Goal: Task Accomplishment & Management: Manage account settings

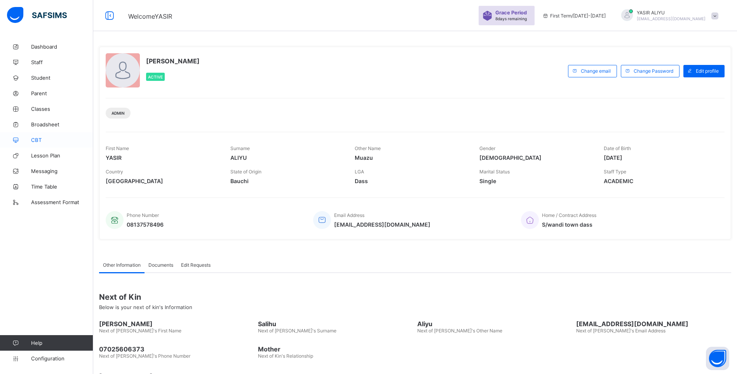
drag, startPoint x: 0, startPoint y: 0, endPoint x: 33, endPoint y: 141, distance: 145.2
click at [33, 141] on span "CBT" at bounding box center [62, 140] width 62 height 6
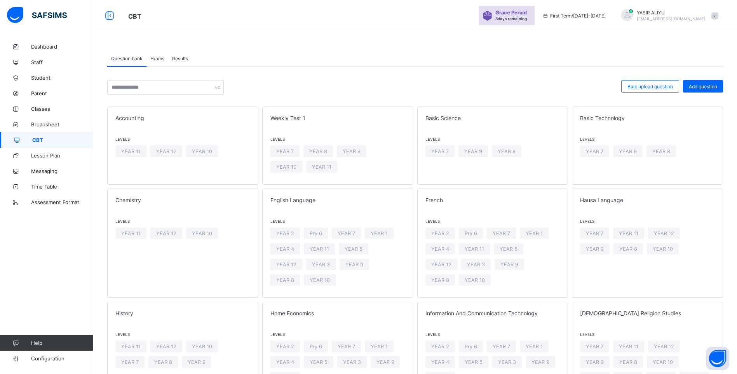
click at [159, 61] on span "Exams" at bounding box center [157, 59] width 14 height 6
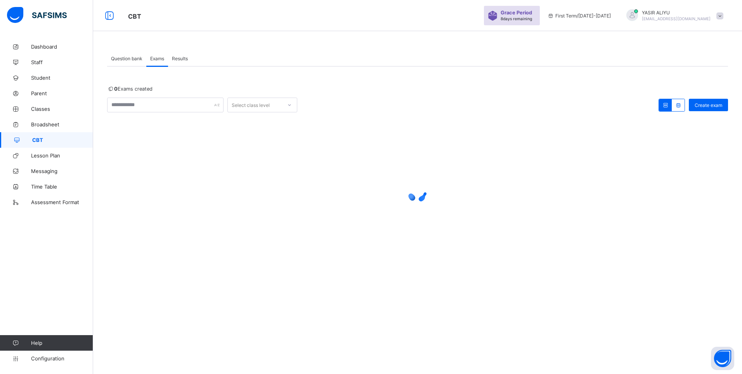
click at [124, 58] on span "Question bank" at bounding box center [126, 59] width 31 height 6
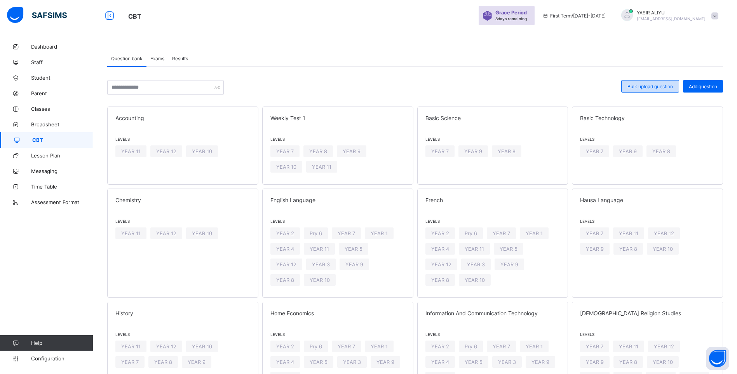
click at [655, 84] on span "Bulk upload question" at bounding box center [649, 86] width 45 height 6
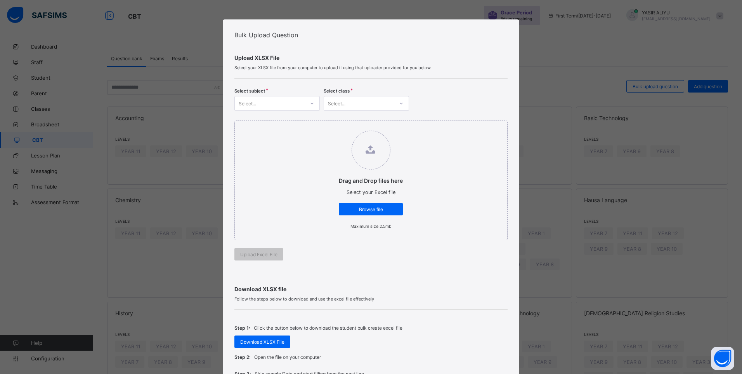
click at [307, 102] on div at bounding box center [312, 103] width 13 height 12
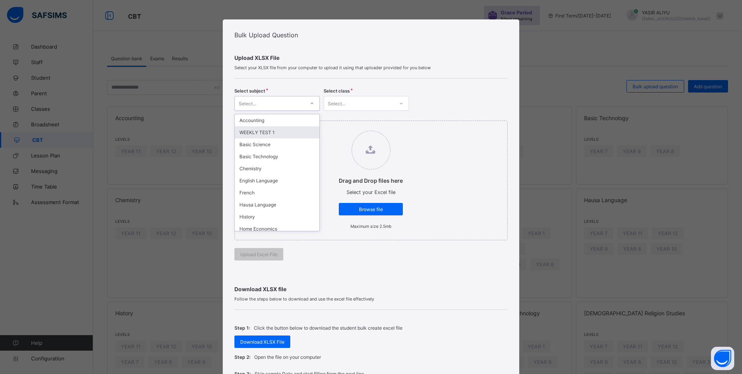
click at [285, 131] on div "WEEKLY TEST 1" at bounding box center [277, 132] width 85 height 12
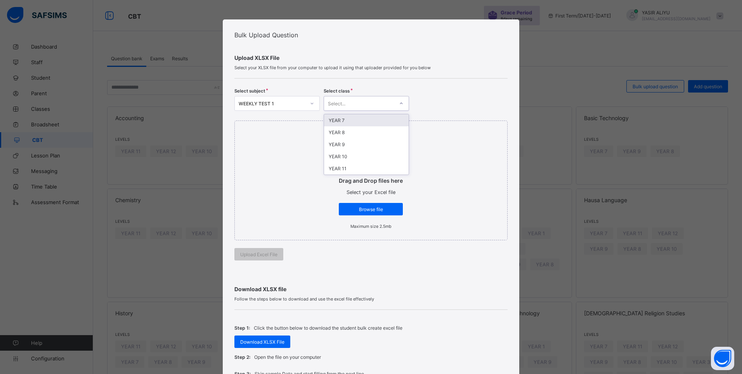
click at [403, 103] on div at bounding box center [401, 103] width 13 height 12
click at [27, 155] on div "Bulk Upload Question Upload XLSX File Select your XLSX file from your computer …" at bounding box center [371, 187] width 742 height 374
click at [42, 108] on div "Bulk Upload Question Upload XLSX File Select your XLSX file from your computer …" at bounding box center [371, 187] width 742 height 374
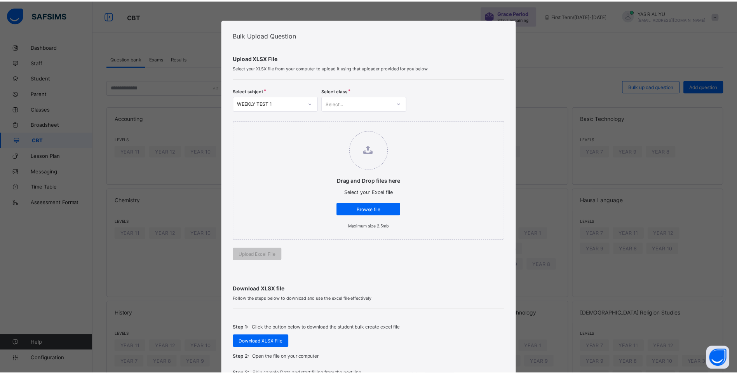
scroll to position [144, 0]
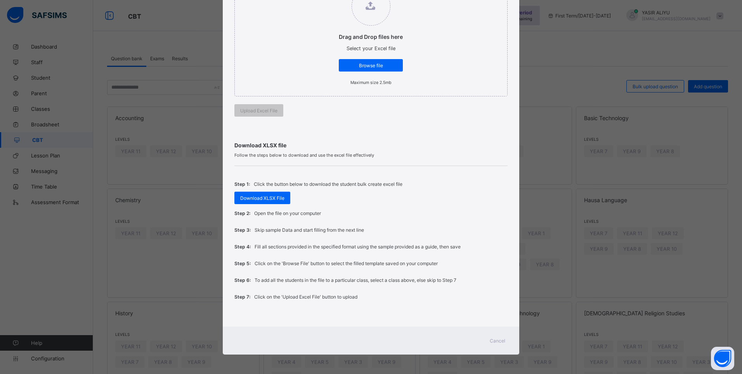
click at [499, 340] on span "Cancel" at bounding box center [498, 340] width 16 height 6
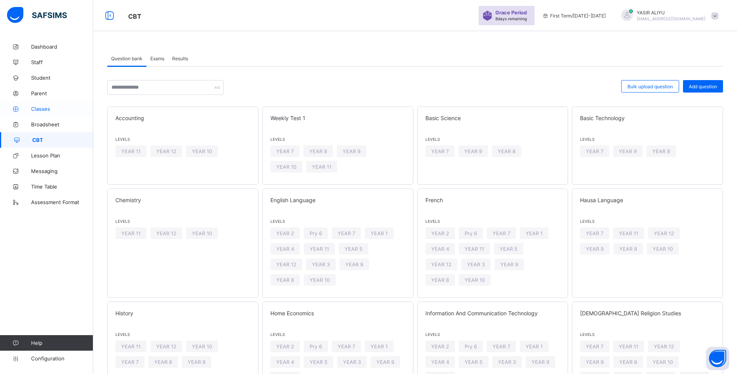
click at [40, 108] on span "Classes" at bounding box center [62, 109] width 62 height 6
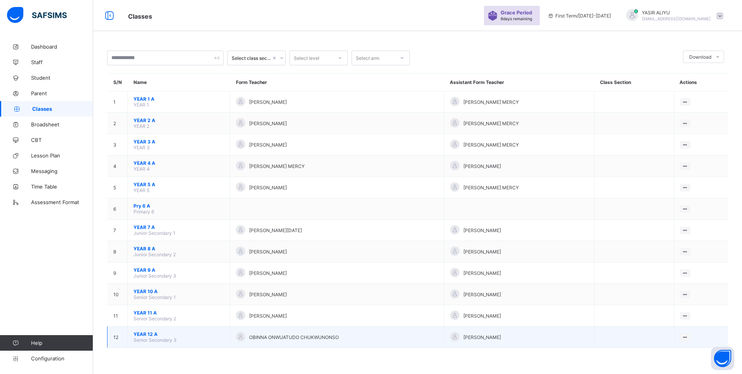
click at [143, 336] on span "YEAR 12 A" at bounding box center [179, 334] width 90 height 6
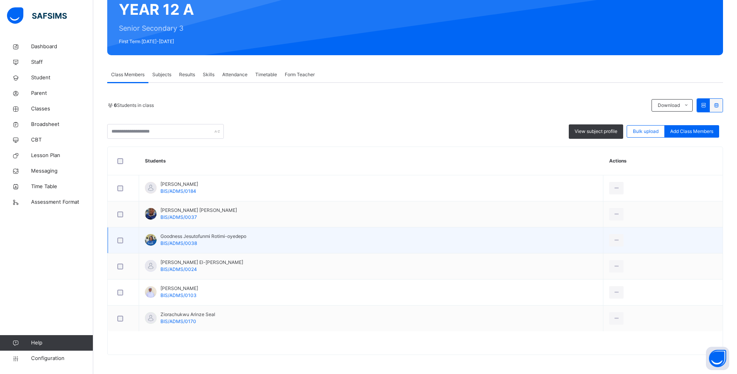
scroll to position [80, 0]
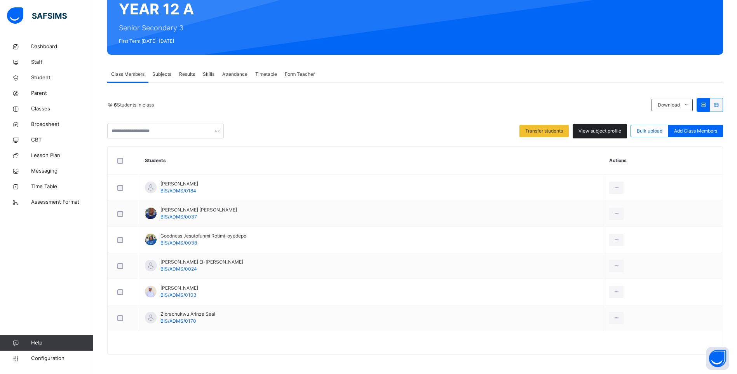
click at [598, 129] on span "View subject profile" at bounding box center [599, 130] width 43 height 7
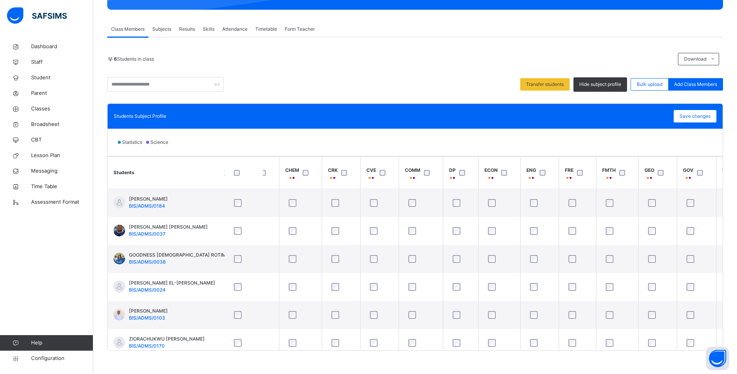
scroll to position [0, 0]
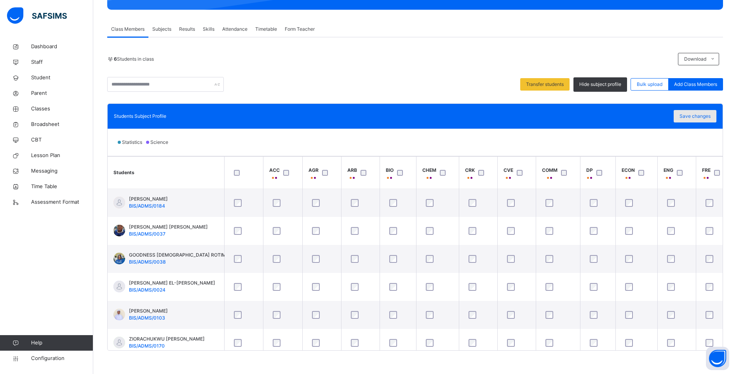
click at [695, 117] on span "Save changes" at bounding box center [694, 116] width 31 height 7
click at [695, 117] on div "Save changes" at bounding box center [694, 116] width 43 height 12
click at [158, 27] on span "Subjects" at bounding box center [161, 29] width 19 height 7
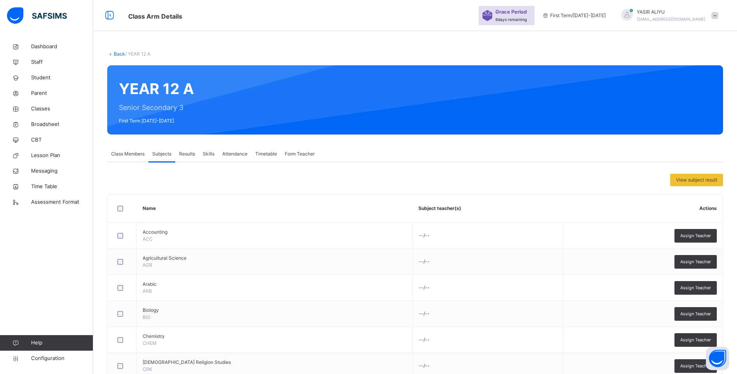
click at [120, 51] on link "Back" at bounding box center [119, 54] width 11 height 6
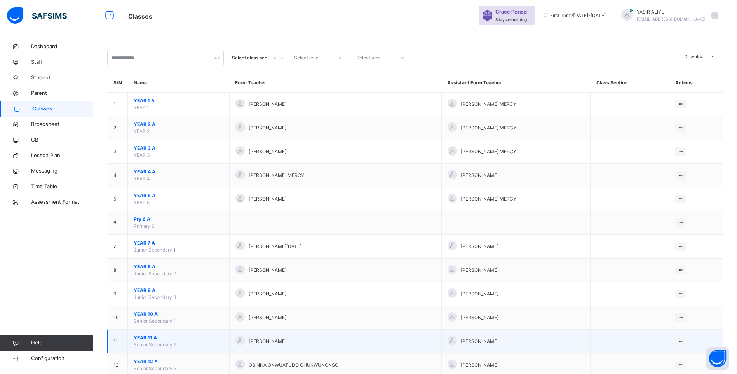
click at [144, 340] on span "YEAR 11 A" at bounding box center [179, 337] width 90 height 7
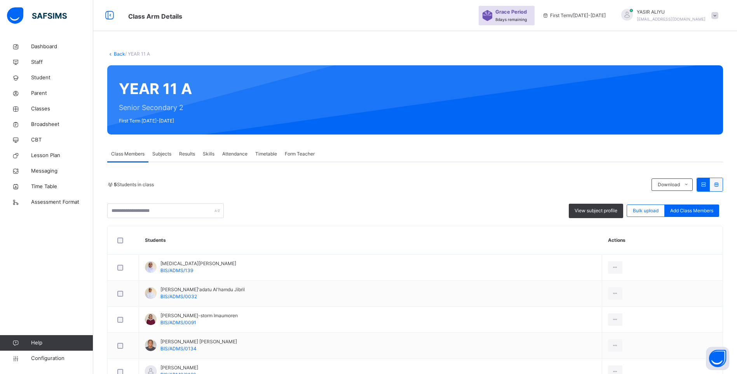
click at [168, 155] on span "Subjects" at bounding box center [161, 153] width 19 height 7
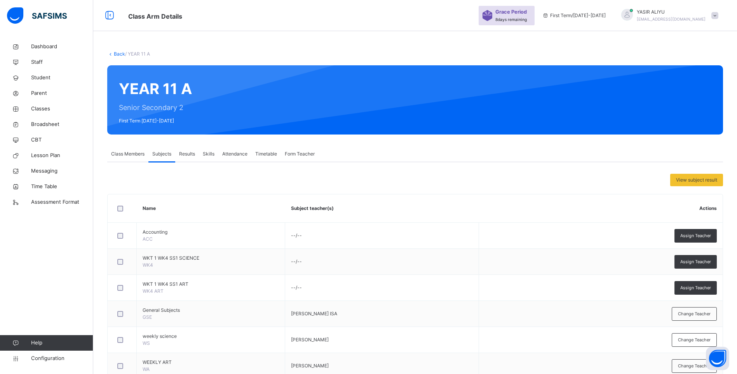
click at [125, 154] on span "Class Members" at bounding box center [127, 153] width 33 height 7
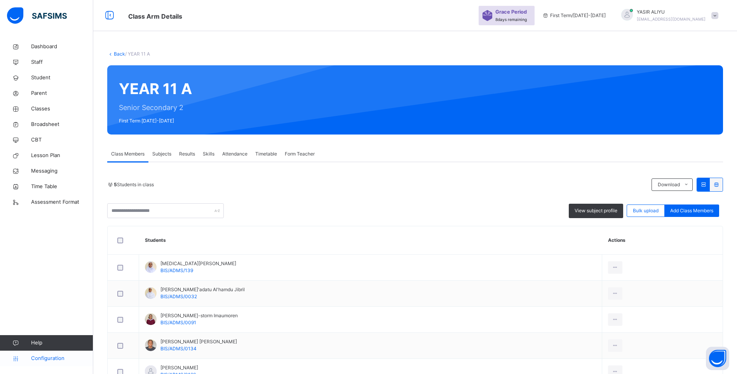
click at [48, 358] on span "Configuration" at bounding box center [62, 358] width 62 height 8
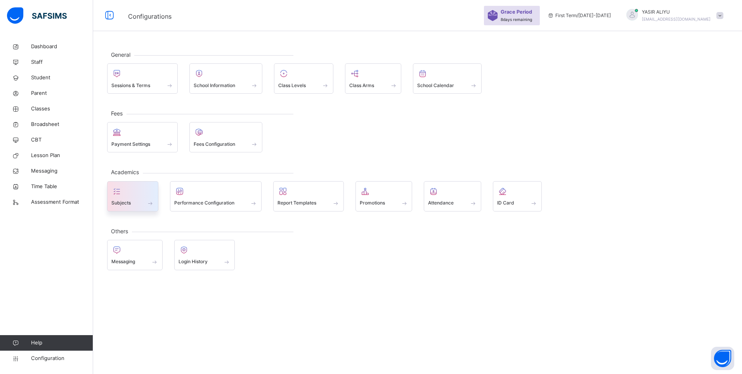
click at [139, 205] on div "Subjects" at bounding box center [132, 203] width 43 height 8
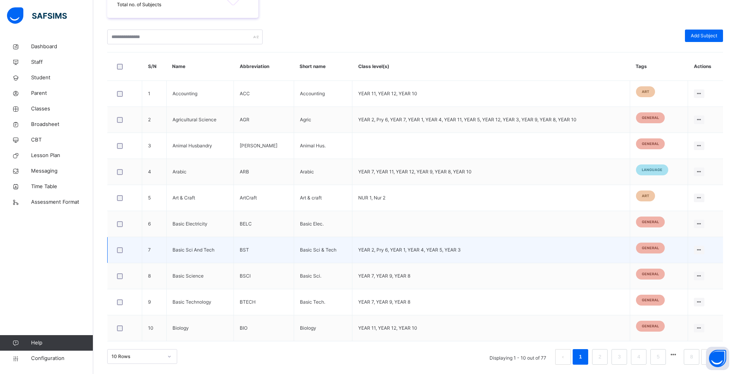
scroll to position [172, 0]
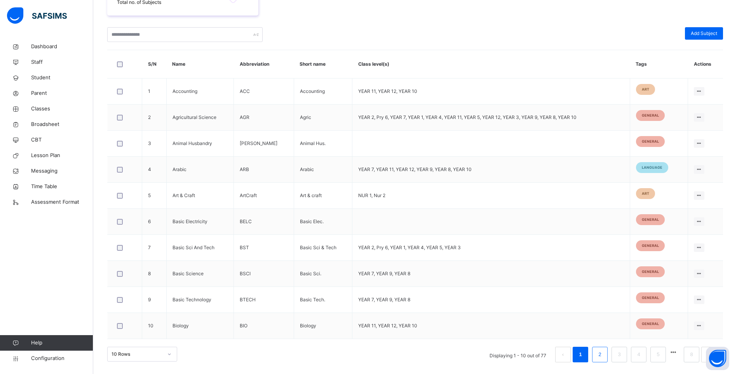
click at [603, 356] on link "2" at bounding box center [599, 354] width 7 height 10
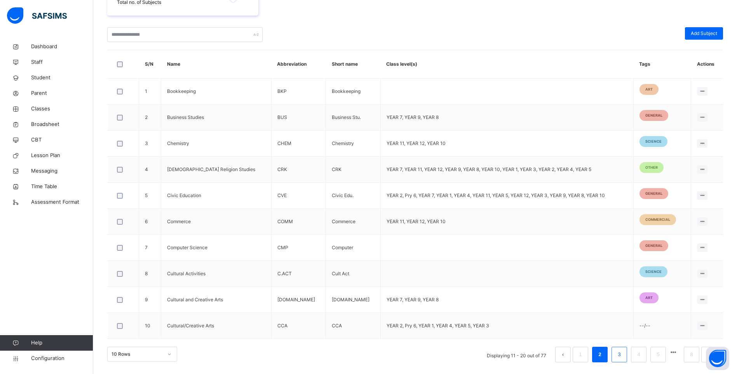
click at [621, 358] on link "3" at bounding box center [618, 354] width 7 height 10
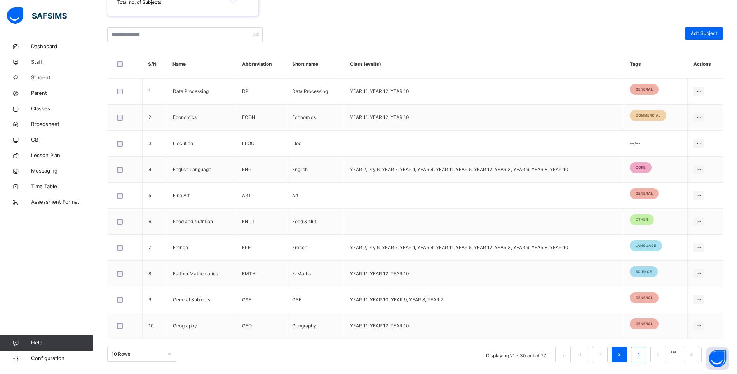
click at [642, 358] on link "4" at bounding box center [637, 354] width 7 height 10
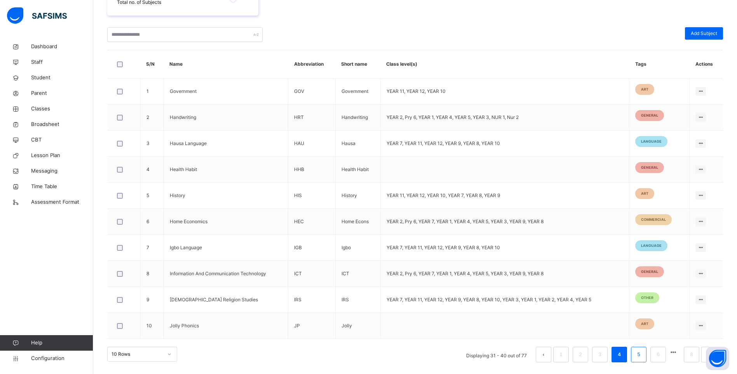
click at [642, 358] on link "5" at bounding box center [637, 354] width 7 height 10
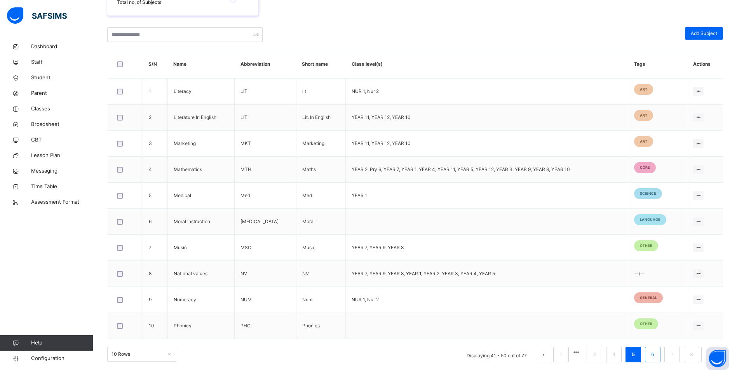
click at [654, 353] on link "6" at bounding box center [651, 354] width 7 height 10
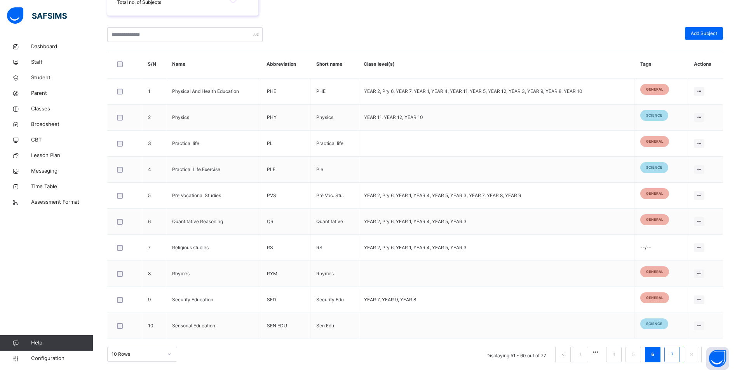
click at [675, 358] on link "7" at bounding box center [671, 354] width 7 height 10
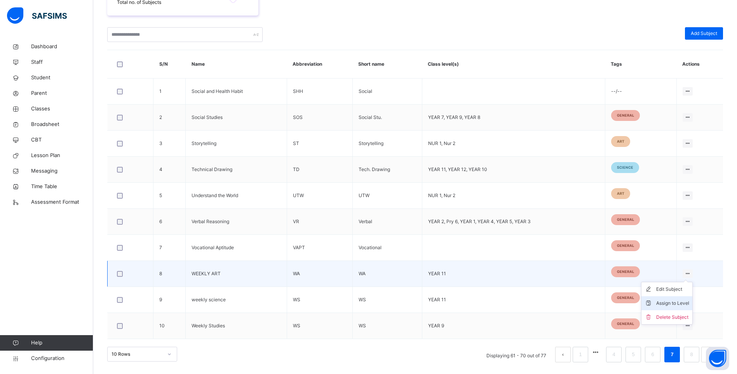
click at [689, 302] on div "Assign to Level" at bounding box center [672, 303] width 33 height 8
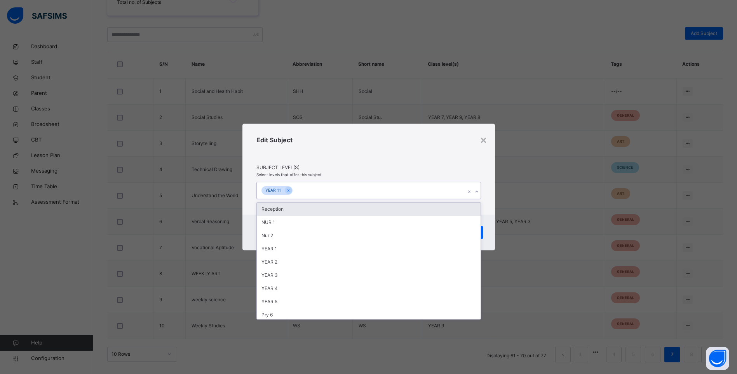
click at [476, 192] on icon at bounding box center [476, 192] width 5 height 8
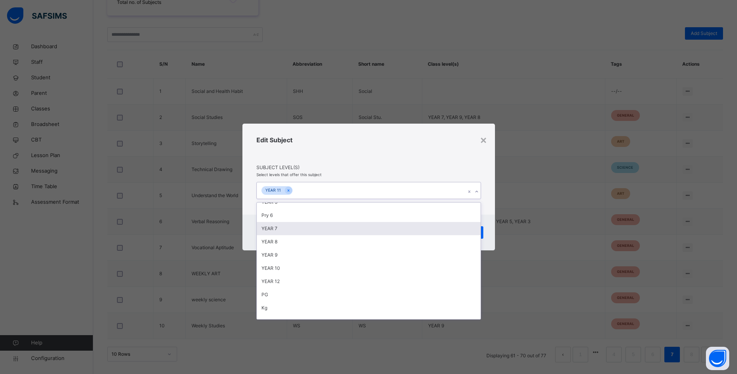
scroll to position [116, 0]
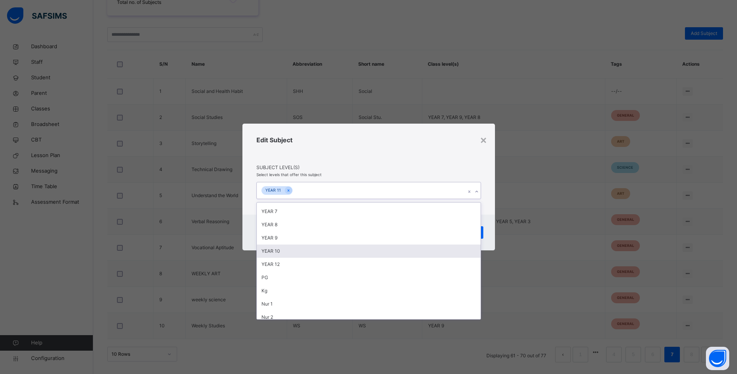
click at [280, 252] on div "YEAR 10" at bounding box center [369, 250] width 224 height 13
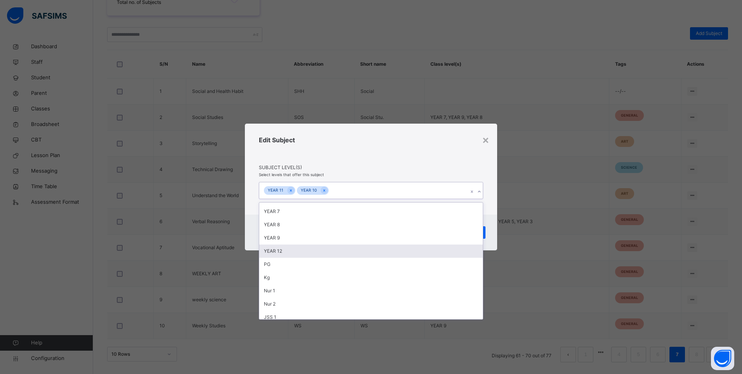
click at [280, 252] on div "YEAR 12" at bounding box center [371, 250] width 224 height 13
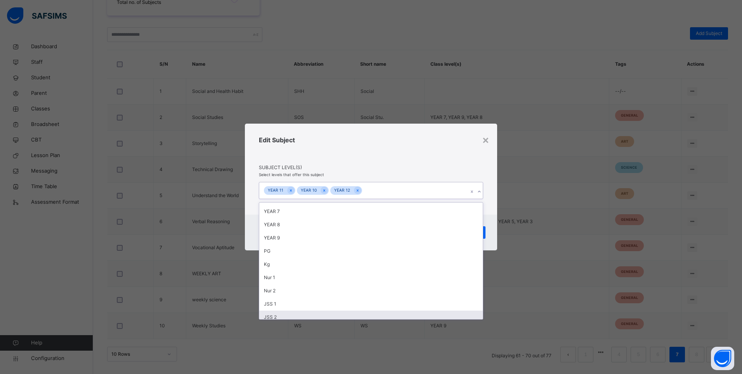
click at [520, 297] on div "× Edit Subject Subject Level(s) Select levels that offer this subject option YE…" at bounding box center [371, 187] width 742 height 374
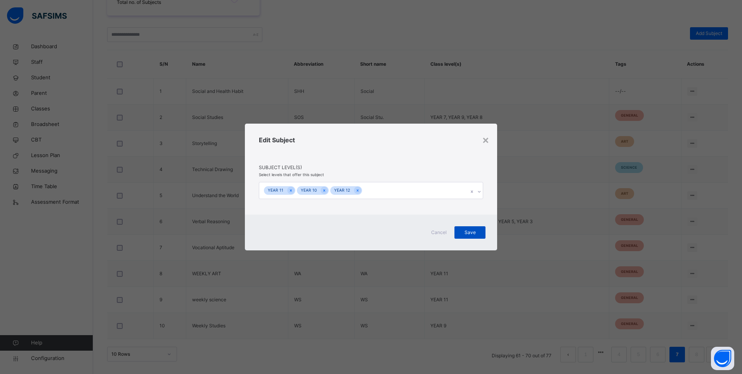
click at [474, 227] on div "Save" at bounding box center [470, 232] width 31 height 12
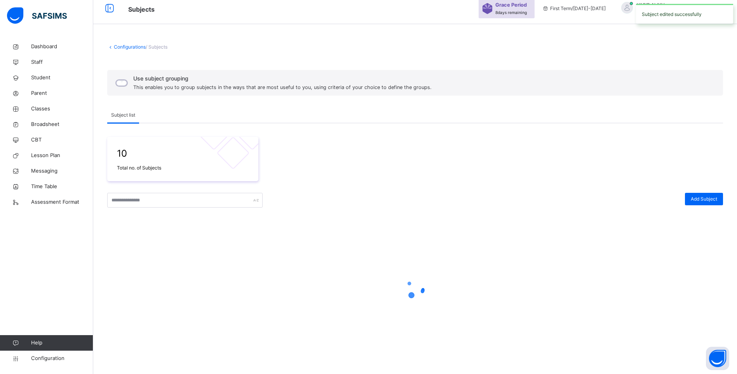
scroll to position [172, 0]
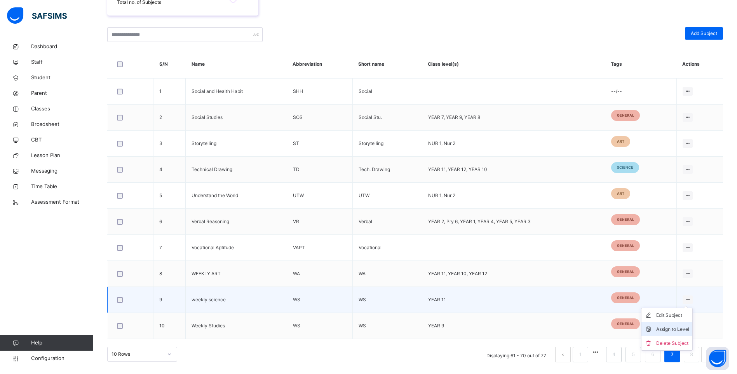
click at [685, 329] on div "Assign to Level" at bounding box center [672, 329] width 33 height 8
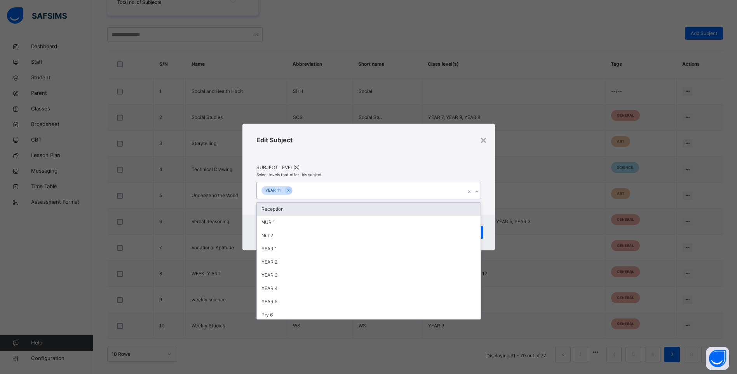
click at [478, 190] on icon at bounding box center [476, 192] width 5 height 8
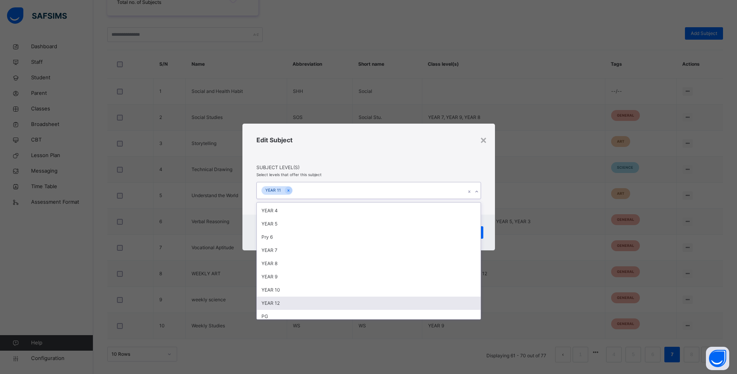
scroll to position [116, 0]
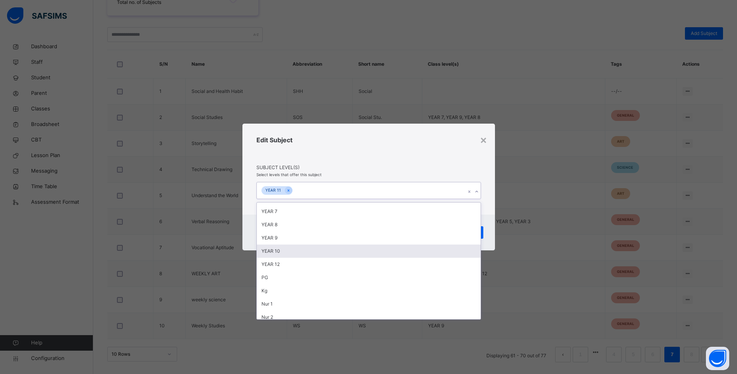
click at [300, 252] on div "YEAR 10" at bounding box center [369, 250] width 224 height 13
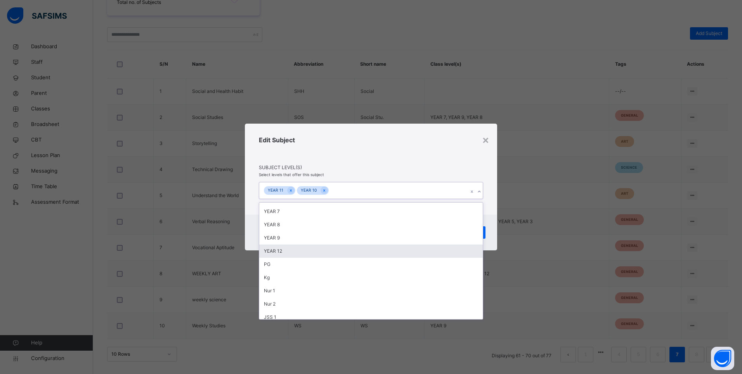
click at [297, 253] on div "YEAR 12" at bounding box center [371, 250] width 224 height 13
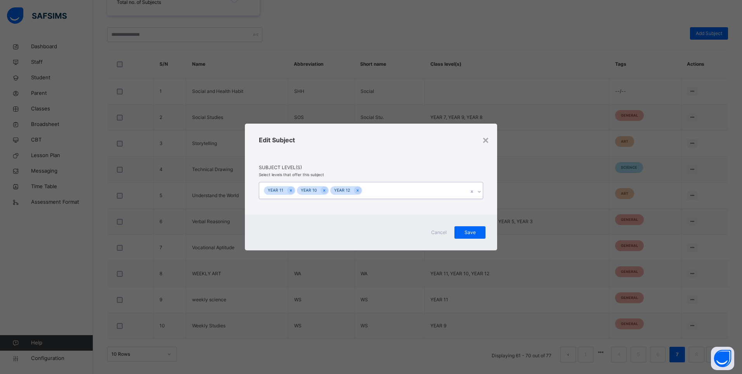
click at [479, 189] on icon at bounding box center [479, 192] width 5 height 8
click at [478, 231] on span "Save" at bounding box center [469, 232] width 19 height 7
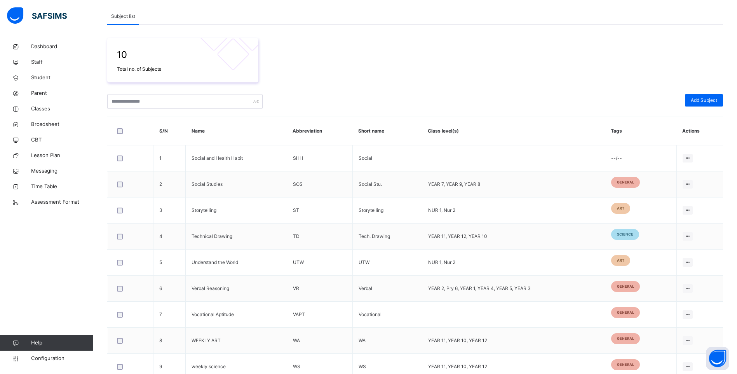
scroll to position [0, 0]
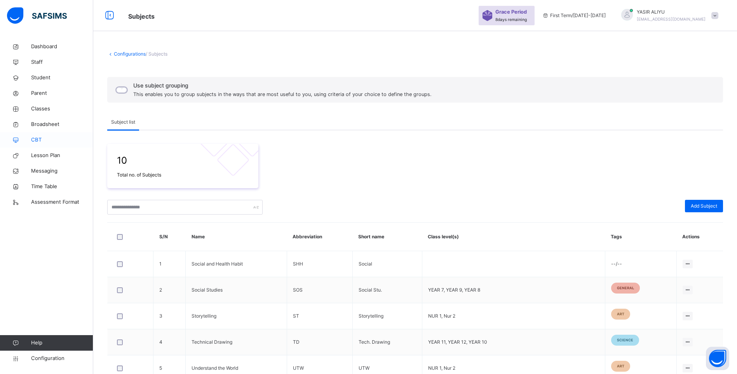
click at [35, 140] on span "CBT" at bounding box center [62, 140] width 62 height 8
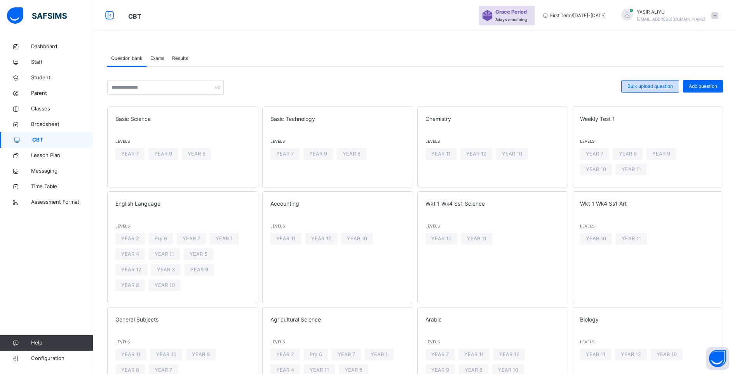
click at [662, 88] on span "Bulk upload question" at bounding box center [649, 86] width 45 height 7
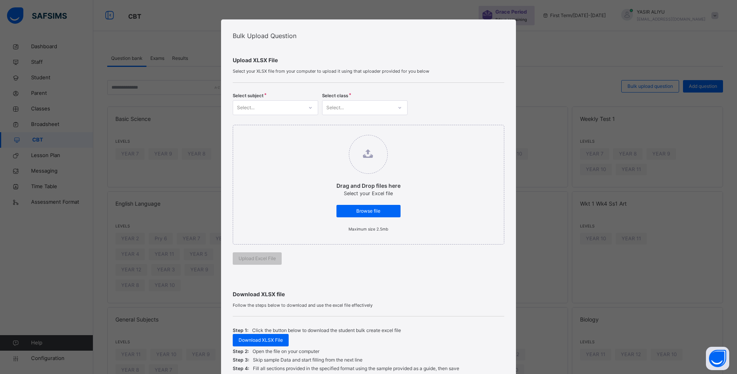
click at [308, 109] on icon at bounding box center [310, 108] width 5 height 8
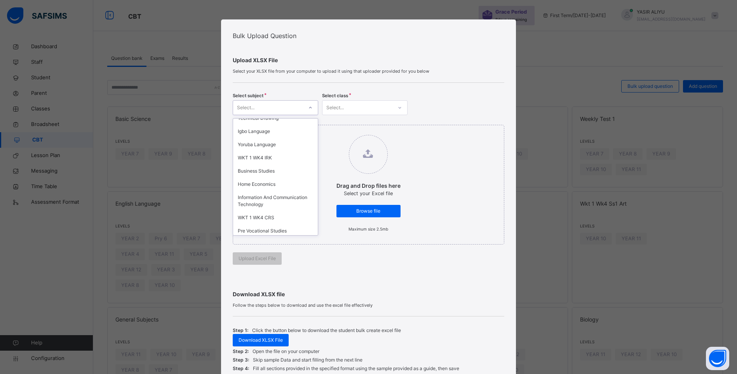
scroll to position [419, 0]
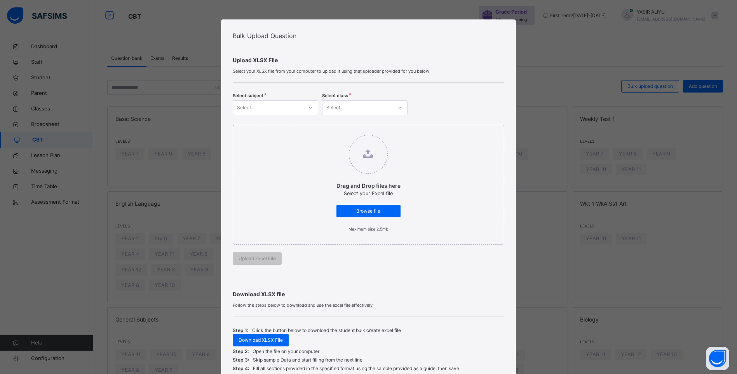
click at [47, 109] on div "Bulk Upload Question Upload XLSX File Select your XLSX file from your computer …" at bounding box center [368, 187] width 737 height 374
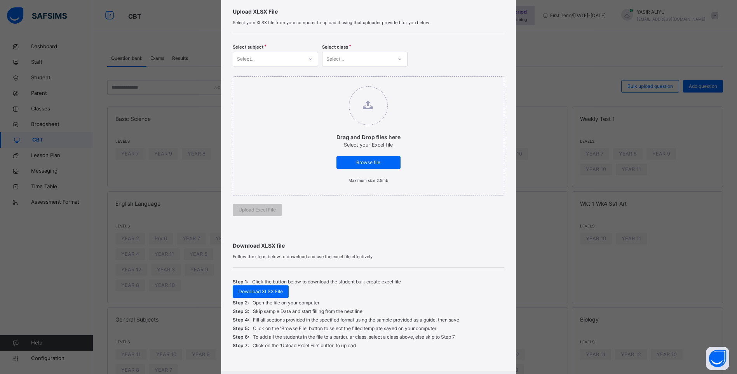
scroll to position [93, 0]
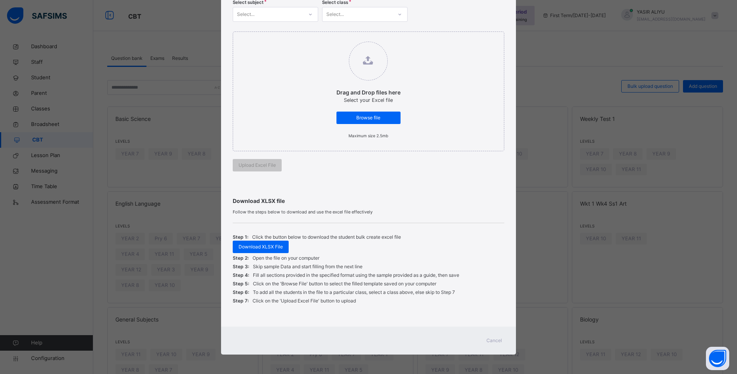
click at [493, 341] on span "Cancel" at bounding box center [494, 340] width 16 height 7
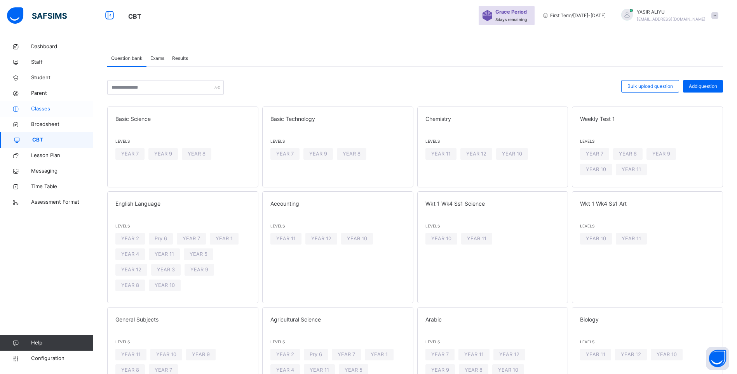
click at [48, 108] on span "Classes" at bounding box center [62, 109] width 62 height 8
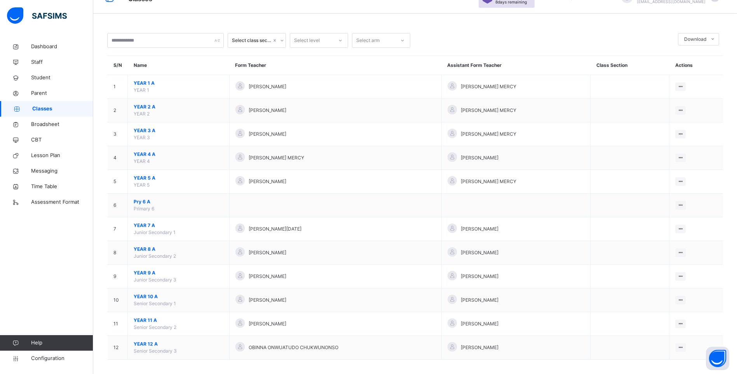
scroll to position [23, 0]
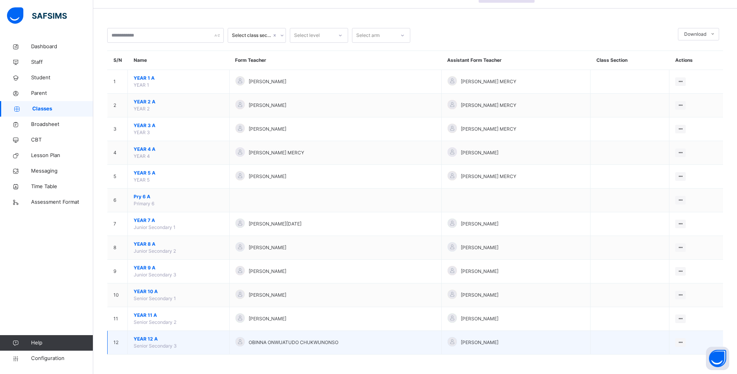
click at [148, 340] on span "YEAR 12 A" at bounding box center [179, 338] width 90 height 7
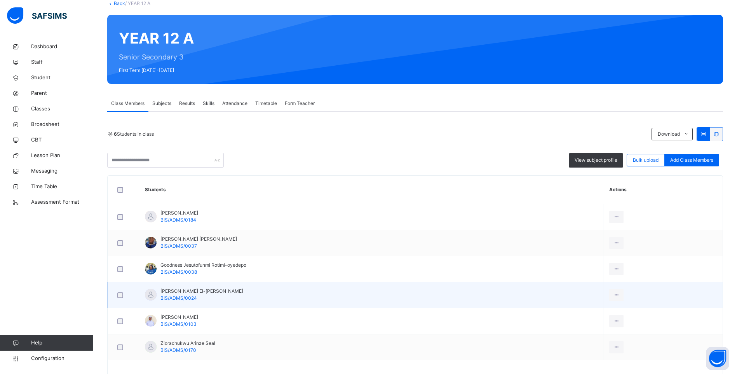
scroll to position [80, 0]
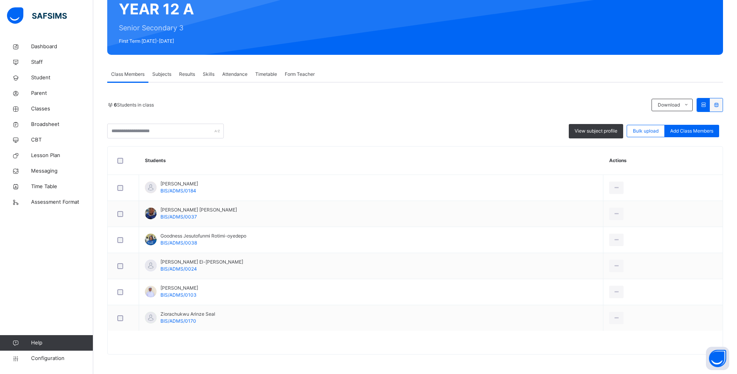
click at [167, 73] on span "Subjects" at bounding box center [161, 74] width 19 height 7
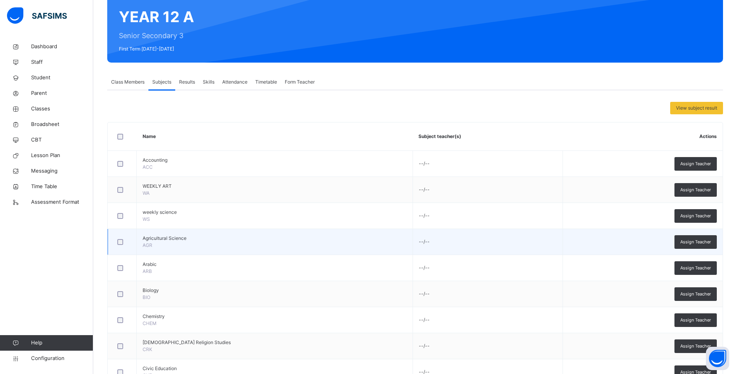
scroll to position [53, 0]
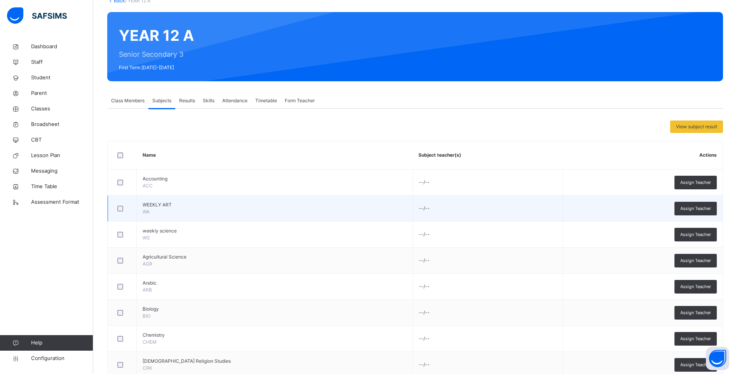
click at [123, 207] on div at bounding box center [122, 208] width 13 height 6
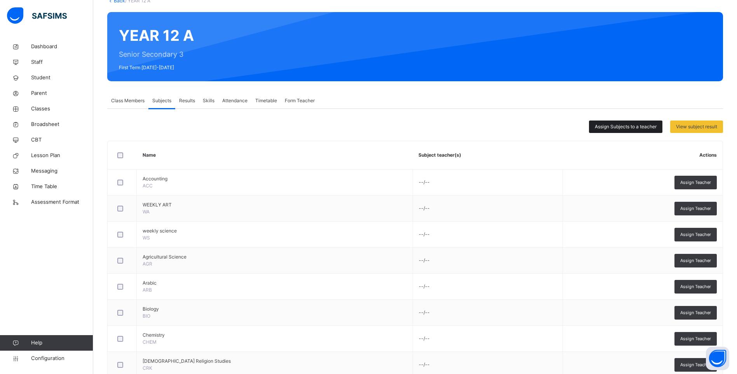
click at [643, 127] on span "Assign Subjects to a teacher" at bounding box center [625, 126] width 62 height 7
click at [0, 0] on div "× Assign Multiple Subjects Select Teacher Select a teacher Cancel Assign" at bounding box center [0, 0] width 0 height 0
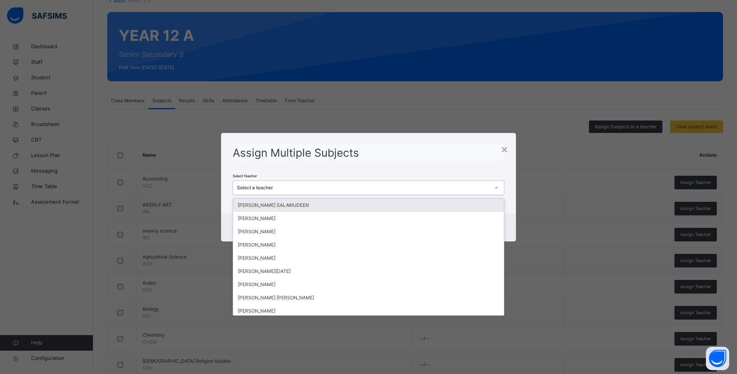
click at [495, 187] on icon at bounding box center [496, 188] width 5 height 8
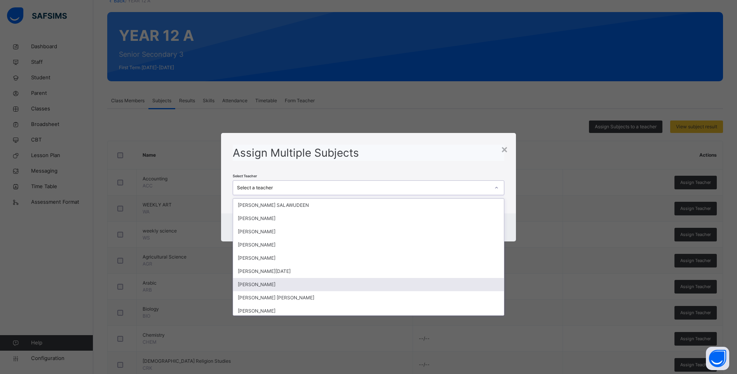
click at [265, 283] on div "[PERSON_NAME]" at bounding box center [368, 284] width 271 height 13
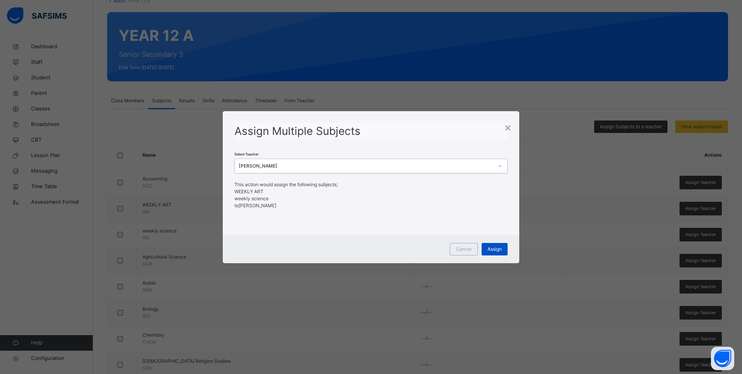
click at [500, 247] on span "Assign" at bounding box center [495, 248] width 14 height 7
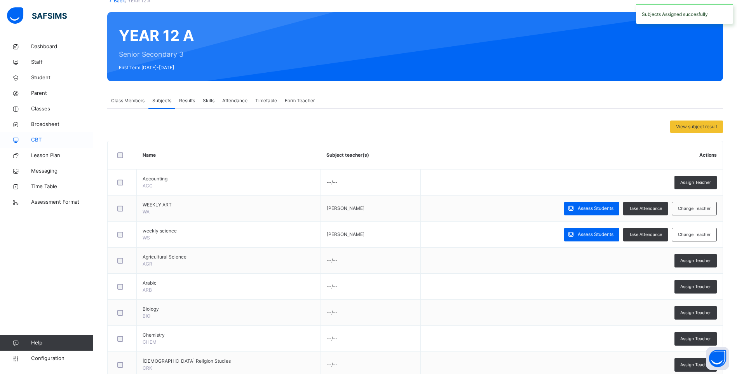
click at [35, 137] on span "CBT" at bounding box center [62, 140] width 62 height 8
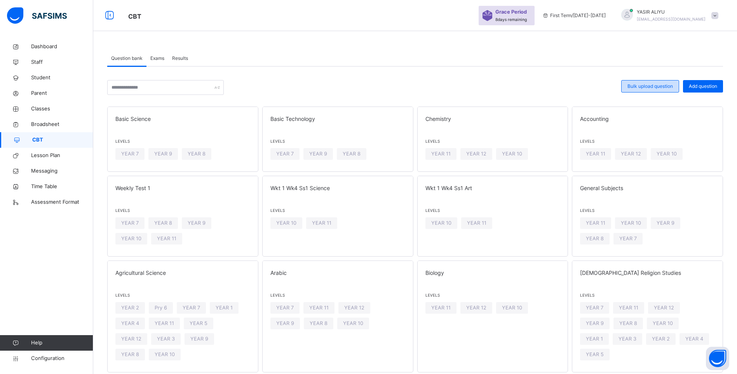
click at [647, 87] on span "Bulk upload question" at bounding box center [649, 86] width 45 height 7
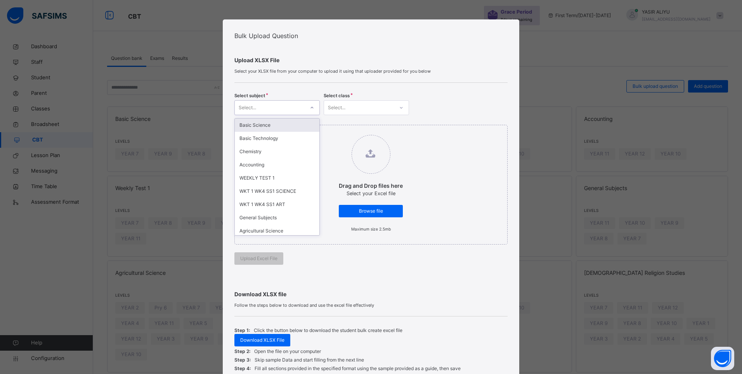
click at [310, 108] on icon at bounding box center [312, 108] width 5 height 8
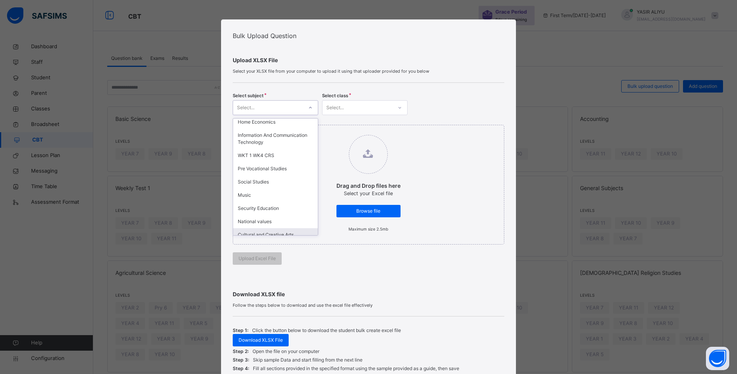
scroll to position [485, 0]
click at [267, 236] on div "weekly science" at bounding box center [275, 242] width 85 height 13
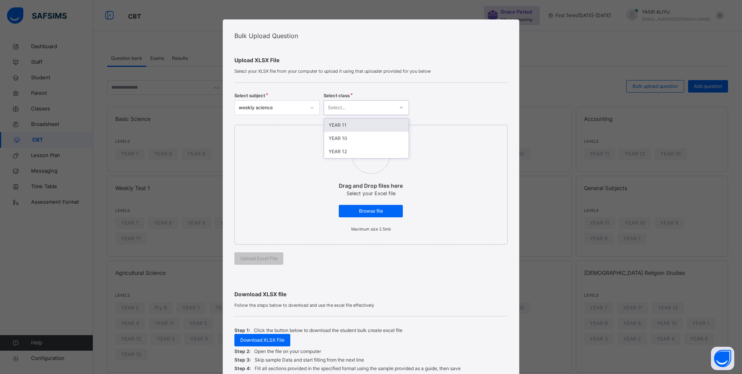
click at [373, 107] on div "Select..." at bounding box center [359, 107] width 70 height 12
click at [350, 150] on div "YEAR 12" at bounding box center [366, 151] width 85 height 13
click at [375, 208] on span "Browse file" at bounding box center [371, 210] width 52 height 7
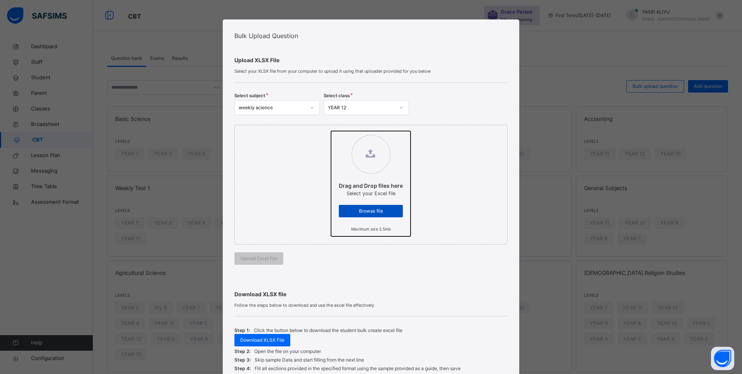
click at [331, 131] on input "Drag and Drop files here Select your Excel file Browse file Maximum size 2.5mb" at bounding box center [331, 131] width 0 height 0
type input "**********"
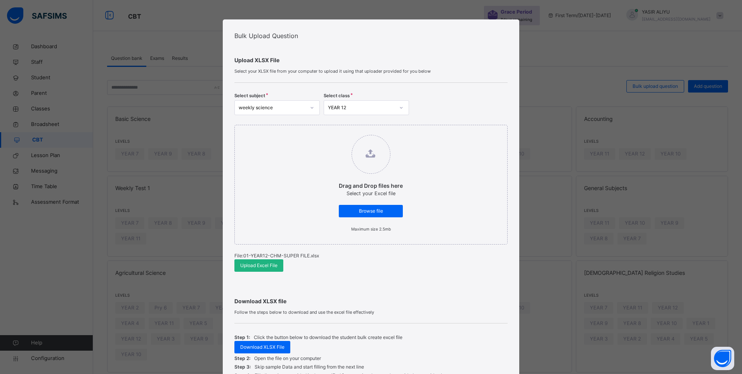
click at [272, 264] on span "Upload Excel File" at bounding box center [258, 265] width 37 height 7
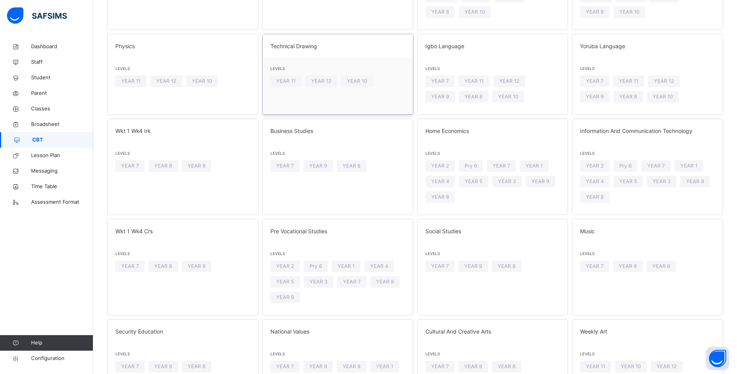
scroll to position [846, 0]
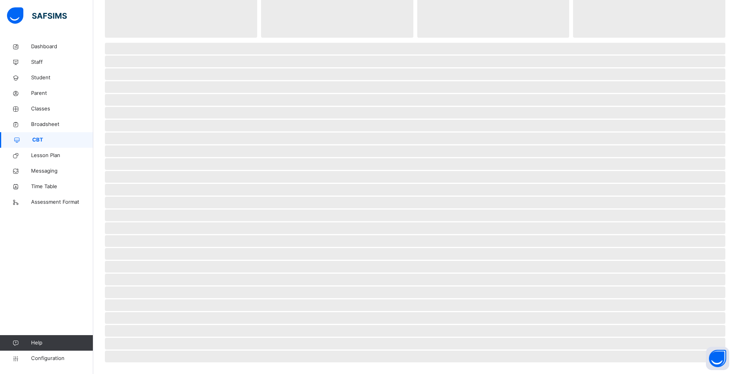
click at [198, 332] on span "‌" at bounding box center [415, 331] width 620 height 12
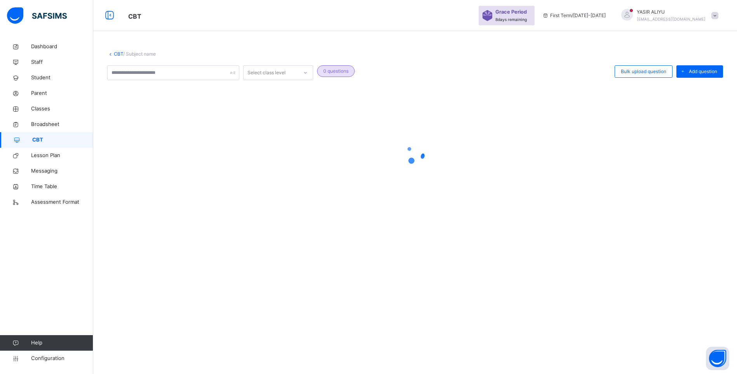
scroll to position [0, 0]
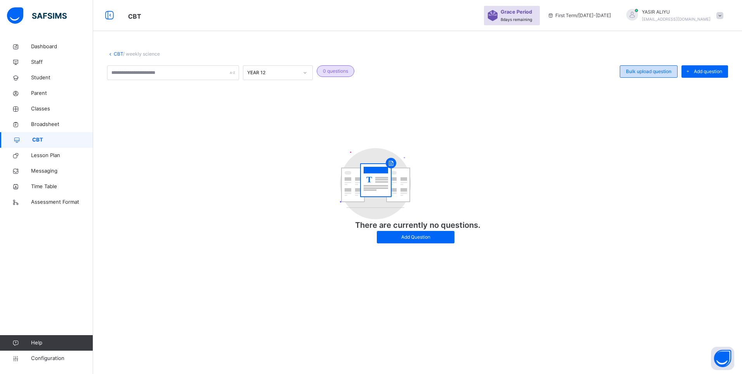
click at [636, 69] on span "Bulk upload question" at bounding box center [648, 71] width 45 height 7
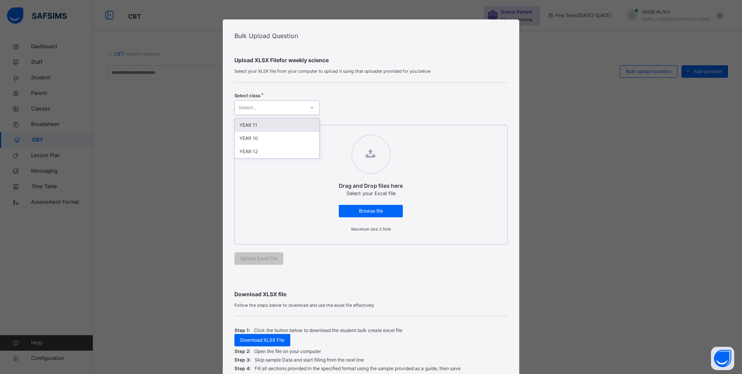
click at [311, 106] on icon at bounding box center [312, 108] width 5 height 8
click at [296, 148] on div "YEAR 12" at bounding box center [277, 151] width 85 height 13
click at [363, 209] on span "Browse file" at bounding box center [371, 210] width 52 height 7
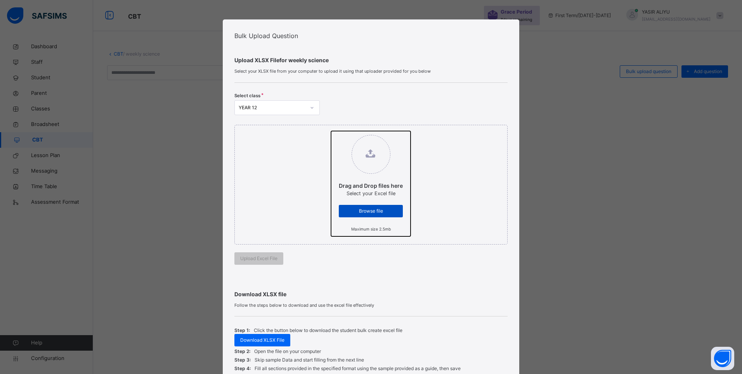
click at [331, 131] on input "Drag and Drop files here Select your Excel file Browse file Maximum size 2.5mb" at bounding box center [331, 131] width 0 height 0
type input "**********"
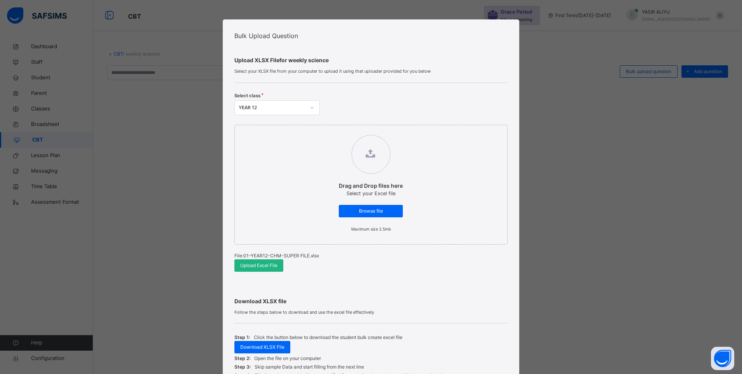
click at [257, 266] on span "Upload Excel File" at bounding box center [258, 265] width 37 height 7
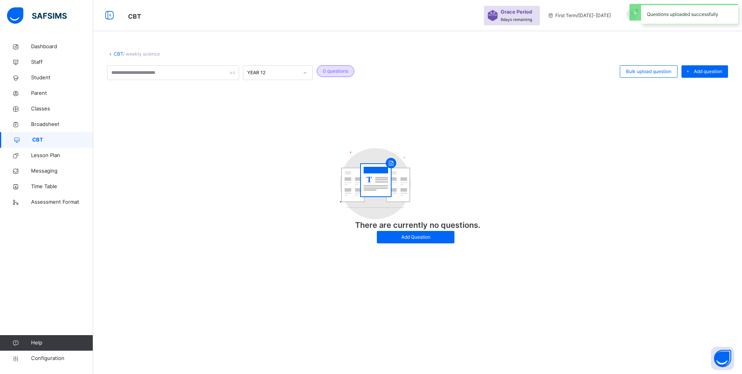
click at [116, 53] on link "CBT" at bounding box center [118, 54] width 9 height 6
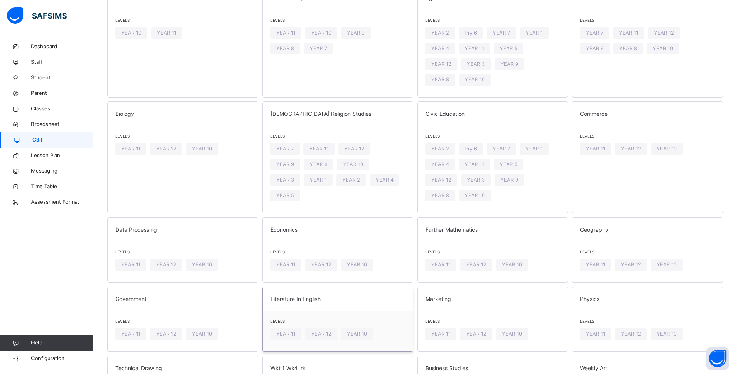
scroll to position [783, 0]
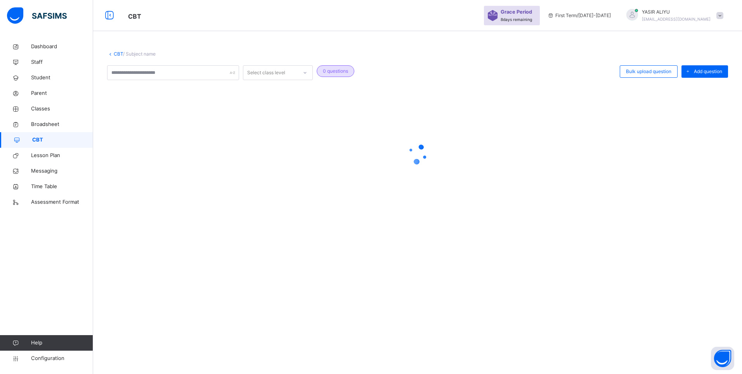
click at [202, 334] on div "CBT / Subject name Select class level 0 questions Bulk upload question Add ques…" at bounding box center [417, 187] width 649 height 374
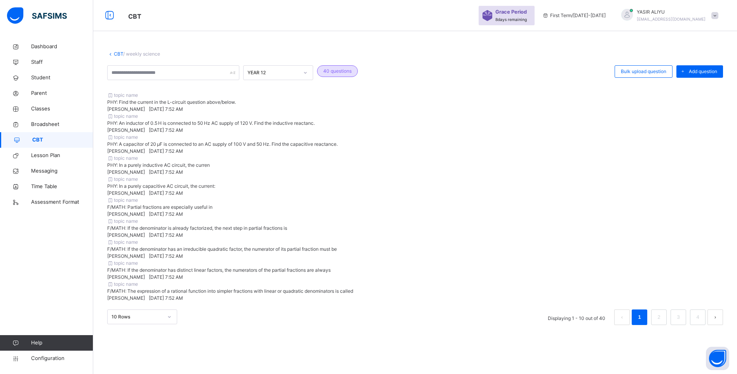
click at [115, 53] on link "CBT" at bounding box center [118, 54] width 9 height 6
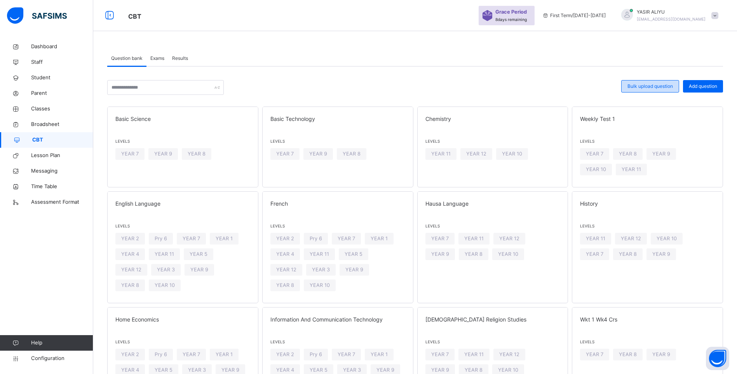
click at [651, 86] on span "Bulk upload question" at bounding box center [649, 86] width 45 height 7
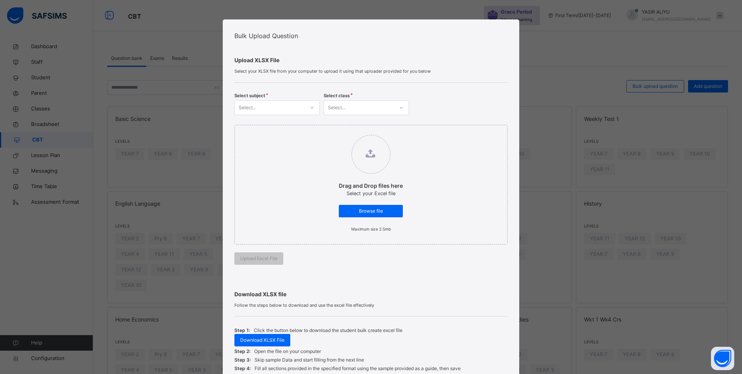
click at [310, 108] on icon at bounding box center [312, 108] width 5 height 8
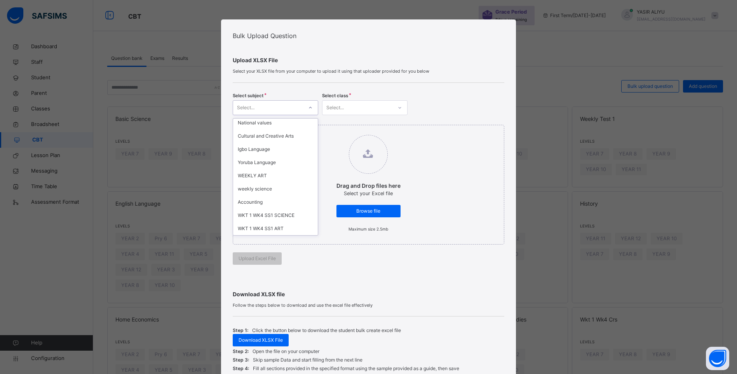
scroll to position [252, 0]
click at [246, 172] on div "WEEKLY ART" at bounding box center [275, 177] width 85 height 13
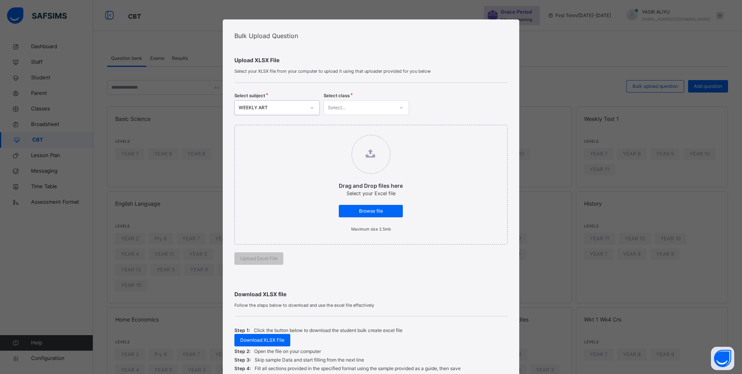
click at [374, 105] on div "Select..." at bounding box center [359, 107] width 70 height 12
click at [353, 148] on div "YEAR 12" at bounding box center [366, 151] width 85 height 13
click at [379, 206] on div "Browse file" at bounding box center [371, 211] width 64 height 12
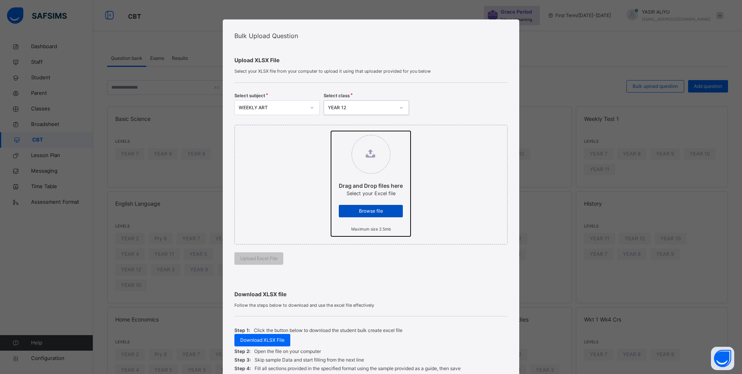
click at [331, 131] on input "Drag and Drop files here Select your Excel file Browse file Maximum size 2.5mb" at bounding box center [331, 131] width 0 height 0
type input "**********"
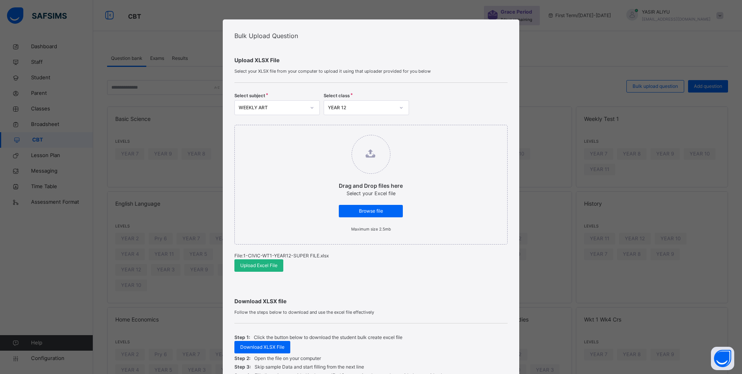
click at [250, 265] on span "Upload Excel File" at bounding box center [258, 265] width 37 height 7
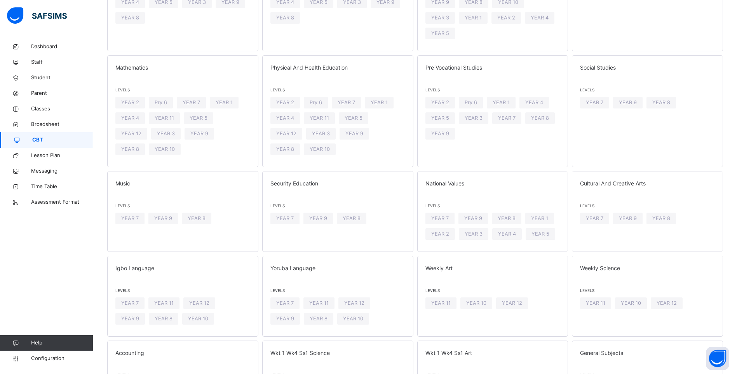
scroll to position [333, 0]
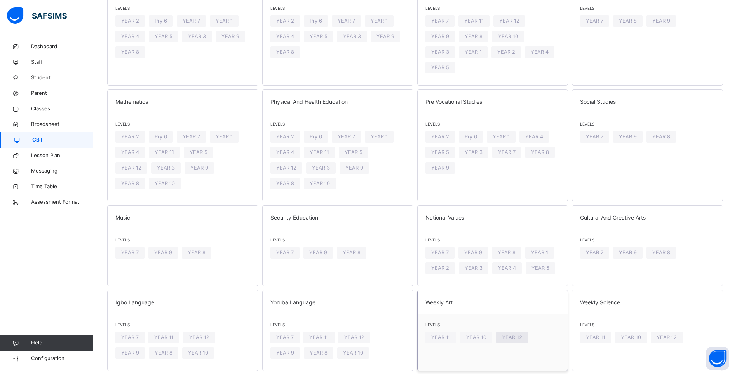
click at [512, 333] on span "YEAR 12" at bounding box center [512, 336] width 20 height 7
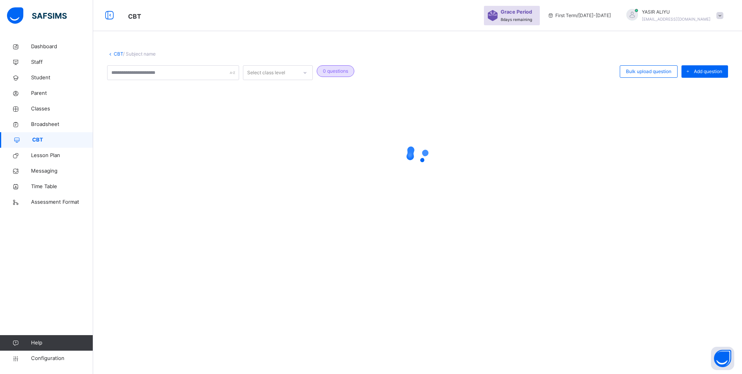
click at [512, 294] on div "CBT / Subject name Select class level 0 questions Bulk upload question Add ques…" at bounding box center [417, 187] width 649 height 374
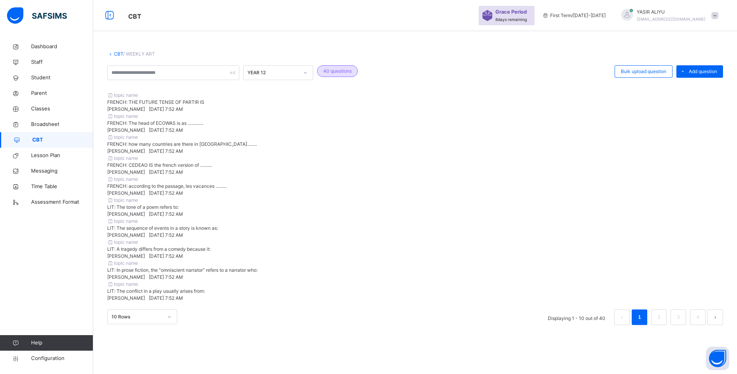
click at [50, 136] on span "CBT" at bounding box center [62, 140] width 61 height 8
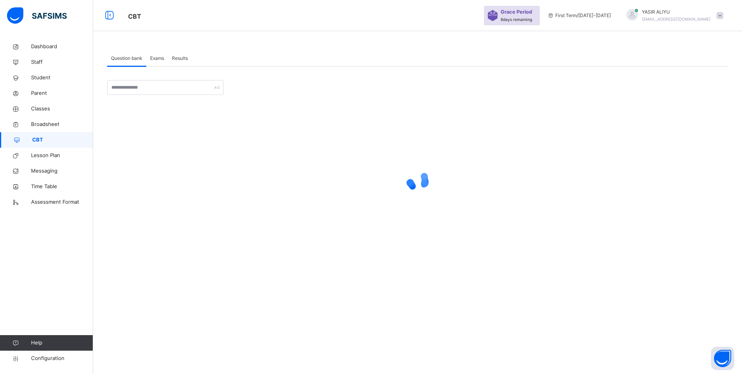
click at [155, 59] on span "Exams" at bounding box center [157, 58] width 14 height 7
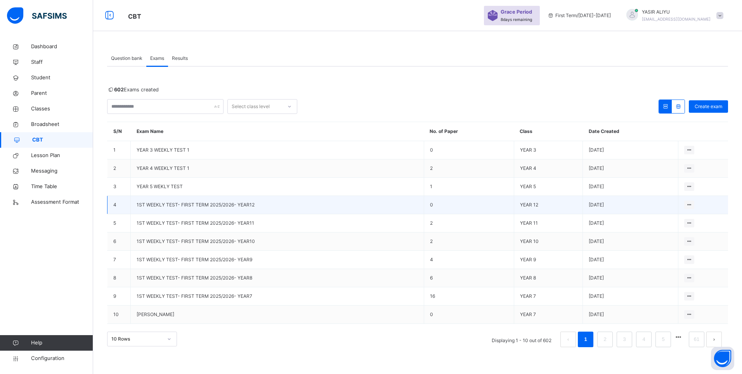
click at [197, 206] on span "1ST WEEKLY TEST- FIRST TERM 2025/2026- YEAR12" at bounding box center [196, 205] width 118 height 6
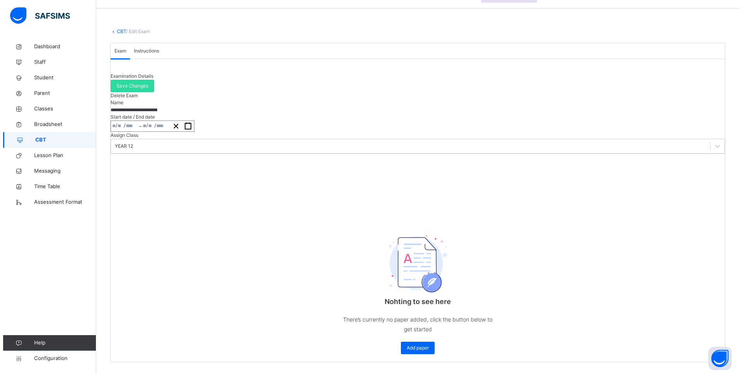
scroll to position [78, 0]
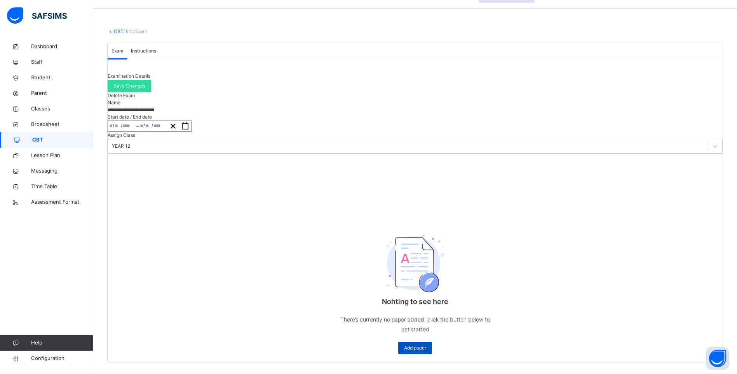
click at [417, 341] on div "Add paper" at bounding box center [415, 347] width 34 height 12
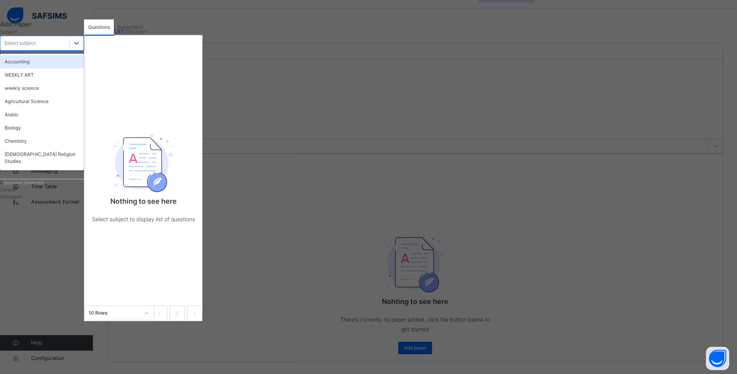
click at [35, 47] on div "Select subject" at bounding box center [19, 43] width 31 height 7
click at [75, 95] on div "weekly science" at bounding box center [42, 88] width 84 height 13
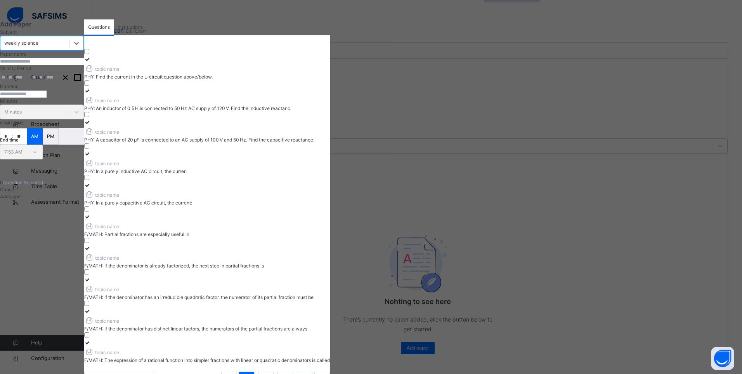
click at [76, 65] on input "text" at bounding box center [42, 61] width 84 height 7
drag, startPoint x: 35, startPoint y: 96, endPoint x: 136, endPoint y: 101, distance: 100.7
click at [84, 65] on input "**********" at bounding box center [42, 61] width 84 height 7
type input "**********"
click at [83, 83] on button "button" at bounding box center [77, 77] width 12 height 10
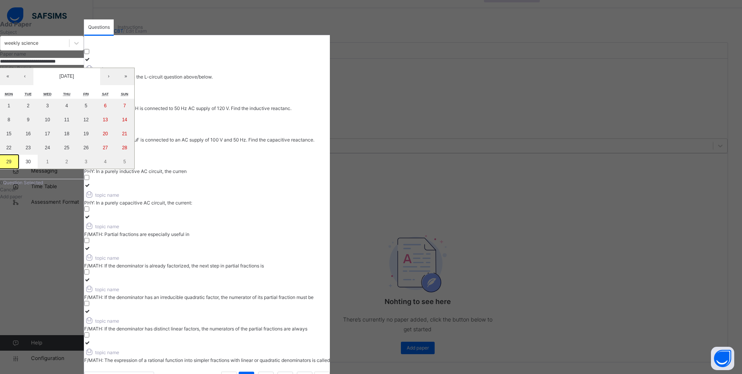
click at [11, 164] on abbr "29" at bounding box center [8, 161] width 5 height 5
type input "**********"
type input "*"
type input "**"
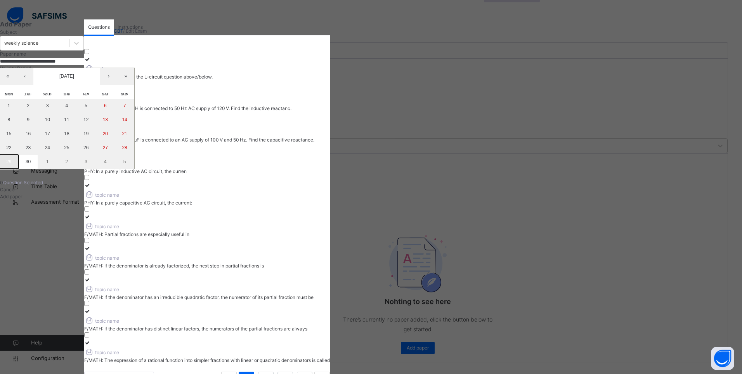
type input "****"
type input "**********"
type input "*"
type input "**"
type input "****"
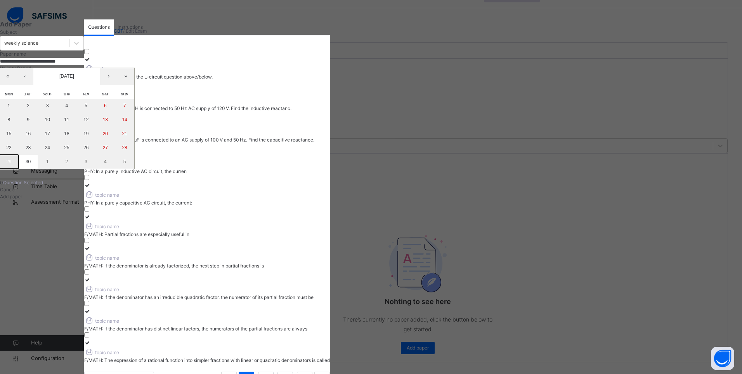
type input "**"
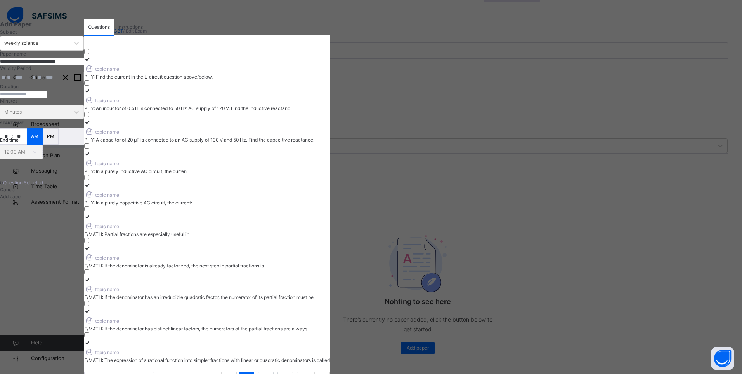
click at [47, 97] on input "number" at bounding box center [23, 93] width 47 height 7
type input "**"
click at [12, 144] on input "**" at bounding box center [6, 137] width 12 height 16
type input "*"
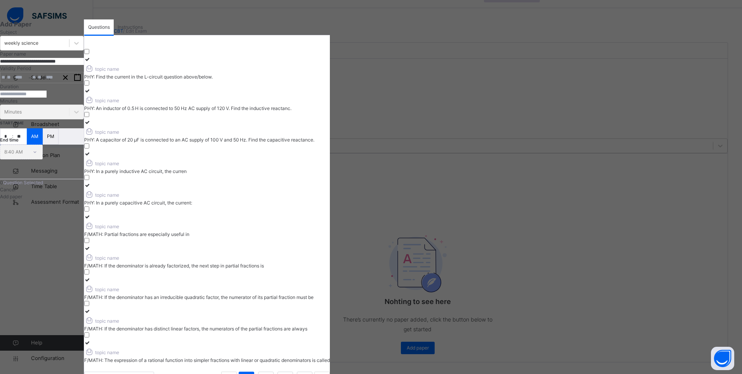
drag, startPoint x: 207, startPoint y: 81, endPoint x: 247, endPoint y: 85, distance: 39.8
click at [234, 80] on label "topic name PHY: Find the current in the L-circuit question above/below." at bounding box center [207, 68] width 246 height 24
click at [91, 88] on icon at bounding box center [87, 91] width 7 height 6
click at [91, 62] on icon at bounding box center [87, 59] width 7 height 6
click at [91, 125] on icon at bounding box center [87, 122] width 7 height 6
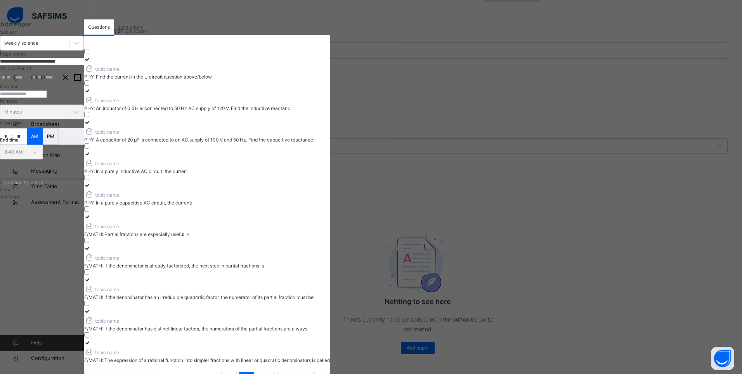
click at [91, 151] on icon at bounding box center [87, 154] width 7 height 6
click at [91, 182] on icon at bounding box center [87, 185] width 7 height 6
click at [91, 214] on icon at bounding box center [87, 217] width 7 height 6
click at [91, 245] on icon at bounding box center [87, 248] width 7 height 6
drag, startPoint x: 473, startPoint y: 219, endPoint x: 461, endPoint y: 230, distance: 16.5
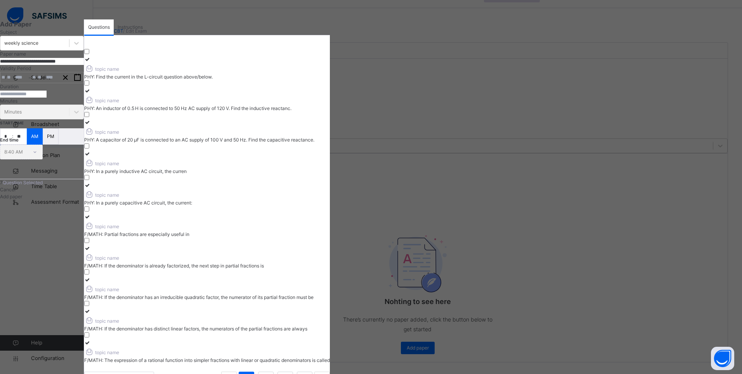
click at [91, 276] on icon at bounding box center [87, 279] width 7 height 6
drag, startPoint x: 207, startPoint y: 262, endPoint x: 229, endPoint y: 268, distance: 23.3
click at [220, 307] on label "topic name F/MATH: If the denominator has distinct linear factors, the numerato…" at bounding box center [207, 319] width 246 height 24
click at [91, 308] on icon at bounding box center [87, 311] width 7 height 6
click at [91, 339] on icon at bounding box center [87, 342] width 7 height 6
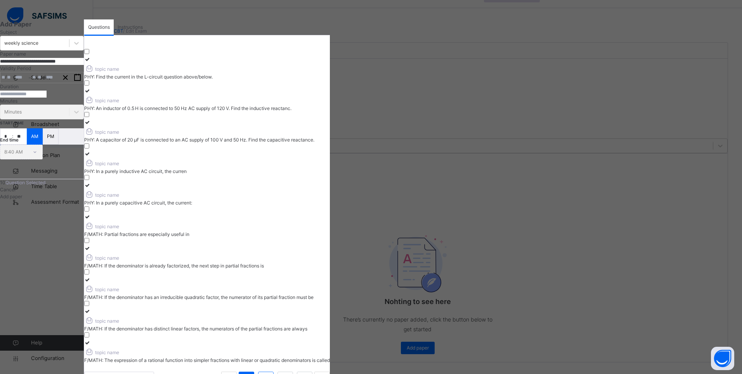
click at [269, 373] on link "2" at bounding box center [265, 379] width 7 height 10
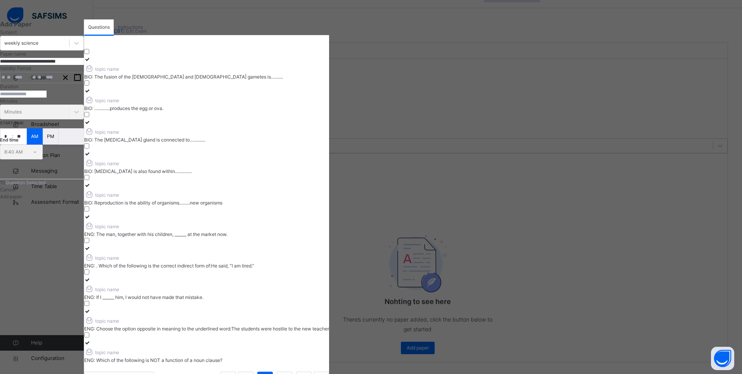
click at [91, 62] on icon at bounding box center [87, 59] width 7 height 6
click at [91, 88] on icon at bounding box center [87, 91] width 7 height 6
click at [91, 124] on icon at bounding box center [87, 122] width 7 height 6
click at [91, 151] on icon at bounding box center [87, 154] width 7 height 6
click at [91, 182] on icon at bounding box center [87, 185] width 7 height 6
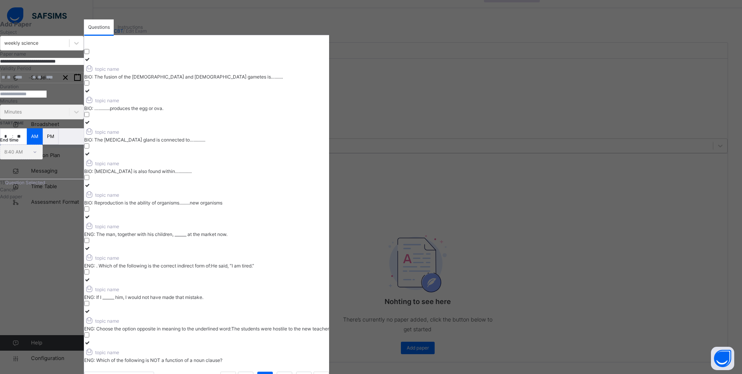
click at [91, 214] on icon at bounding box center [87, 217] width 7 height 6
click at [91, 245] on icon at bounding box center [87, 248] width 7 height 6
click at [91, 276] on icon at bounding box center [87, 279] width 7 height 6
click at [91, 308] on icon at bounding box center [87, 311] width 7 height 6
click at [91, 339] on icon at bounding box center [87, 342] width 7 height 6
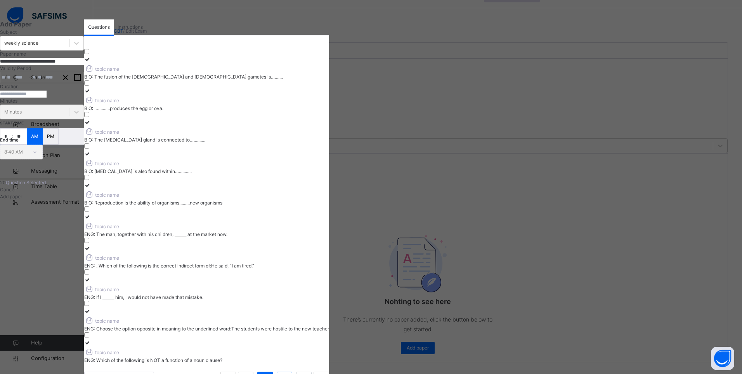
click at [288, 373] on link "3" at bounding box center [284, 379] width 7 height 10
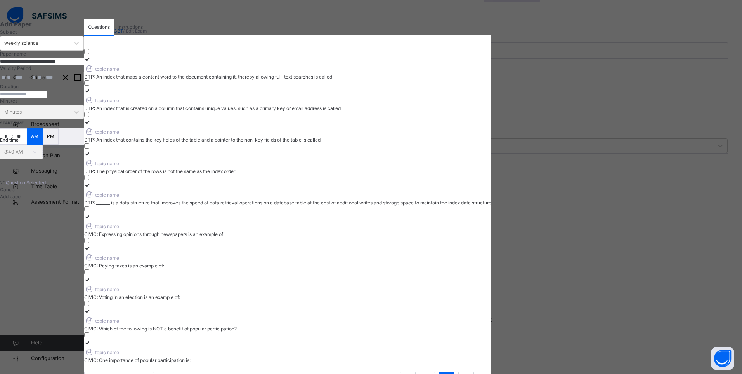
click at [91, 62] on icon at bounding box center [87, 59] width 7 height 6
click at [91, 88] on icon at bounding box center [87, 91] width 7 height 6
click at [91, 125] on icon at bounding box center [87, 122] width 7 height 6
click at [91, 151] on icon at bounding box center [87, 154] width 7 height 6
click at [91, 185] on icon at bounding box center [87, 185] width 7 height 6
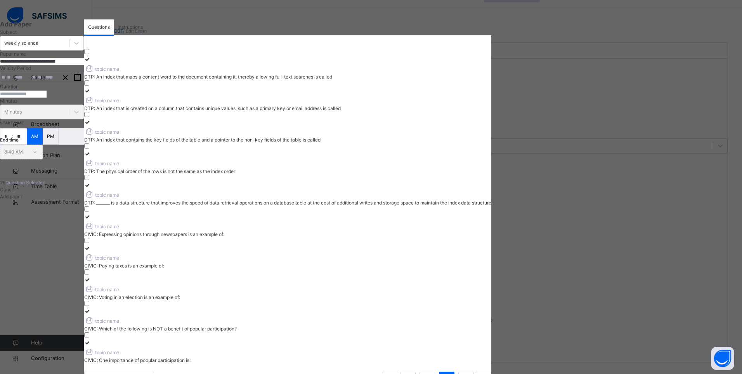
click at [91, 214] on icon at bounding box center [87, 217] width 7 height 6
click at [91, 245] on icon at bounding box center [87, 248] width 7 height 6
click at [91, 276] on icon at bounding box center [87, 279] width 7 height 6
click at [91, 308] on icon at bounding box center [87, 311] width 7 height 6
click at [91, 339] on icon at bounding box center [87, 342] width 7 height 6
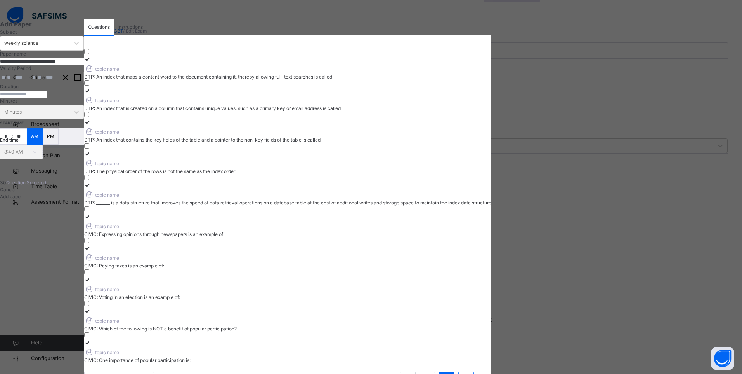
click at [470, 373] on link "4" at bounding box center [465, 379] width 7 height 10
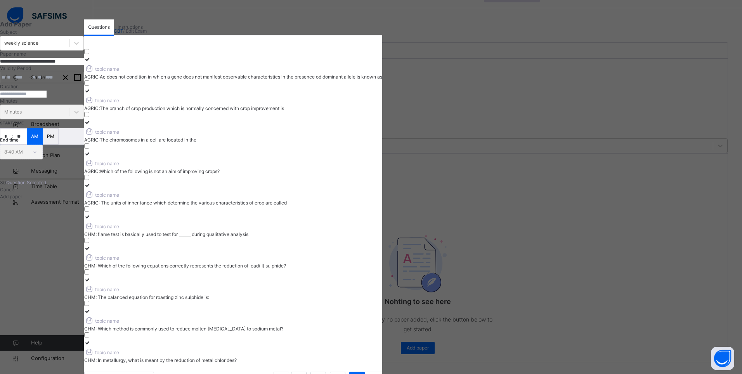
click at [91, 62] on icon at bounding box center [87, 59] width 7 height 6
click at [91, 88] on icon at bounding box center [87, 91] width 7 height 6
click at [91, 125] on icon at bounding box center [87, 122] width 7 height 6
click at [91, 151] on icon at bounding box center [87, 154] width 7 height 6
click at [91, 182] on icon at bounding box center [87, 185] width 7 height 6
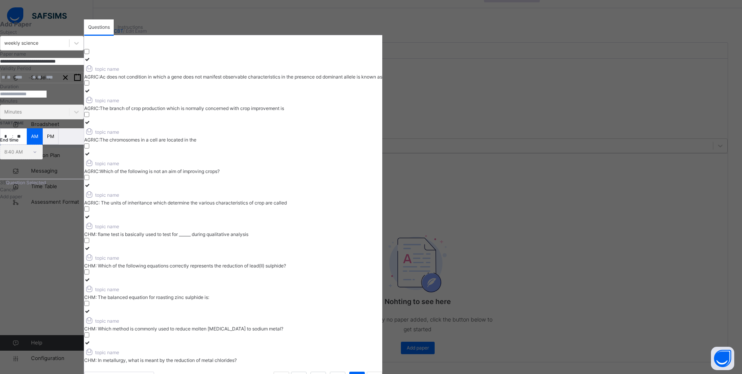
click at [91, 214] on icon at bounding box center [87, 217] width 7 height 6
click at [91, 245] on icon at bounding box center [87, 248] width 7 height 6
click at [91, 276] on icon at bounding box center [87, 279] width 7 height 6
click at [91, 308] on icon at bounding box center [87, 311] width 7 height 6
click at [91, 339] on icon at bounding box center [87, 342] width 7 height 6
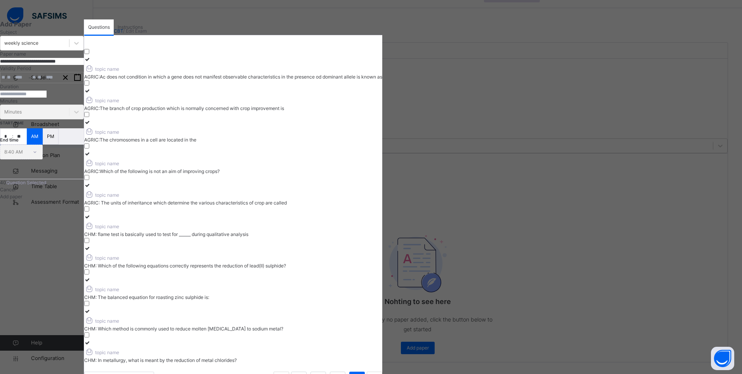
click at [147, 35] on div "Instructions" at bounding box center [130, 27] width 33 height 16
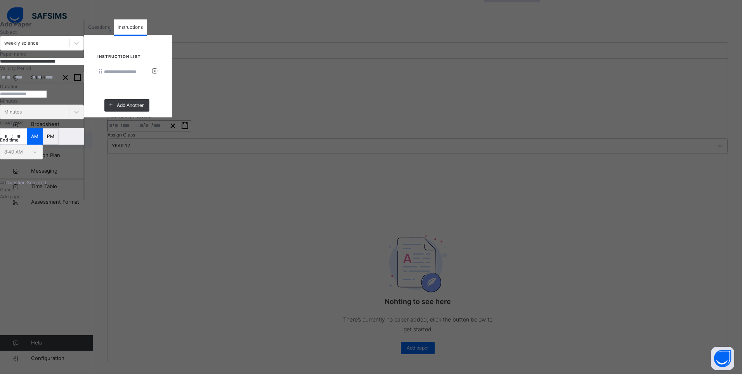
click at [151, 75] on input at bounding box center [127, 71] width 47 height 7
type input "*****"
click at [22, 199] on span "Add paper" at bounding box center [11, 196] width 22 height 6
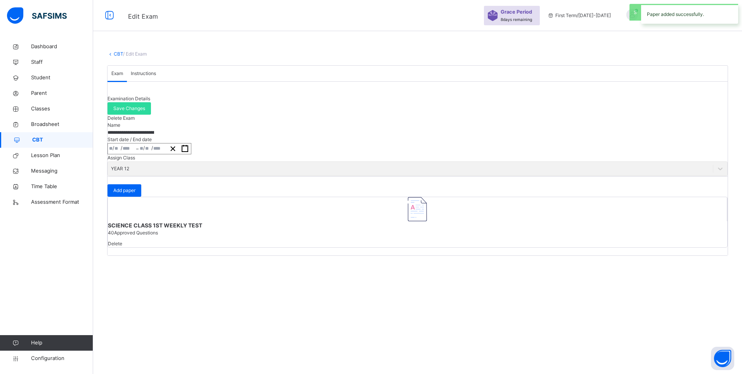
scroll to position [0, 0]
click at [136, 194] on span "Add paper" at bounding box center [124, 190] width 22 height 7
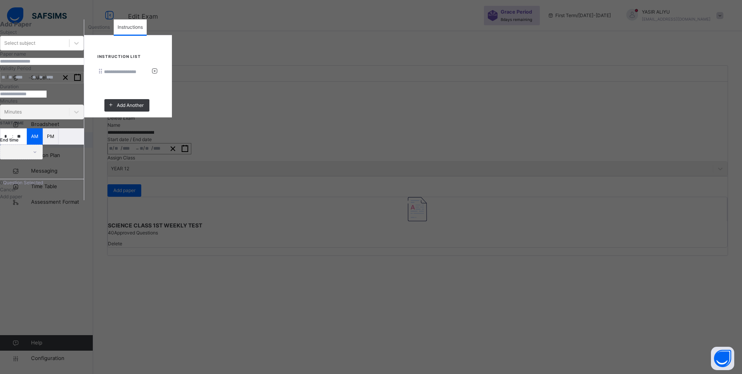
click at [151, 75] on input at bounding box center [127, 71] width 47 height 7
type input "*****"
click at [110, 31] on span "Questions" at bounding box center [99, 27] width 22 height 7
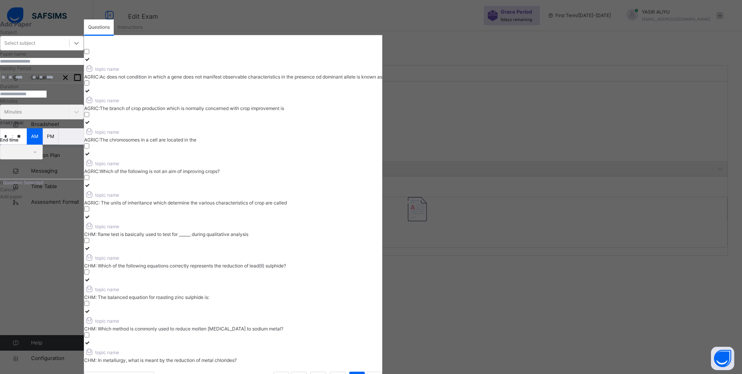
click at [83, 50] on div at bounding box center [76, 43] width 14 height 14
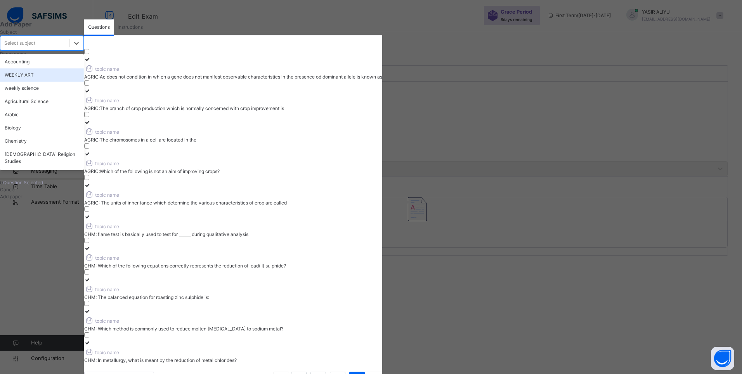
click at [84, 82] on div "WEEKLY ART" at bounding box center [42, 74] width 84 height 13
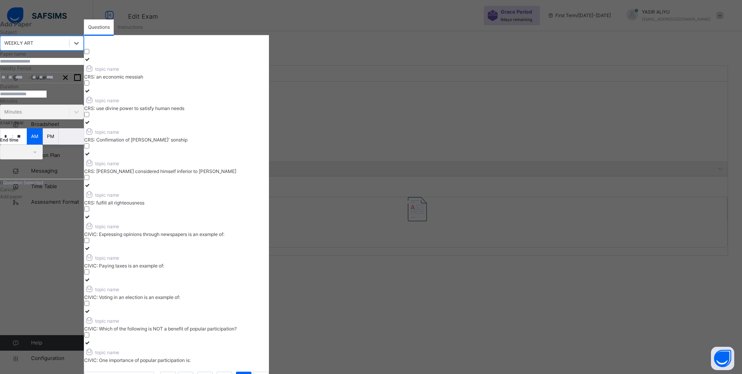
click at [91, 62] on icon at bounding box center [87, 59] width 7 height 6
click at [91, 88] on icon at bounding box center [87, 91] width 7 height 6
click at [189, 373] on link "1" at bounding box center [185, 379] width 7 height 10
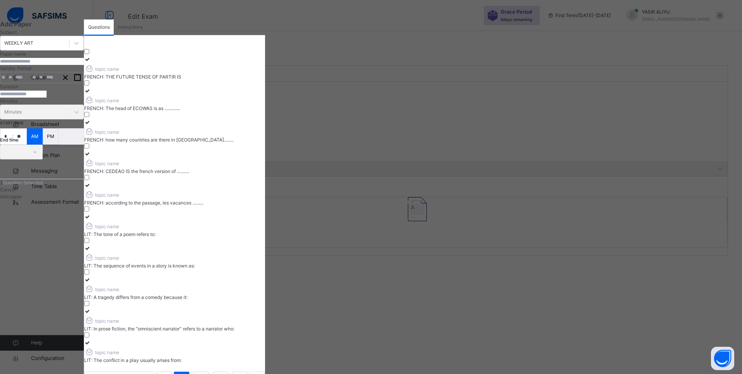
click at [91, 62] on icon at bounding box center [87, 59] width 7 height 6
click at [243, 373] on link "4" at bounding box center [239, 379] width 7 height 10
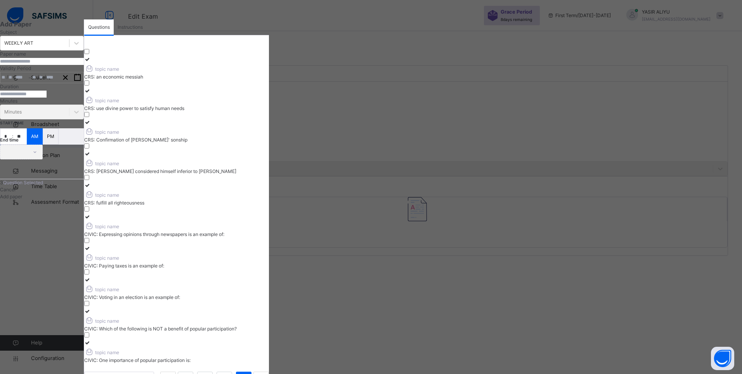
drag, startPoint x: 279, startPoint y: 85, endPoint x: 301, endPoint y: 82, distance: 22.0
click at [269, 80] on div "CRS: an economic messiah" at bounding box center [176, 76] width 185 height 7
click at [91, 88] on icon at bounding box center [87, 91] width 7 height 6
click at [193, 371] on li "1" at bounding box center [186, 379] width 16 height 16
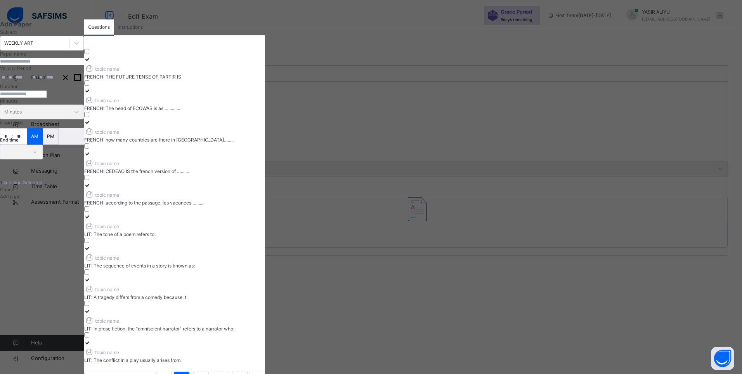
click at [91, 62] on icon at bounding box center [87, 59] width 7 height 6
click at [84, 193] on div "Cancel" at bounding box center [42, 189] width 84 height 7
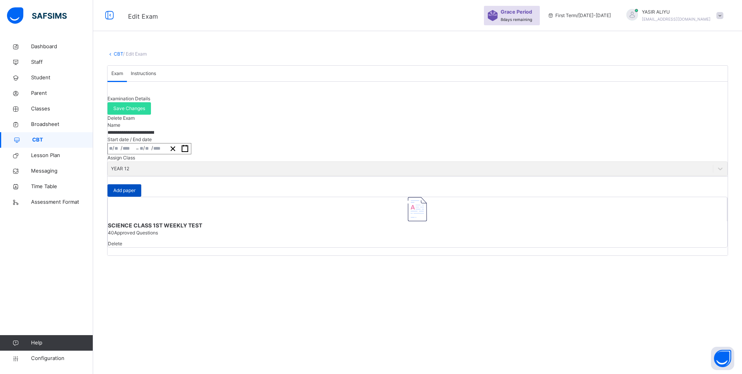
click at [136, 194] on span "Add paper" at bounding box center [124, 190] width 22 height 7
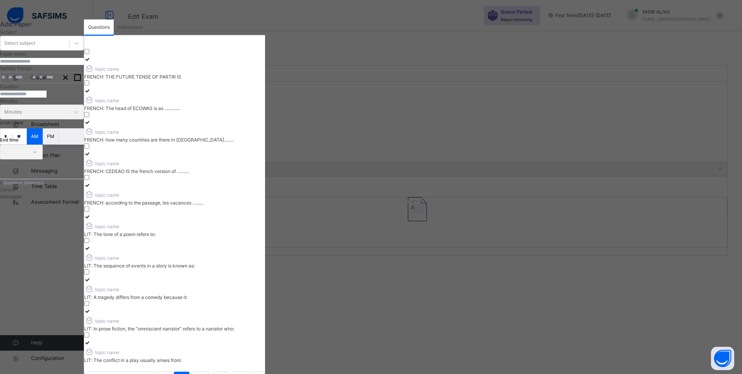
click at [143, 31] on span "Instructions" at bounding box center [130, 27] width 25 height 7
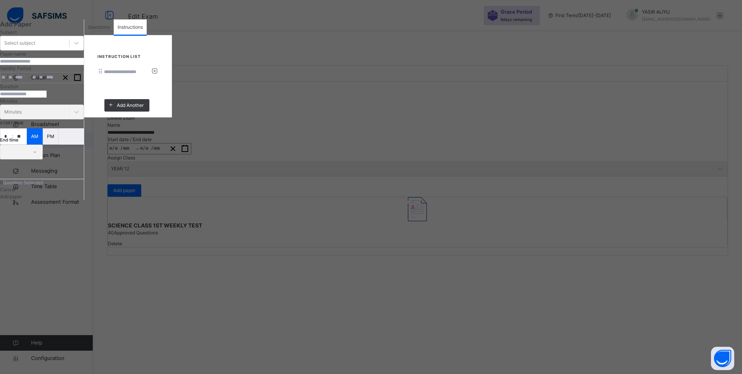
click at [151, 75] on input at bounding box center [127, 71] width 47 height 7
type input "*****"
drag, startPoint x: 208, startPoint y: 40, endPoint x: 218, endPoint y: 47, distance: 11.9
click at [114, 35] on div "Questions" at bounding box center [99, 27] width 30 height 16
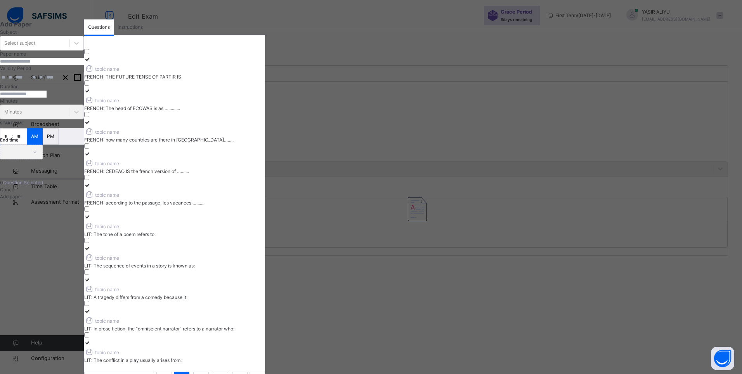
click at [91, 62] on icon at bounding box center [87, 59] width 7 height 6
click at [91, 88] on icon at bounding box center [87, 91] width 7 height 6
click at [91, 125] on icon at bounding box center [87, 122] width 7 height 6
drag, startPoint x: 475, startPoint y: 125, endPoint x: 454, endPoint y: 134, distance: 22.4
click at [91, 151] on icon at bounding box center [87, 154] width 7 height 6
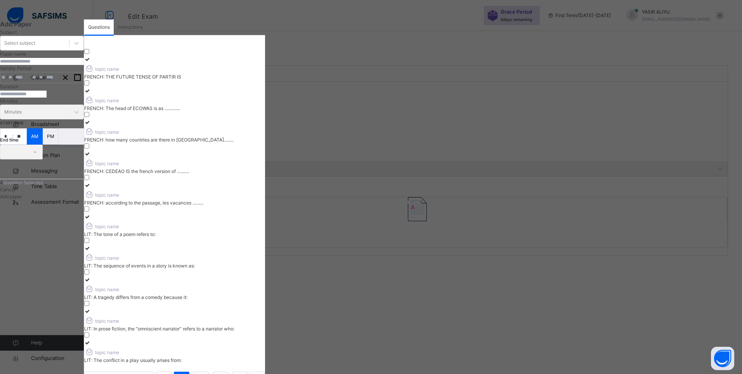
click at [91, 182] on icon at bounding box center [87, 185] width 7 height 6
drag, startPoint x: 473, startPoint y: 168, endPoint x: 356, endPoint y: 201, distance: 122.3
click at [265, 213] on div at bounding box center [174, 216] width 181 height 7
drag, startPoint x: 210, startPoint y: 209, endPoint x: 266, endPoint y: 210, distance: 55.2
click at [214, 245] on div at bounding box center [174, 248] width 181 height 7
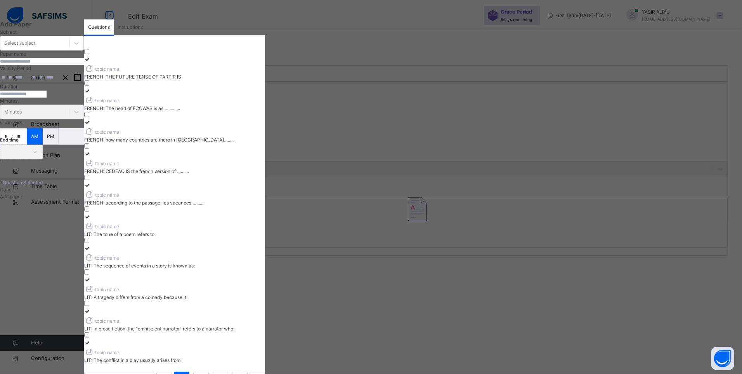
drag, startPoint x: 477, startPoint y: 206, endPoint x: 379, endPoint y: 235, distance: 102.0
click at [265, 276] on div at bounding box center [174, 279] width 181 height 7
drag, startPoint x: 206, startPoint y: 250, endPoint x: 424, endPoint y: 241, distance: 217.6
click at [91, 308] on icon at bounding box center [87, 311] width 7 height 6
click at [265, 339] on div at bounding box center [174, 342] width 181 height 7
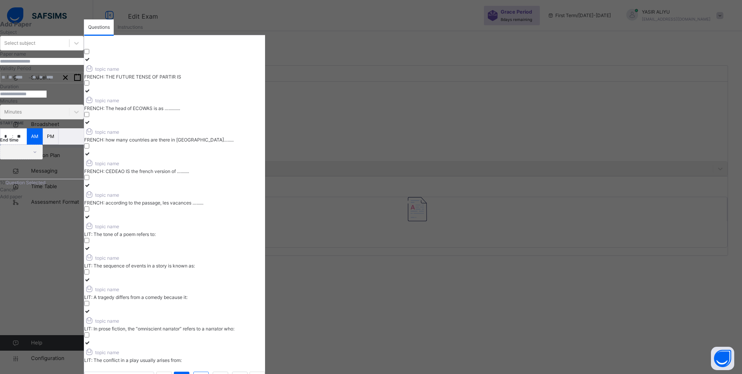
click at [205, 373] on link "2" at bounding box center [200, 379] width 7 height 10
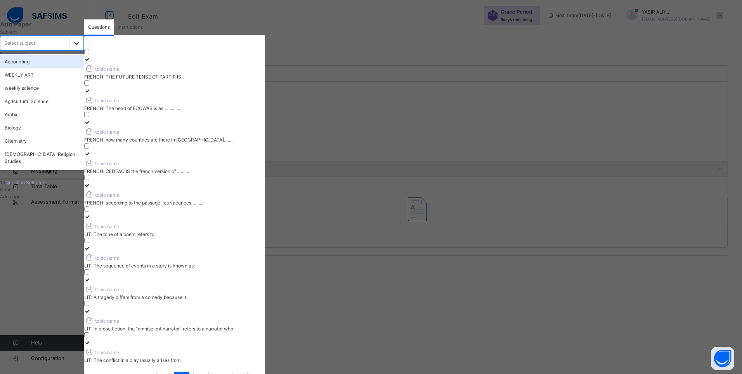
click at [80, 47] on icon at bounding box center [77, 43] width 8 height 8
click at [84, 82] on div "WEEKLY ART" at bounding box center [42, 74] width 84 height 13
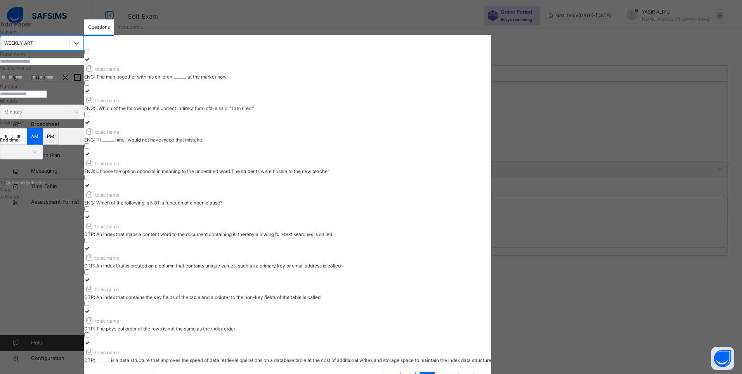
click at [412, 373] on link "1" at bounding box center [407, 379] width 7 height 10
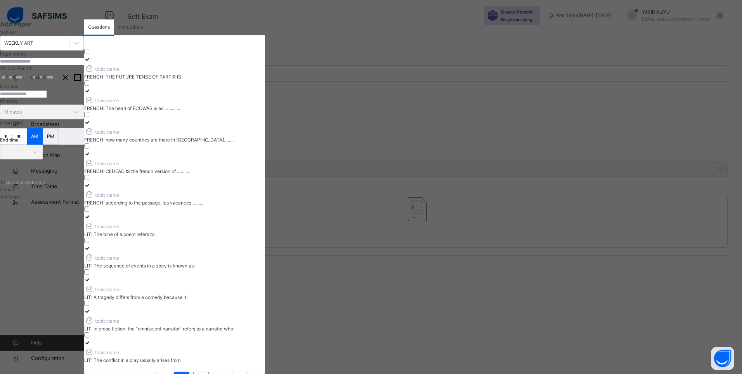
click at [205, 373] on link "2" at bounding box center [200, 379] width 7 height 10
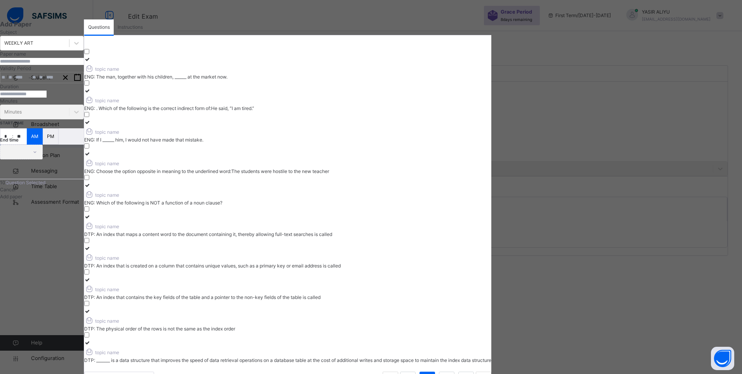
click at [91, 62] on icon at bounding box center [87, 59] width 7 height 6
click at [91, 88] on icon at bounding box center [87, 91] width 7 height 6
click at [91, 123] on icon at bounding box center [87, 122] width 7 height 6
click at [91, 151] on icon at bounding box center [87, 154] width 7 height 6
click at [91, 182] on icon at bounding box center [87, 185] width 7 height 6
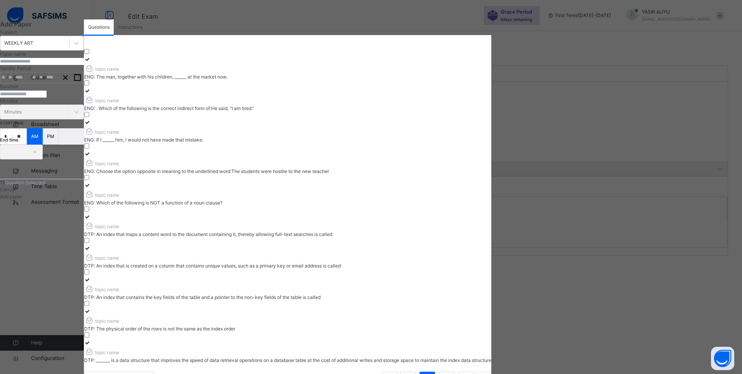
click at [91, 214] on icon at bounding box center [87, 217] width 7 height 6
click at [91, 245] on icon at bounding box center [87, 248] width 7 height 6
click at [91, 276] on icon at bounding box center [87, 279] width 7 height 6
drag, startPoint x: 207, startPoint y: 269, endPoint x: 282, endPoint y: 268, distance: 74.9
click at [91, 308] on icon at bounding box center [87, 311] width 7 height 6
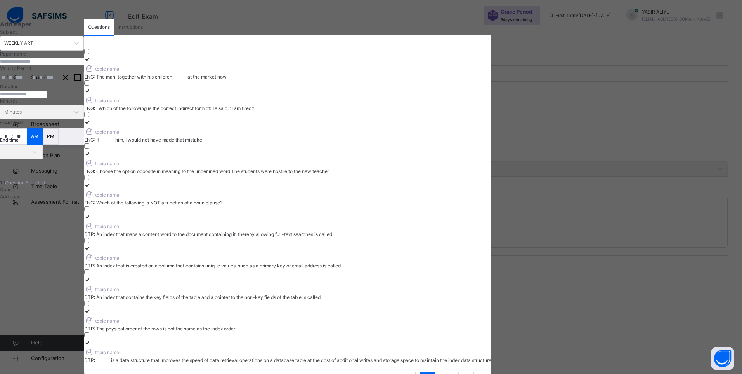
click at [91, 339] on icon at bounding box center [87, 342] width 7 height 6
click at [455, 371] on li "3" at bounding box center [447, 379] width 16 height 16
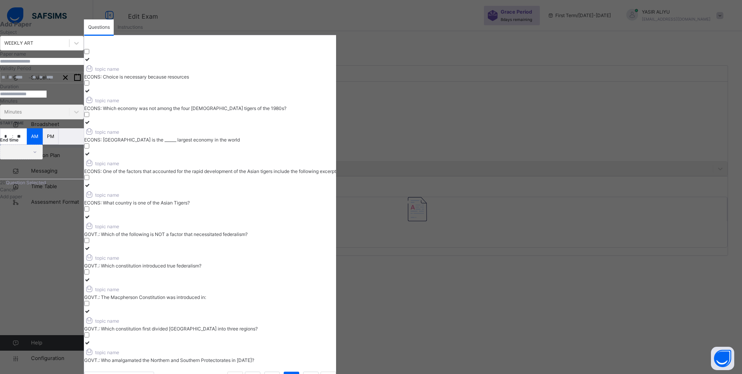
click at [336, 80] on div "ECONS: Choice is necessary because resources" at bounding box center [210, 76] width 252 height 7
click at [91, 88] on icon at bounding box center [87, 91] width 7 height 6
click at [336, 126] on div "topic name" at bounding box center [210, 131] width 252 height 10
click at [336, 150] on div at bounding box center [210, 153] width 252 height 7
click at [336, 189] on div "topic name" at bounding box center [210, 194] width 252 height 10
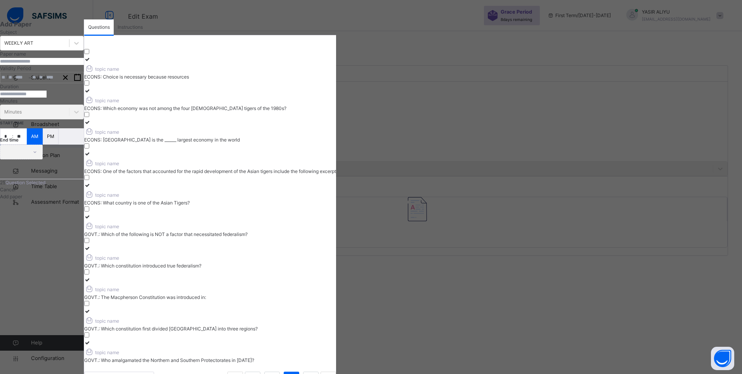
drag, startPoint x: 473, startPoint y: 174, endPoint x: 472, endPoint y: 189, distance: 15.6
click at [91, 214] on icon at bounding box center [87, 217] width 7 height 6
click at [336, 262] on div "GOVT.: Which constitution introduced true federalism?" at bounding box center [210, 265] width 252 height 7
drag, startPoint x: 474, startPoint y: 215, endPoint x: 467, endPoint y: 230, distance: 16.3
click at [91, 276] on icon at bounding box center [87, 279] width 7 height 6
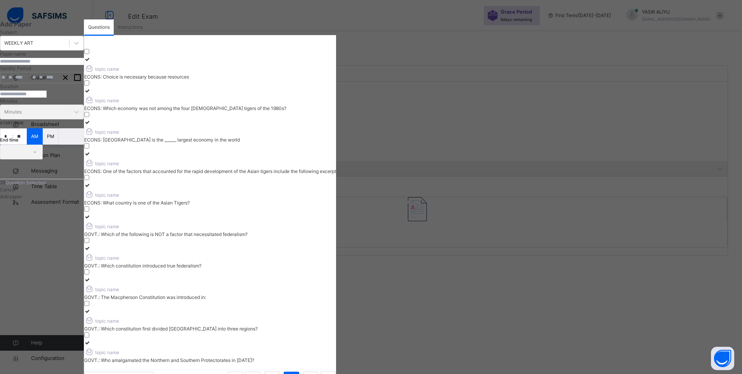
click at [336, 314] on div "topic name" at bounding box center [210, 319] width 252 height 10
click at [336, 339] on div at bounding box center [210, 342] width 252 height 7
click at [319, 371] on li "4" at bounding box center [311, 379] width 16 height 16
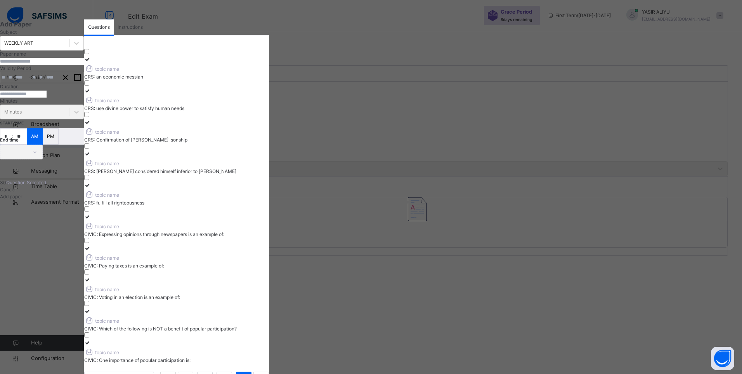
click at [269, 73] on div "topic name" at bounding box center [176, 68] width 185 height 10
click at [91, 88] on icon at bounding box center [87, 91] width 7 height 6
click at [269, 126] on div "topic name" at bounding box center [176, 131] width 185 height 10
click at [91, 151] on icon at bounding box center [87, 154] width 7 height 6
click at [269, 199] on div "CRS: fulfill all righteousness" at bounding box center [176, 202] width 185 height 7
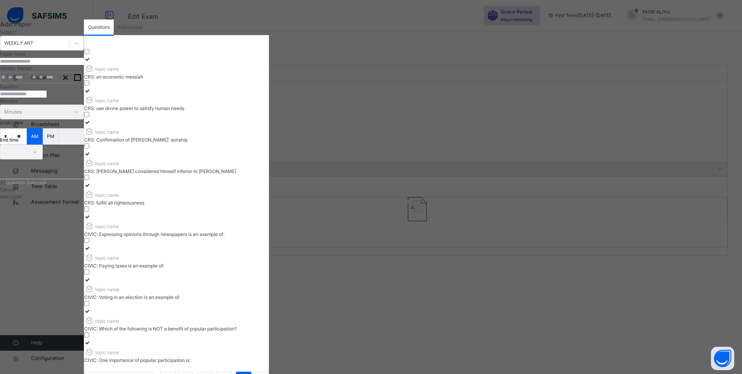
click at [91, 214] on icon at bounding box center [87, 217] width 7 height 6
click at [269, 252] on div "topic name" at bounding box center [176, 257] width 185 height 10
click at [269, 276] on div at bounding box center [176, 279] width 185 height 7
click at [269, 314] on div "topic name" at bounding box center [176, 319] width 185 height 10
click at [91, 339] on icon at bounding box center [87, 342] width 7 height 6
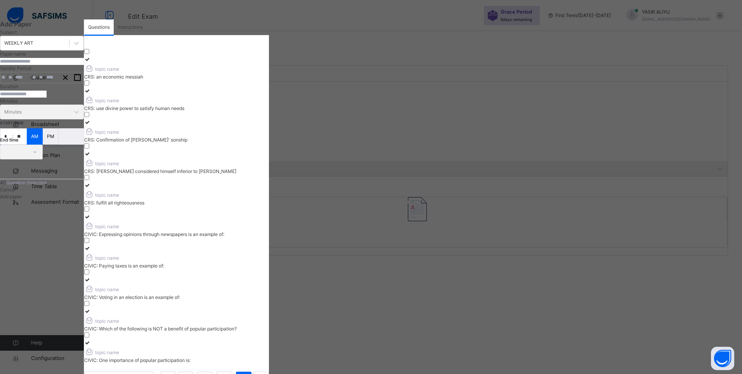
click at [84, 65] on input "text" at bounding box center [42, 61] width 84 height 7
paste input "**********"
drag, startPoint x: 36, startPoint y: 96, endPoint x: 57, endPoint y: 99, distance: 22.0
click at [57, 65] on input "**********" at bounding box center [42, 61] width 84 height 7
type input "**********"
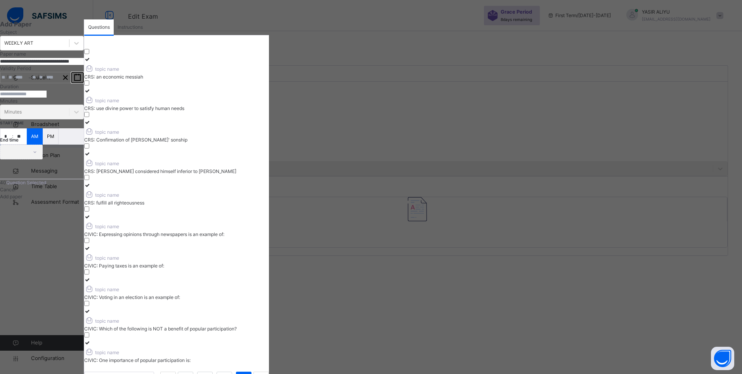
click at [81, 81] on icon "button" at bounding box center [77, 77] width 7 height 7
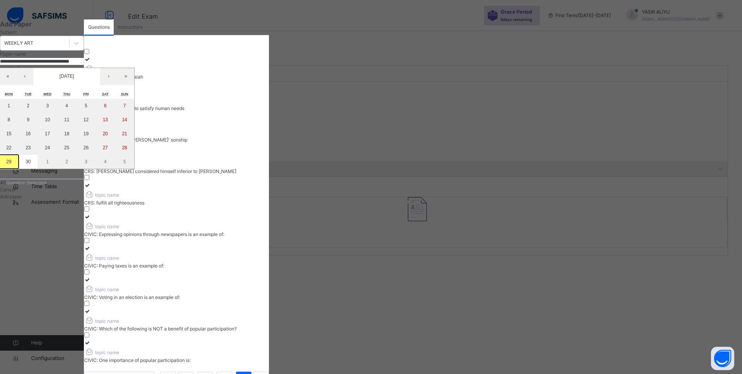
click at [19, 169] on button "29" at bounding box center [8, 162] width 19 height 14
type input "**********"
type input "*"
type input "**"
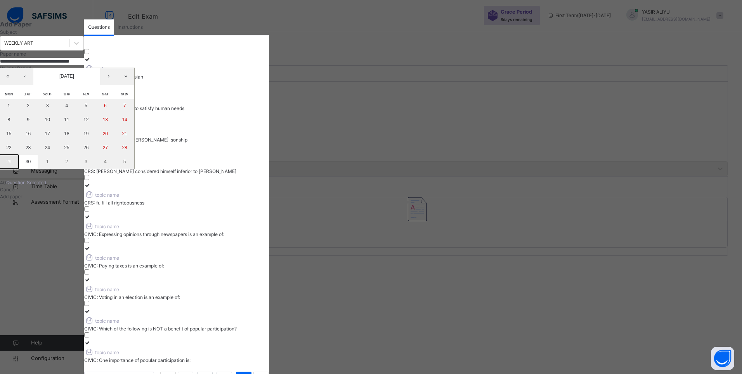
type input "****"
type input "**********"
type input "*"
type input "**"
type input "****"
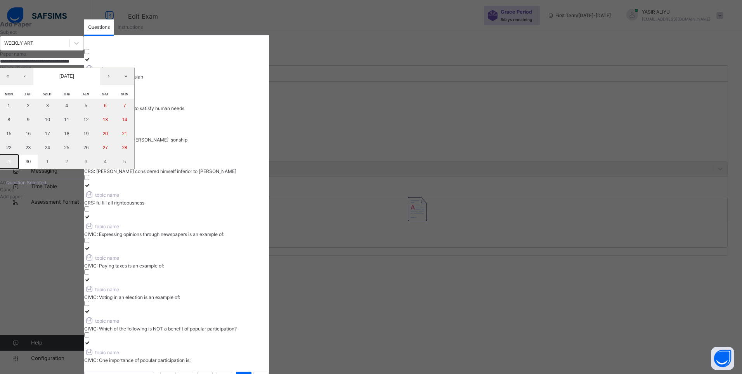
type input "**"
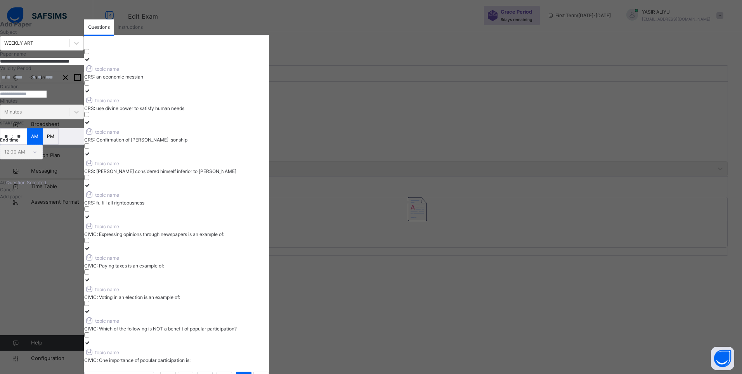
click at [47, 97] on input "number" at bounding box center [23, 93] width 47 height 7
type input "**"
click at [12, 144] on input "**" at bounding box center [6, 137] width 12 height 16
type input "*"
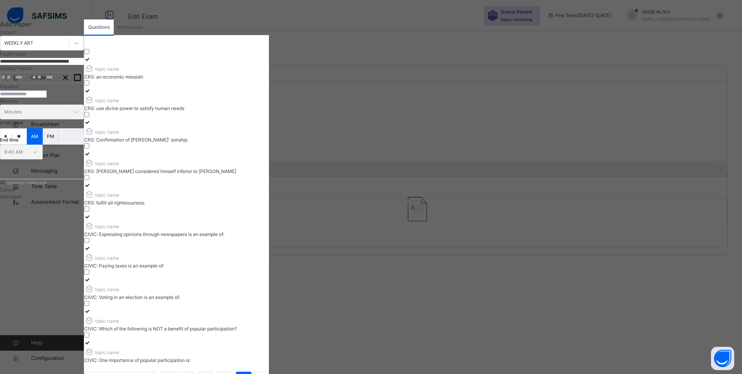
click at [84, 200] on div "Add paper" at bounding box center [42, 196] width 84 height 7
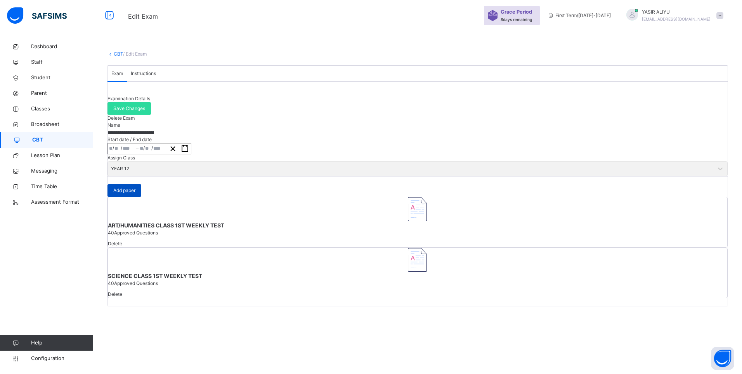
click at [136, 194] on span "Add paper" at bounding box center [124, 190] width 22 height 7
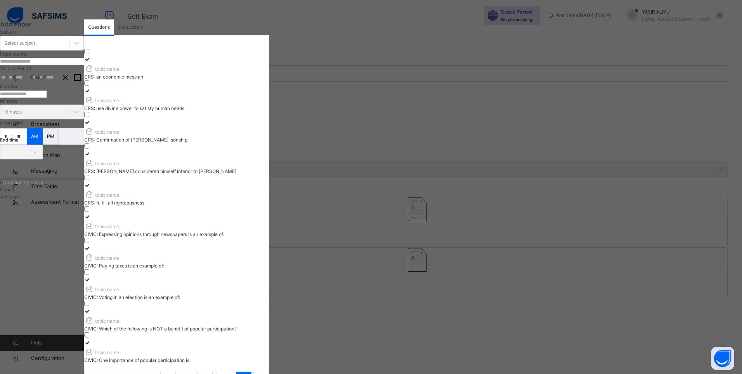
click at [16, 192] on span "Cancel" at bounding box center [8, 189] width 16 height 6
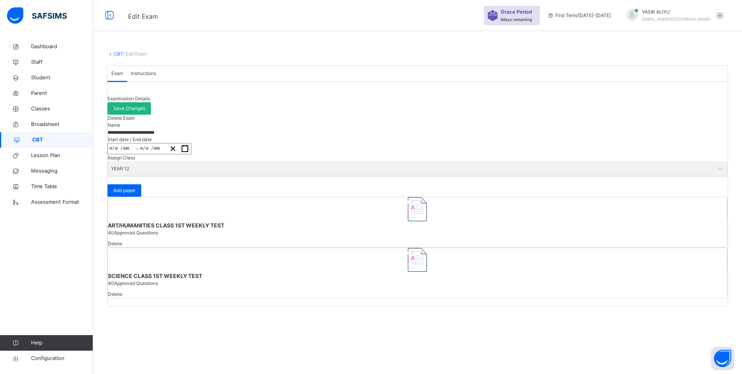
click at [145, 112] on span "Save Changes" at bounding box center [129, 108] width 32 height 7
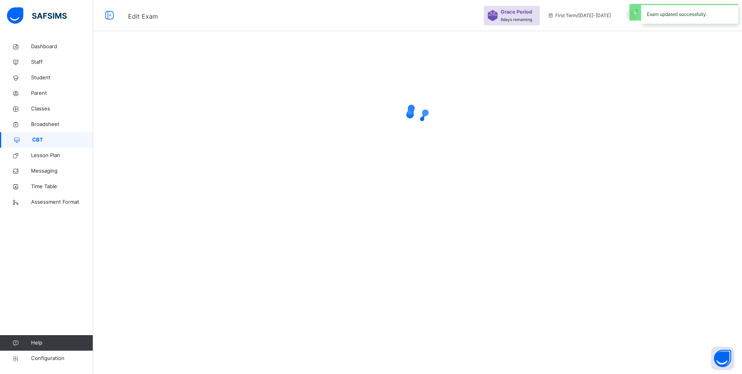
click at [38, 139] on span "CBT" at bounding box center [62, 140] width 61 height 8
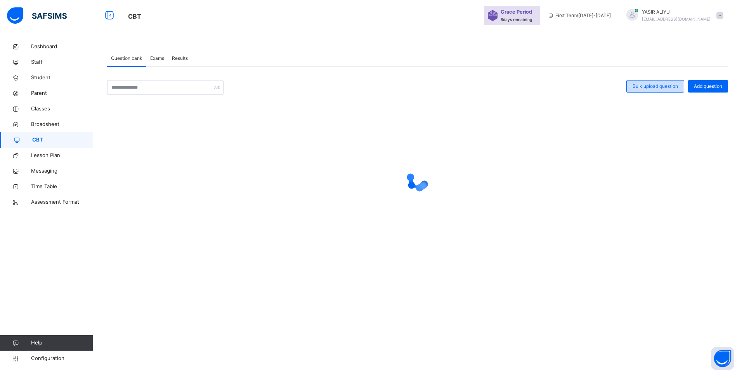
click at [644, 85] on span "Bulk upload question" at bounding box center [655, 86] width 45 height 7
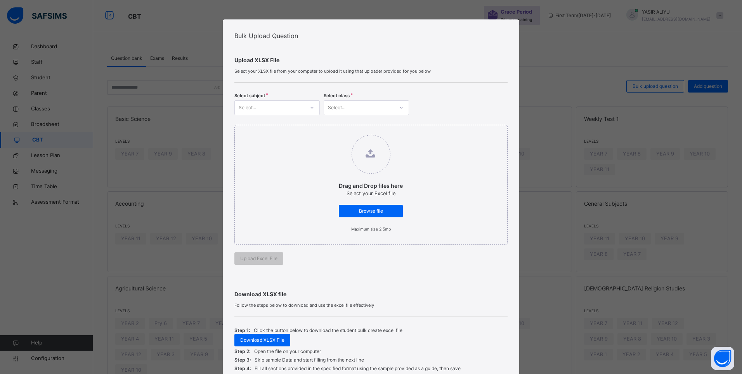
click at [310, 105] on icon at bounding box center [312, 108] width 5 height 8
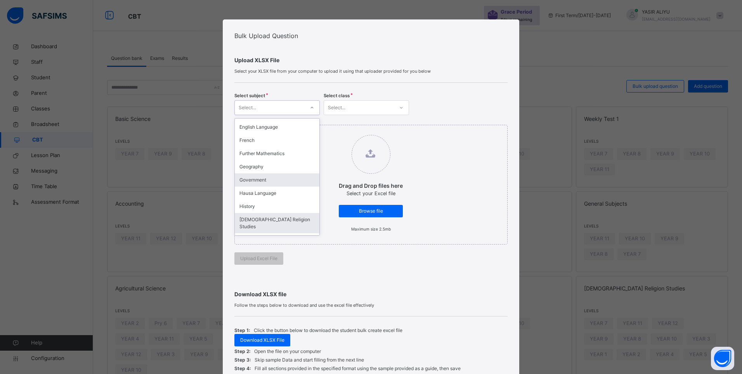
scroll to position [233, 0]
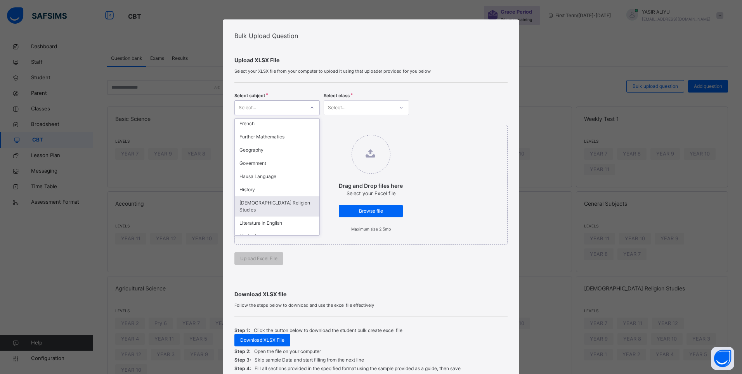
click at [279, 196] on div "[DEMOGRAPHIC_DATA] Religion Studies" at bounding box center [277, 206] width 85 height 20
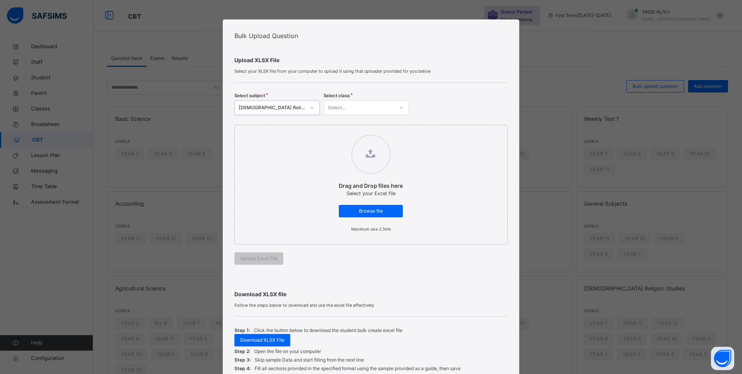
click at [399, 106] on icon at bounding box center [401, 108] width 5 height 8
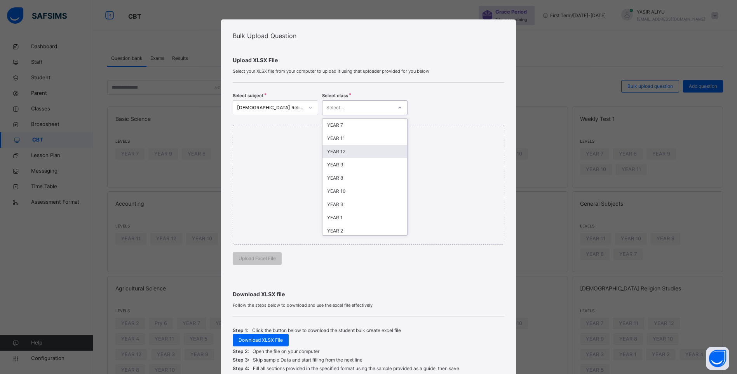
click at [350, 153] on div "YEAR 12" at bounding box center [364, 151] width 85 height 13
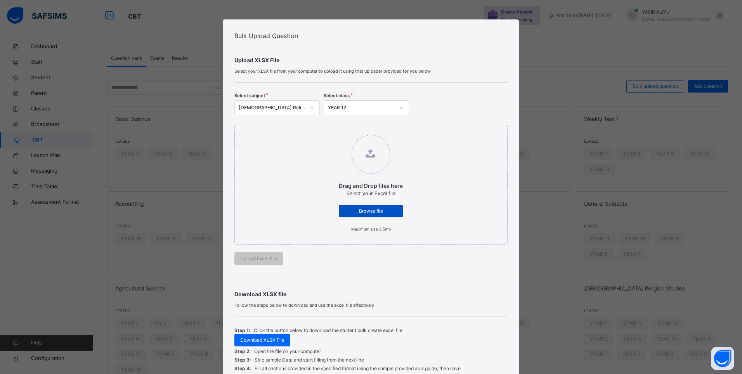
click at [365, 212] on span "Browse file" at bounding box center [371, 210] width 52 height 7
click at [331, 131] on input "Drag and Drop files here Select your Excel file Browse file Maximum size 2.5mb" at bounding box center [331, 131] width 0 height 0
type input "**********"
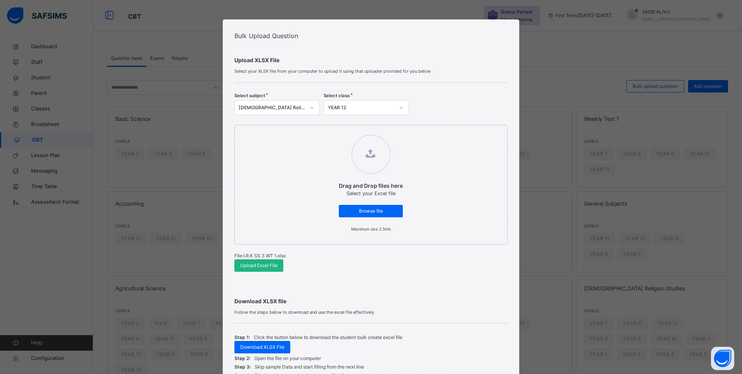
click at [251, 267] on span "Upload Excel File" at bounding box center [258, 265] width 37 height 7
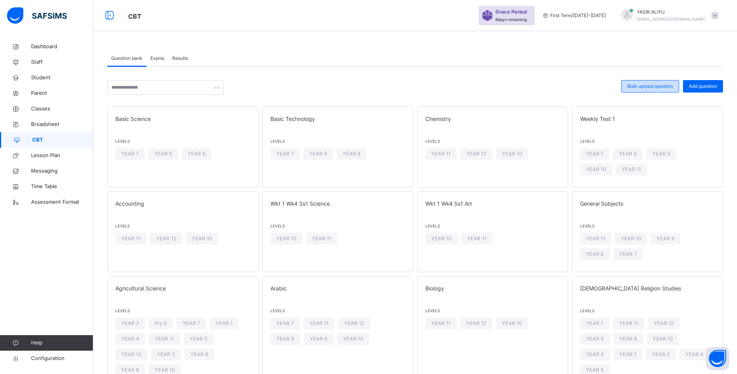
click at [654, 81] on div "Bulk upload question" at bounding box center [650, 86] width 58 height 12
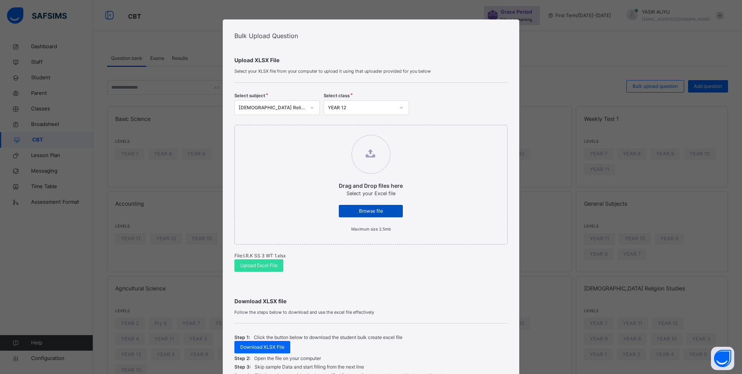
click at [360, 208] on span "Browse file" at bounding box center [371, 210] width 52 height 7
click at [331, 131] on input "Drag and Drop files here Select your Excel file Browse file Maximum size 2.5mb" at bounding box center [331, 131] width 0 height 0
click at [244, 262] on span "Upload Excel File" at bounding box center [258, 265] width 37 height 7
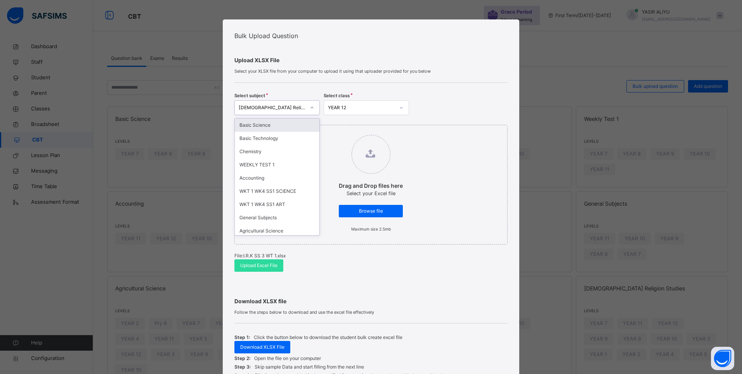
click at [311, 104] on icon at bounding box center [312, 108] width 5 height 8
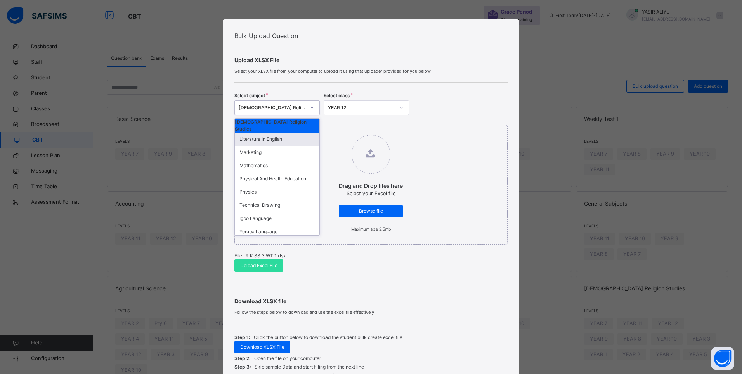
scroll to position [272, 0]
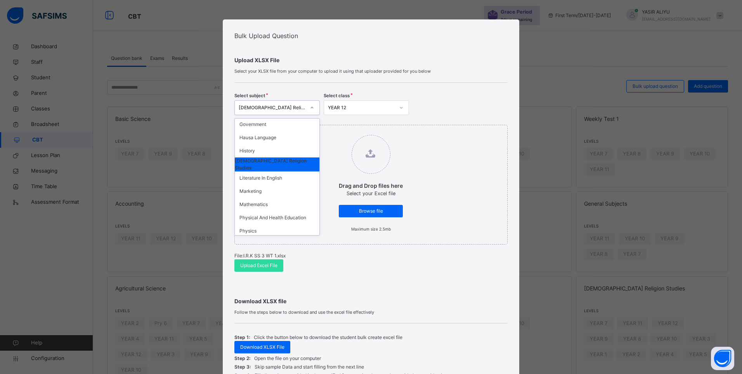
click at [273, 157] on div "[DEMOGRAPHIC_DATA] Religion Studies" at bounding box center [277, 164] width 85 height 14
click at [273, 153] on div "Drag and Drop files here Select your Excel file Browse file Maximum size 2.5mb" at bounding box center [372, 185] width 274 height 120
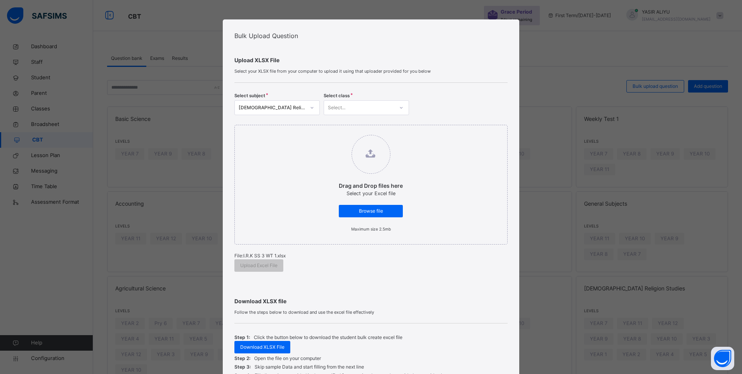
drag, startPoint x: 273, startPoint y: 153, endPoint x: 392, endPoint y: 105, distance: 129.1
click at [394, 105] on div at bounding box center [401, 108] width 15 height 14
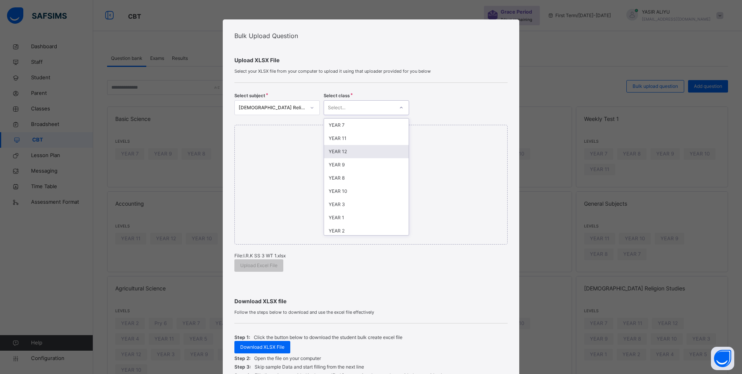
click at [349, 149] on div "YEAR 12" at bounding box center [366, 151] width 85 height 13
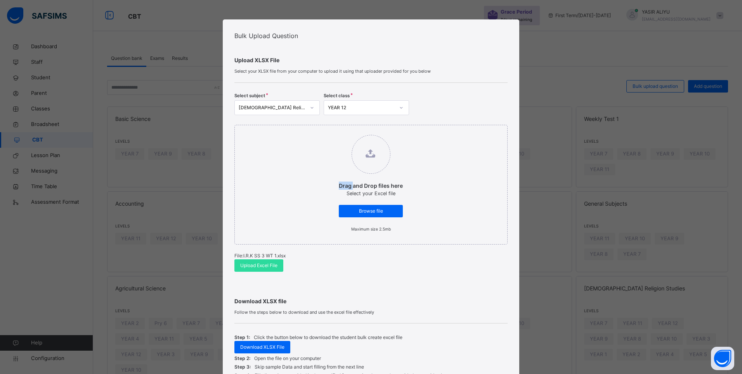
click at [349, 149] on label "Drag and Drop files here Select your Excel file Browse file Maximum size 2.5mb" at bounding box center [371, 183] width 80 height 105
click at [331, 131] on input "Drag and Drop files here Select your Excel file Browse file Maximum size 2.5mb" at bounding box center [331, 131] width 0 height 0
click at [250, 268] on span "Upload Excel File" at bounding box center [258, 265] width 37 height 7
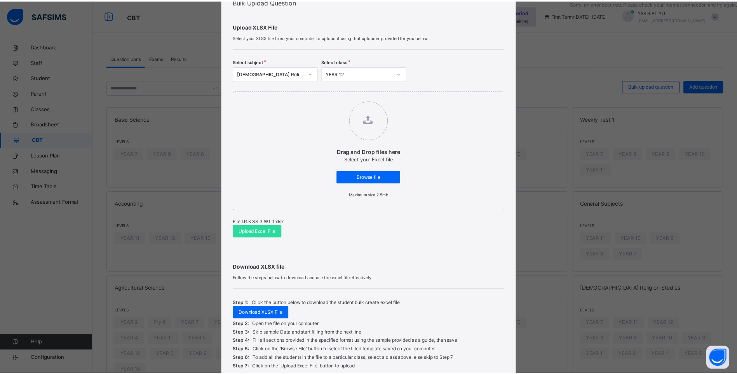
scroll to position [100, 0]
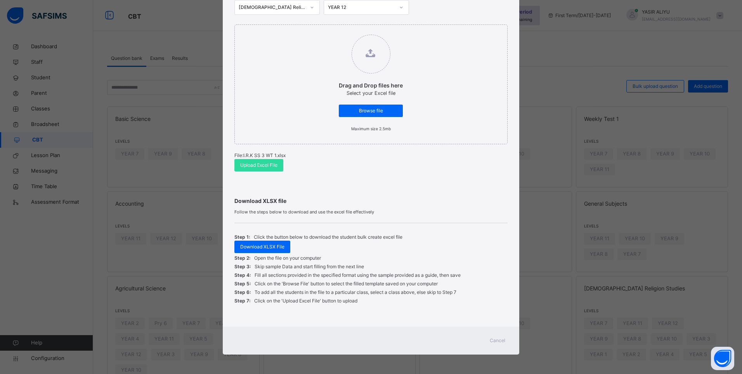
click at [493, 337] on span "Cancel" at bounding box center [498, 340] width 16 height 7
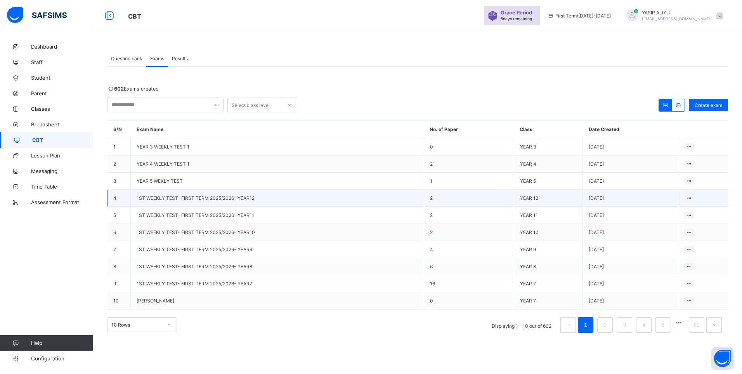
click at [184, 195] on span "1ST WEEKLY TEST- FIRST TERM 2025/2026- YEAR12" at bounding box center [196, 198] width 118 height 6
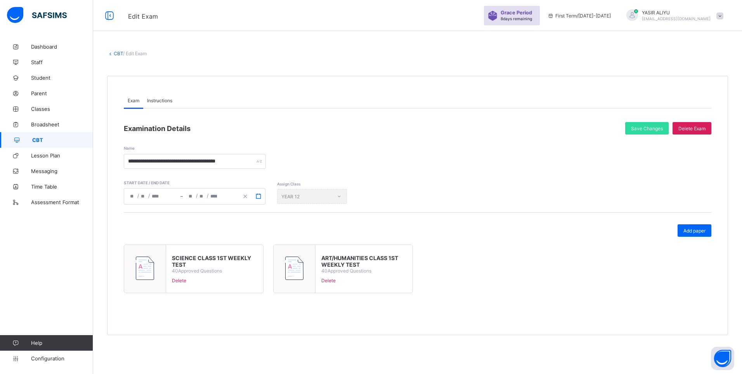
click at [259, 197] on icon "button" at bounding box center [258, 195] width 5 height 5
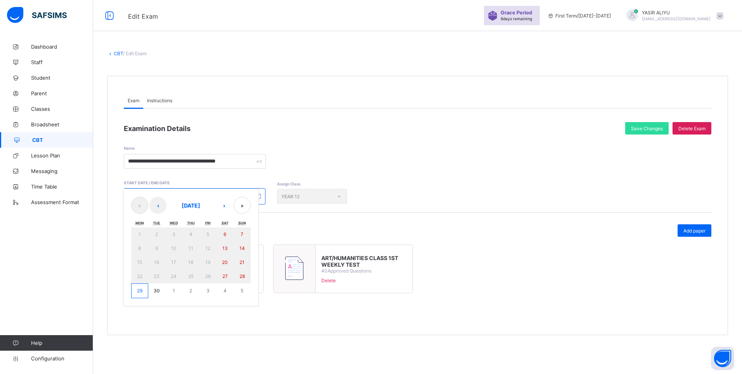
click at [339, 145] on div "**********" at bounding box center [418, 151] width 588 height 34
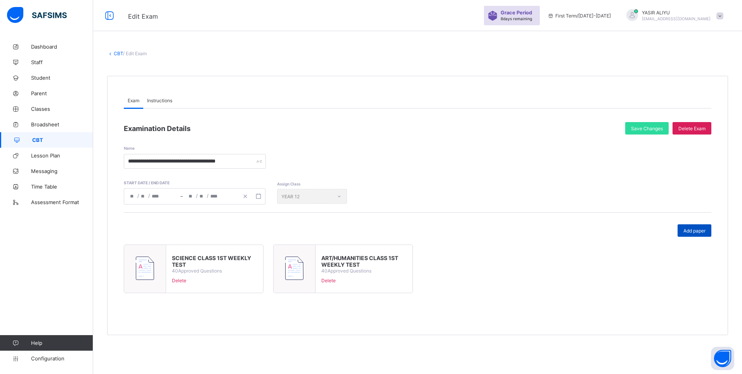
click at [699, 232] on span "Add paper" at bounding box center [695, 231] width 22 height 6
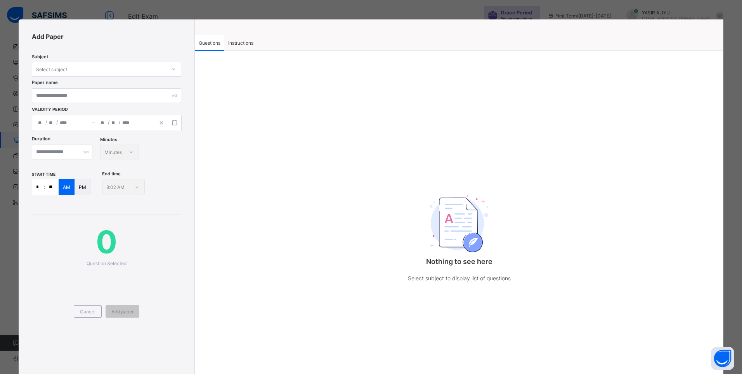
click at [108, 71] on div "Select subject" at bounding box center [99, 69] width 134 height 11
click at [90, 310] on span "Cancel" at bounding box center [88, 311] width 16 height 6
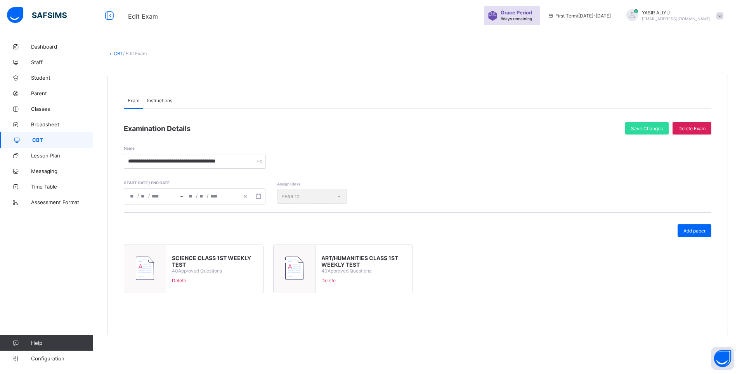
click at [120, 53] on link "CBT" at bounding box center [118, 53] width 9 height 6
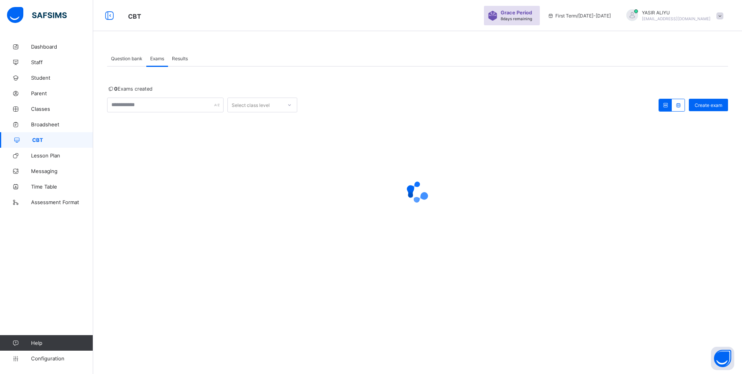
click at [125, 58] on span "Question bank" at bounding box center [126, 59] width 31 height 6
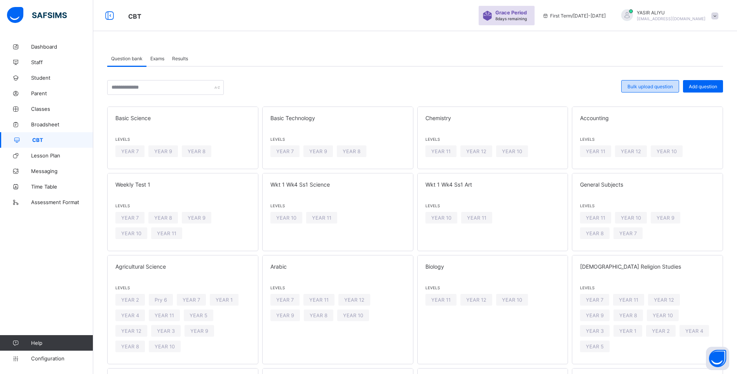
click at [659, 87] on span "Bulk upload question" at bounding box center [649, 86] width 45 height 6
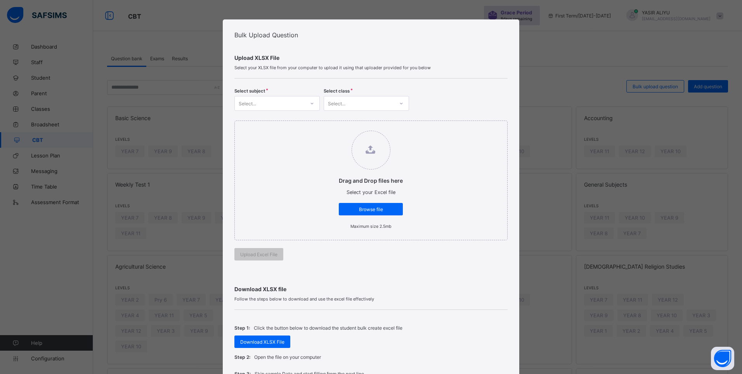
click at [310, 104] on icon at bounding box center [312, 103] width 5 height 8
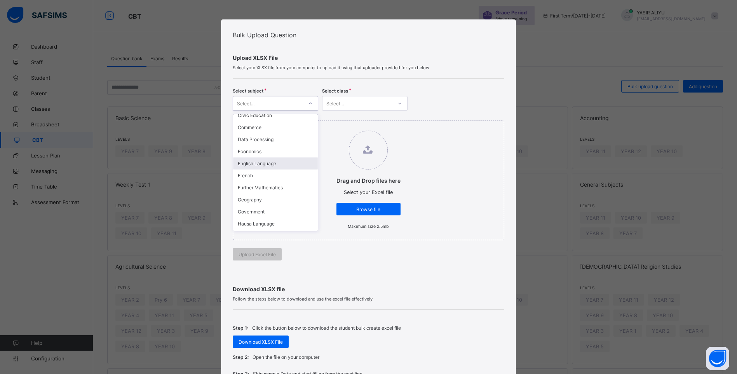
scroll to position [194, 0]
click at [282, 203] on div "[DEMOGRAPHIC_DATA] Religion Studies" at bounding box center [275, 212] width 85 height 18
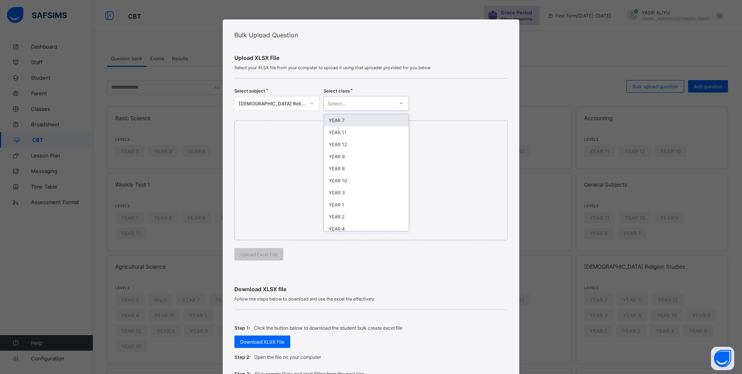
click at [342, 104] on div "Select..." at bounding box center [336, 103] width 17 height 15
click at [356, 143] on div "YEAR 12" at bounding box center [366, 144] width 85 height 12
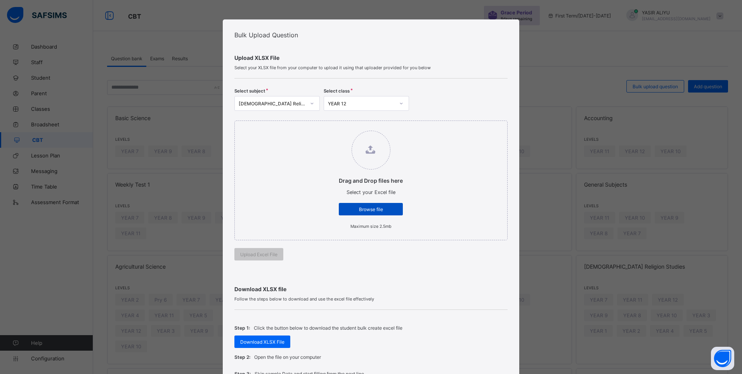
click at [360, 209] on span "Browse file" at bounding box center [371, 209] width 52 height 6
click at [331, 127] on input "Drag and Drop files here Select your Excel file Browse file Maximum size 2.5mb" at bounding box center [331, 127] width 0 height 0
type input "**********"
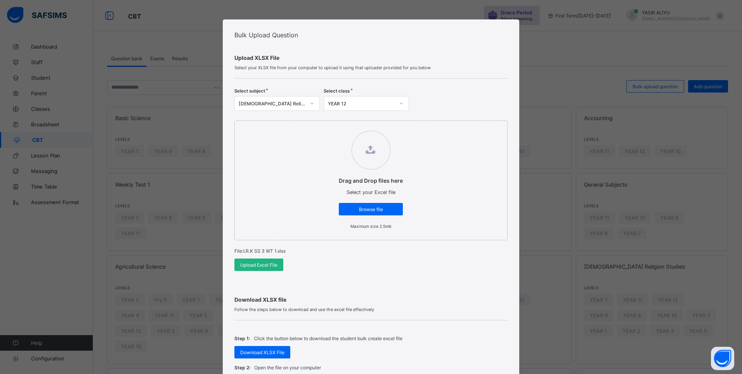
click at [262, 265] on span "Upload Excel File" at bounding box center [258, 265] width 37 height 6
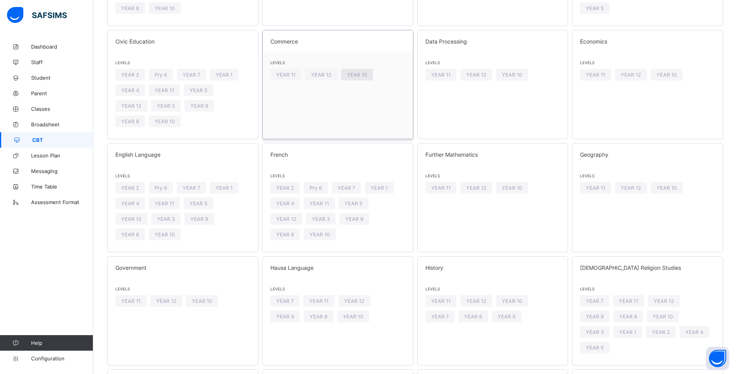
scroll to position [349, 0]
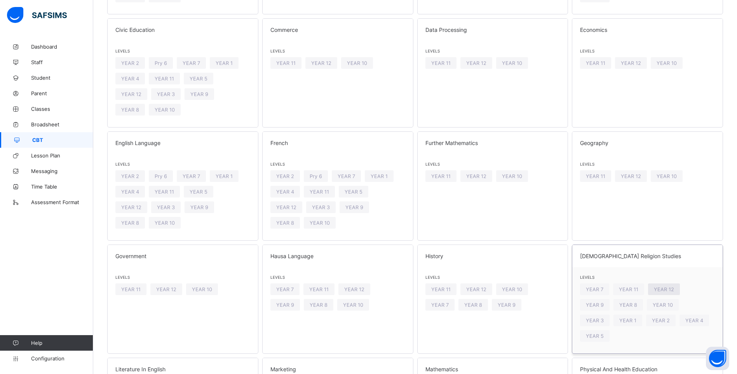
click at [670, 286] on span "YEAR 12" at bounding box center [663, 289] width 20 height 6
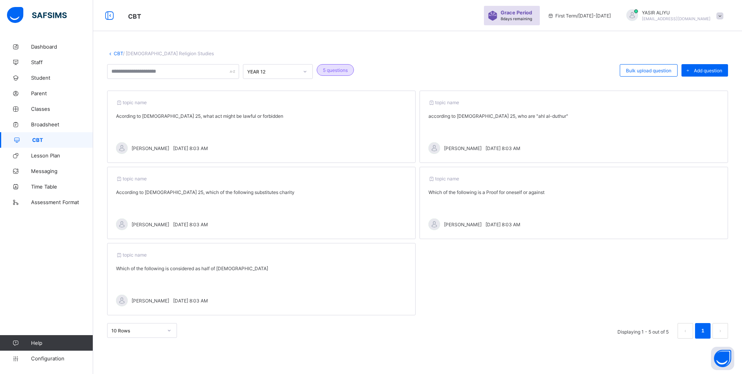
click at [114, 54] on link "CBT" at bounding box center [118, 53] width 9 height 6
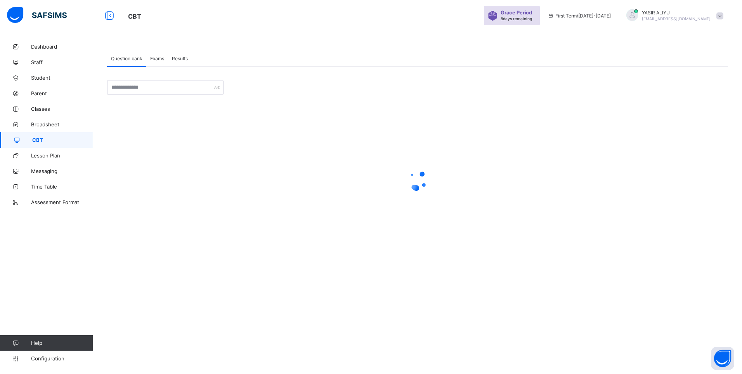
click at [156, 59] on span "Exams" at bounding box center [157, 59] width 14 height 6
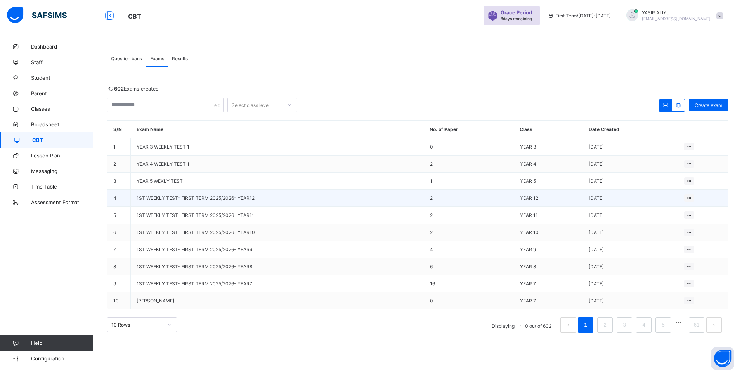
click at [219, 197] on span "1ST WEEKLY TEST- FIRST TERM 2025/2026- YEAR12" at bounding box center [196, 198] width 118 height 6
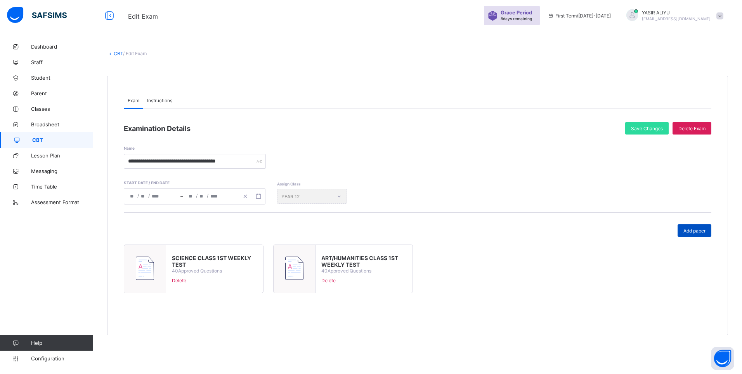
click at [703, 233] on span "Add paper" at bounding box center [695, 231] width 22 height 6
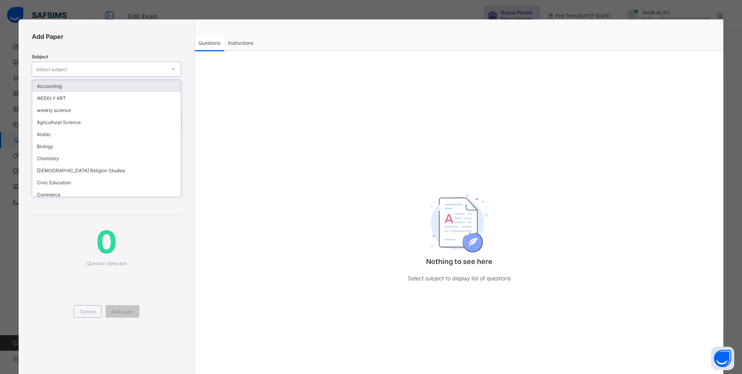
click at [48, 69] on div "Select subject" at bounding box center [51, 69] width 31 height 15
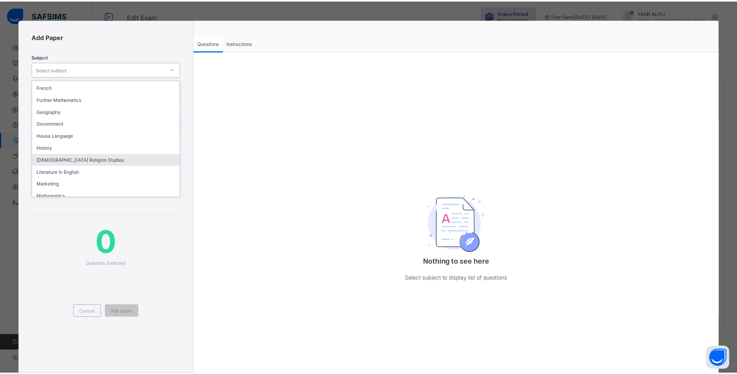
scroll to position [194, 0]
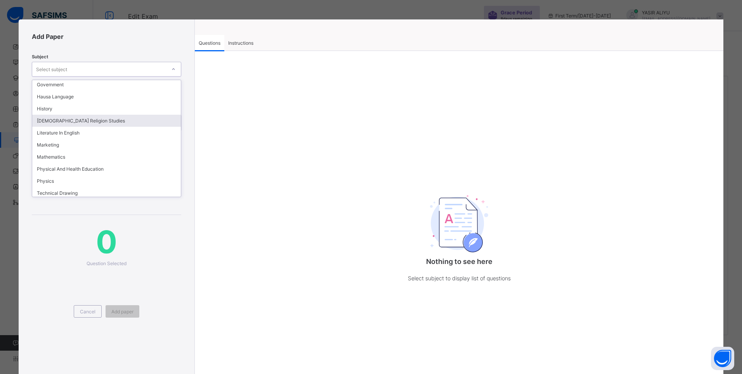
click at [69, 123] on div "[DEMOGRAPHIC_DATA] Religion Studies" at bounding box center [106, 121] width 149 height 12
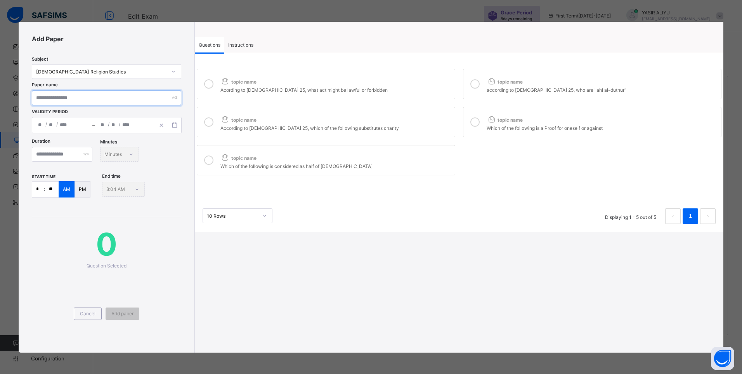
click at [106, 101] on input "text" at bounding box center [106, 97] width 149 height 15
drag, startPoint x: 208, startPoint y: 85, endPoint x: 405, endPoint y: 82, distance: 197.3
click at [210, 85] on icon at bounding box center [208, 83] width 9 height 9
drag, startPoint x: 483, startPoint y: 82, endPoint x: 465, endPoint y: 96, distance: 22.4
click at [483, 83] on div at bounding box center [475, 84] width 16 height 18
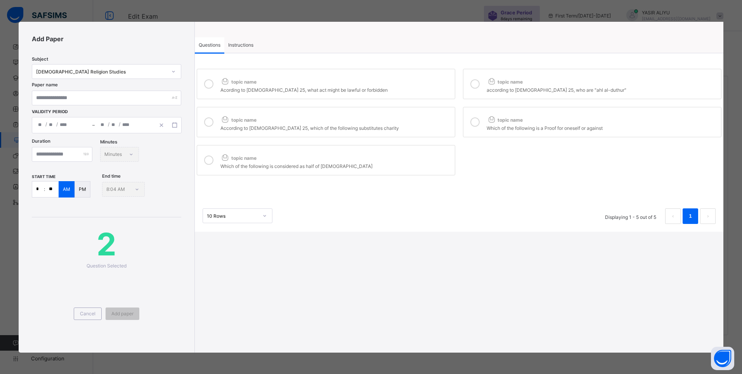
click at [411, 125] on div "According to [DEMOGRAPHIC_DATA] 25, which of the following substitutes charity" at bounding box center [336, 127] width 231 height 8
drag, startPoint x: 474, startPoint y: 122, endPoint x: 455, endPoint y: 137, distance: 23.7
click at [473, 125] on icon at bounding box center [475, 121] width 9 height 9
click at [412, 160] on div "topic name" at bounding box center [336, 156] width 231 height 10
drag, startPoint x: 231, startPoint y: 45, endPoint x: 234, endPoint y: 49, distance: 4.7
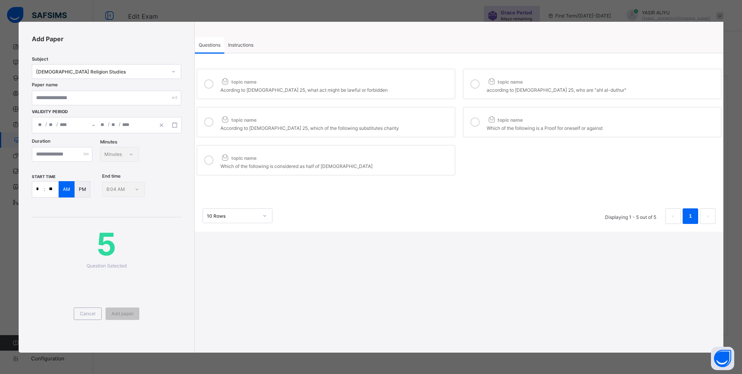
click at [233, 47] on span "Instructions" at bounding box center [240, 45] width 25 height 6
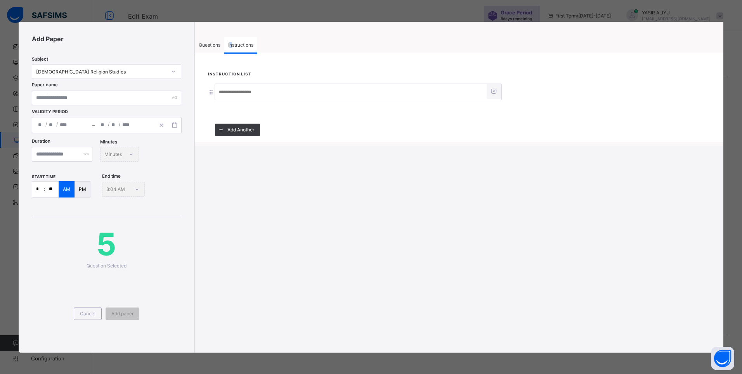
drag, startPoint x: 234, startPoint y: 49, endPoint x: 232, endPoint y: 89, distance: 40.4
click at [232, 89] on input at bounding box center [351, 92] width 272 height 15
type input "*****"
click at [113, 99] on input "text" at bounding box center [106, 97] width 149 height 15
type input "*******"
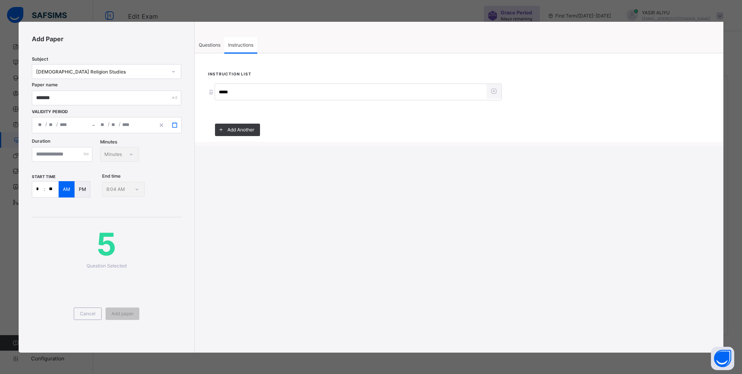
click at [176, 126] on icon "button" at bounding box center [174, 124] width 5 height 5
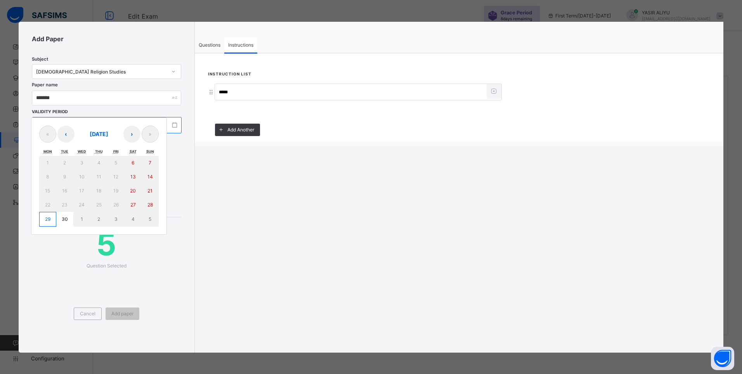
click at [48, 219] on abbr "29" at bounding box center [47, 219] width 5 height 6
click at [50, 217] on abbr "29" at bounding box center [47, 219] width 5 height 6
type input "**********"
type input "*"
type input "**"
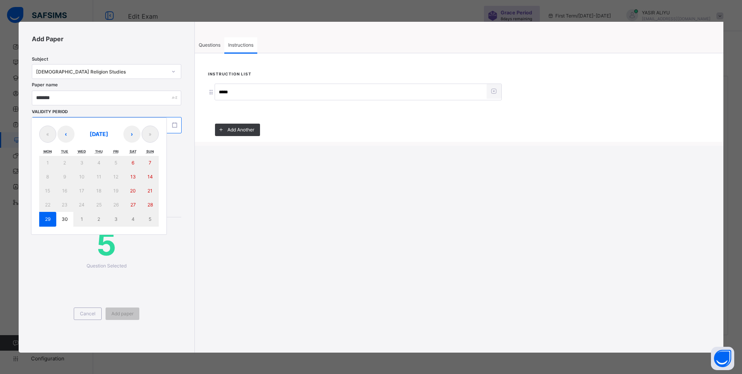
type input "****"
type input "**********"
type input "*"
type input "**"
type input "****"
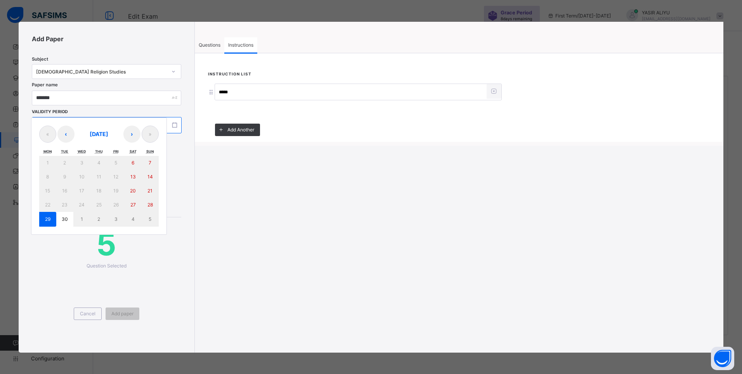
type input "**"
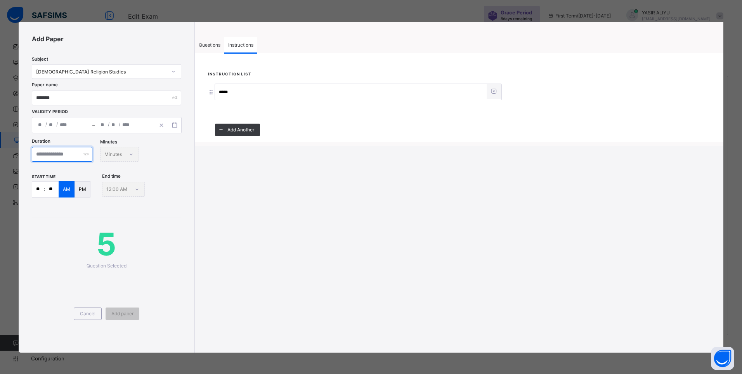
click at [84, 156] on input "number" at bounding box center [62, 154] width 61 height 15
type input "*"
click at [39, 191] on input "**" at bounding box center [38, 189] width 12 height 16
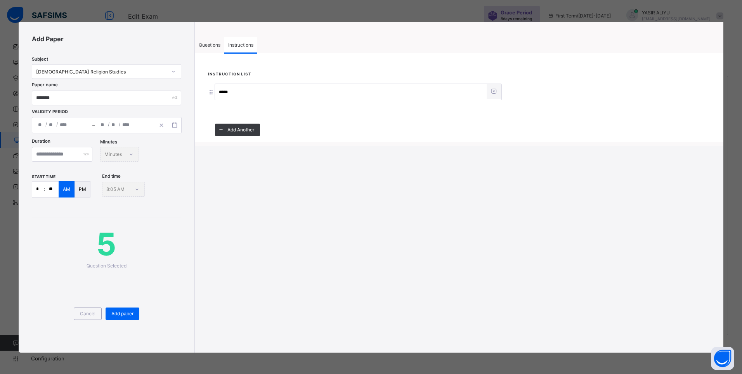
type input "*"
click at [53, 189] on input "**" at bounding box center [52, 189] width 14 height 16
type input "**"
click at [203, 43] on span "Questions" at bounding box center [210, 45] width 22 height 6
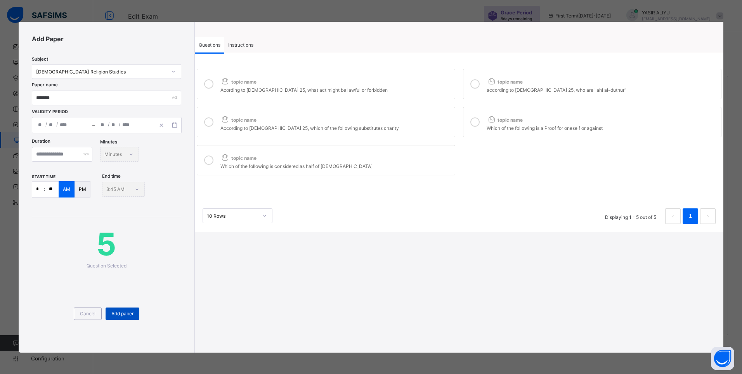
click at [124, 313] on span "Add paper" at bounding box center [122, 313] width 22 height 6
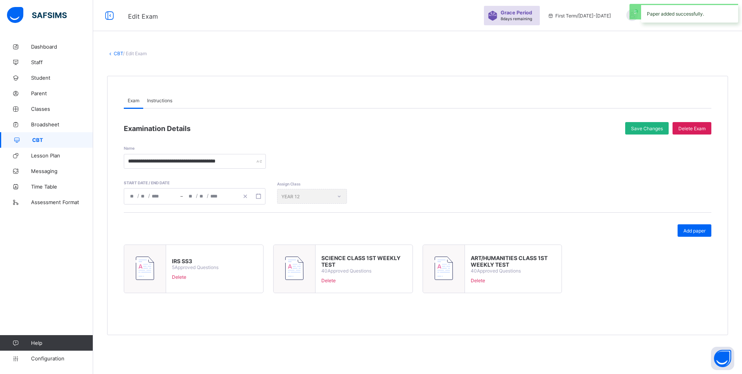
click at [642, 129] on span "Save Changes" at bounding box center [647, 128] width 32 height 6
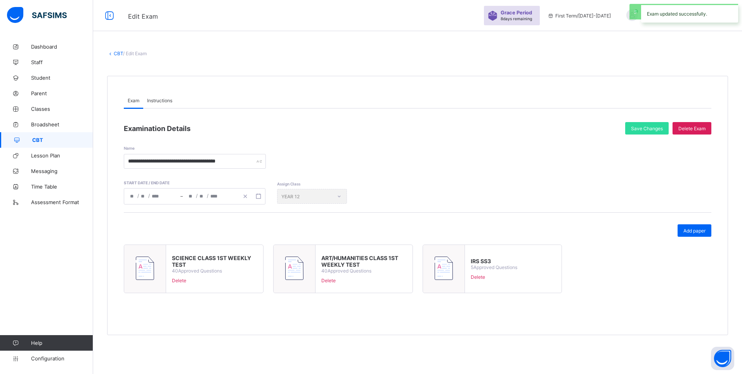
click at [117, 54] on link "CBT" at bounding box center [118, 53] width 9 height 6
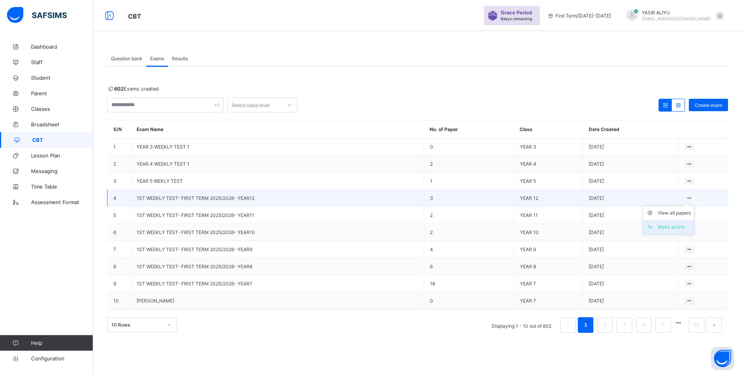
click at [677, 227] on div "Make actvie" at bounding box center [674, 227] width 33 height 8
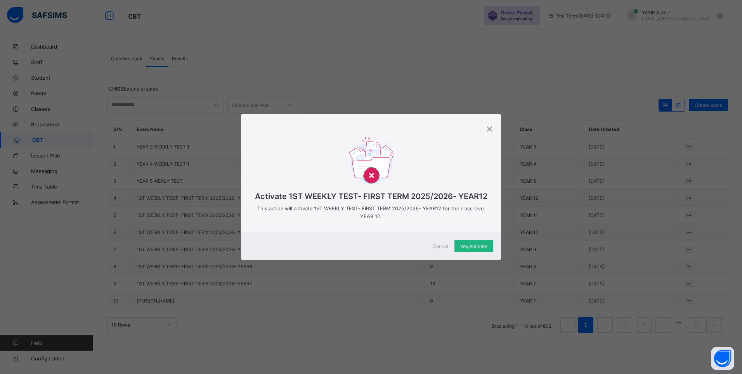
click at [470, 248] on span "Yes, Activate" at bounding box center [473, 246] width 27 height 6
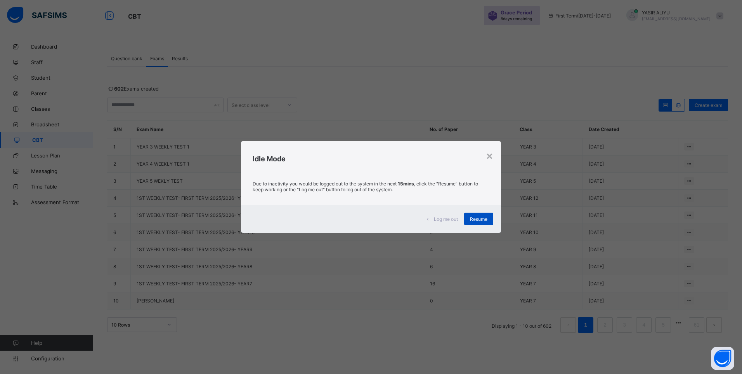
click at [480, 219] on span "Resume" at bounding box center [478, 219] width 17 height 6
click at [481, 217] on span "Resume" at bounding box center [478, 219] width 17 height 6
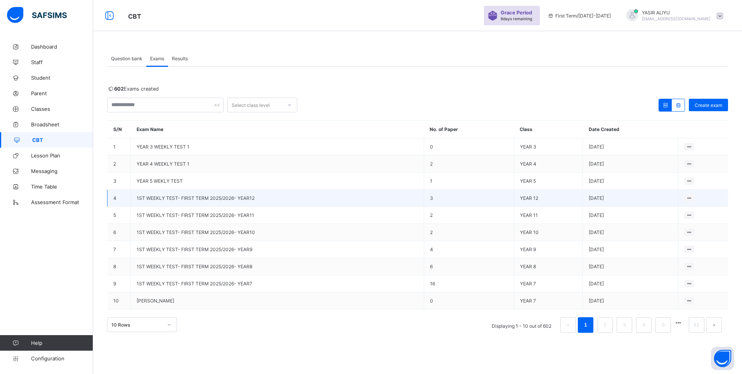
click at [169, 197] on span "1ST WEEKLY TEST- FIRST TERM 2025/2026- YEAR12" at bounding box center [196, 198] width 118 height 6
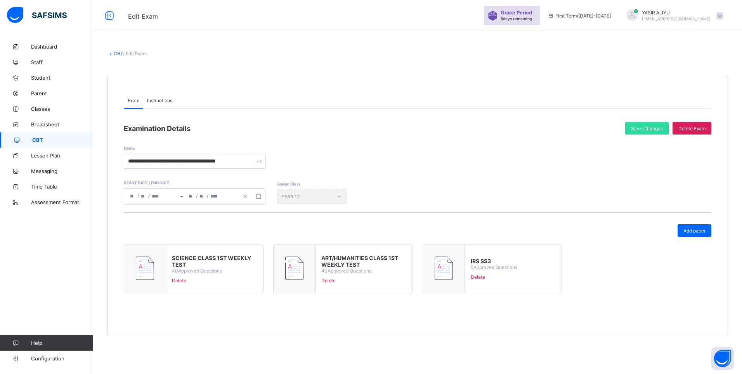
click at [456, 267] on div at bounding box center [444, 269] width 42 height 48
type input "*******"
type input "**********"
type input "*"
type input "**"
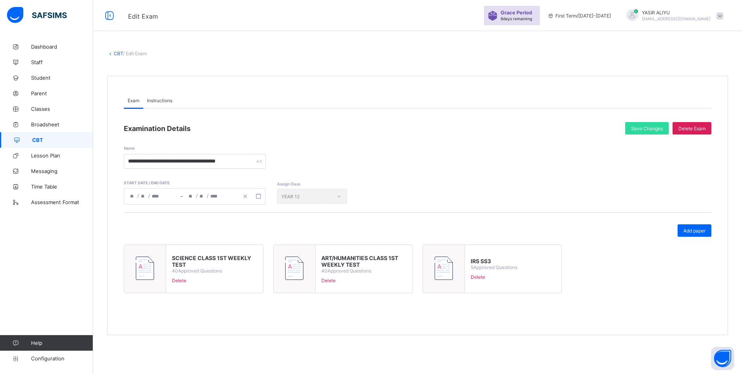
type input "****"
type input "**********"
type input "*"
type input "**"
type input "****"
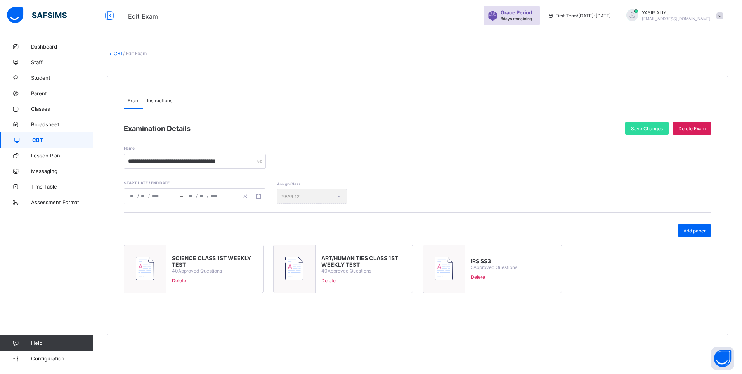
type input "*"
type input "**"
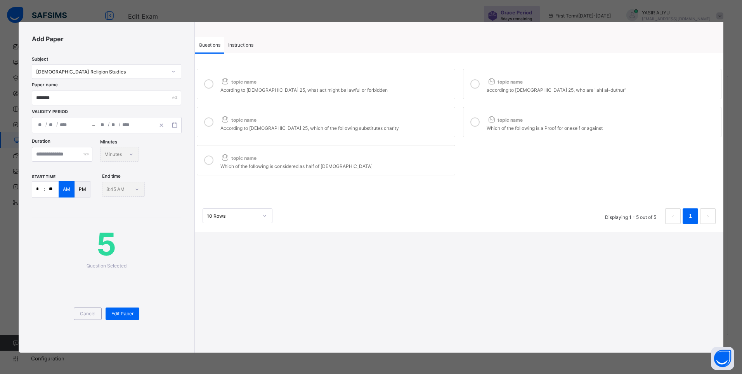
click at [52, 188] on input "**" at bounding box center [52, 189] width 14 height 16
click at [127, 313] on span "Edit Paper" at bounding box center [122, 313] width 22 height 6
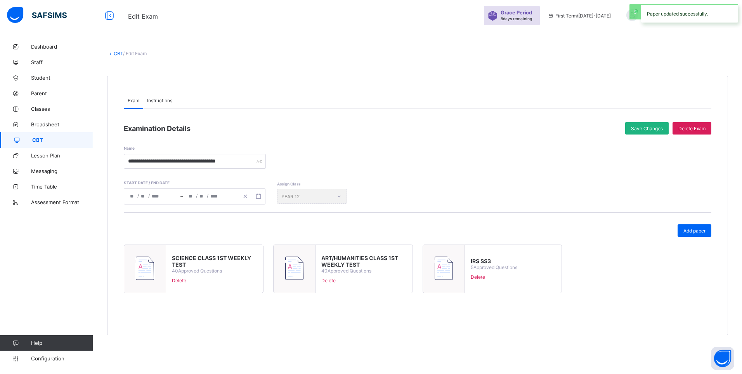
click at [638, 132] on div "Save Changes" at bounding box center [646, 128] width 43 height 12
click at [117, 56] on link "CBT" at bounding box center [118, 53] width 9 height 6
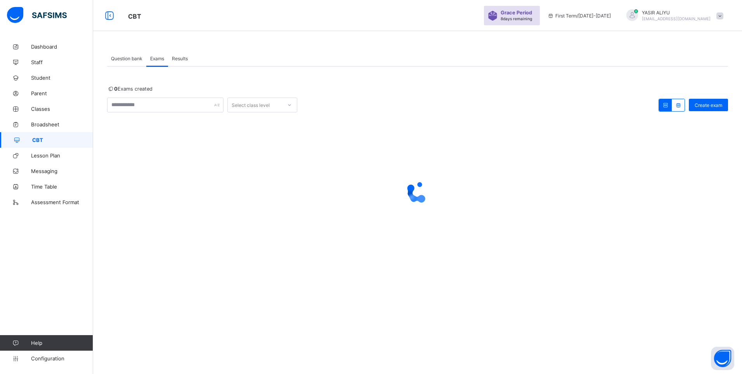
click at [159, 57] on span "Exams" at bounding box center [157, 59] width 14 height 6
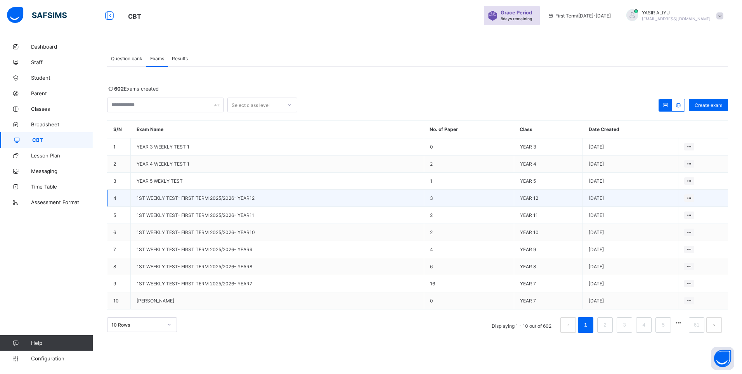
click at [144, 198] on span "1ST WEEKLY TEST- FIRST TERM 2025/2026- YEAR12" at bounding box center [196, 198] width 118 height 6
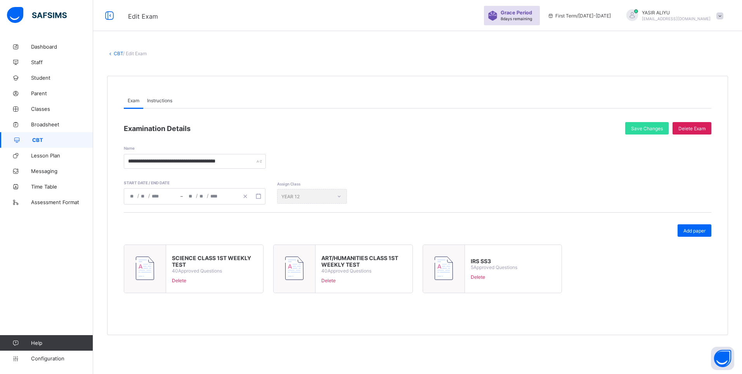
click at [438, 262] on img at bounding box center [444, 267] width 18 height 23
type input "*******"
type input "**********"
type input "*"
type input "**"
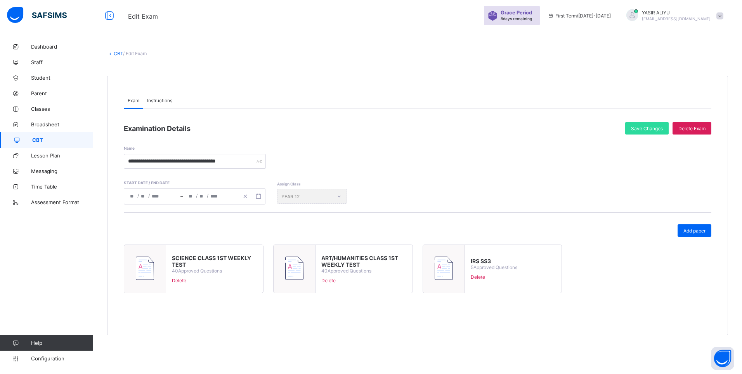
type input "****"
type input "**********"
type input "*"
type input "**"
type input "****"
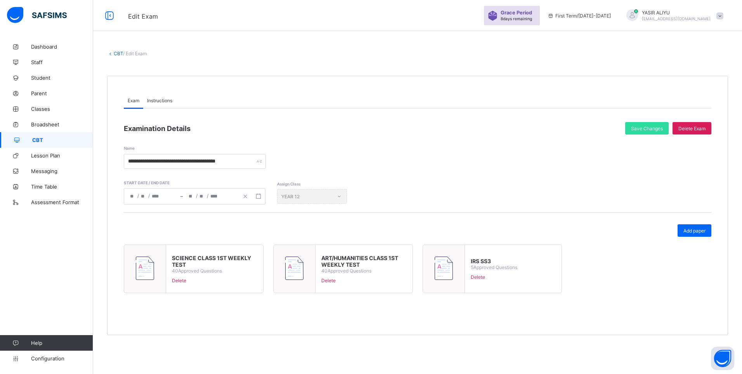
type input "*"
type input "**"
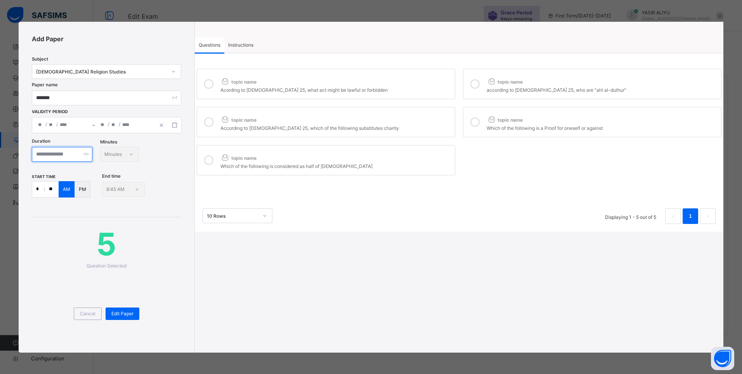
click at [44, 154] on input "*" at bounding box center [62, 154] width 61 height 15
type input "**"
click at [125, 310] on div "Edit Paper" at bounding box center [123, 313] width 34 height 12
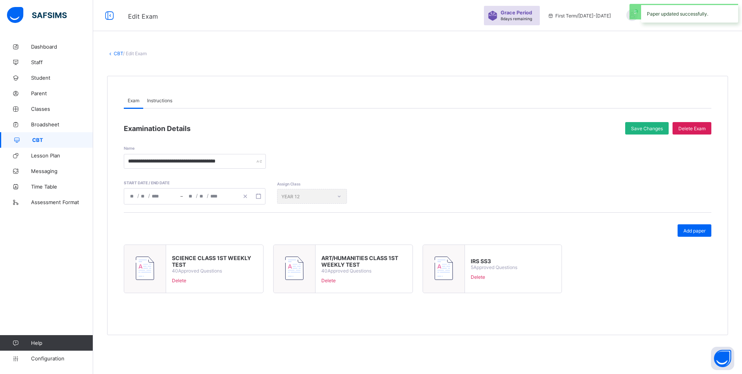
click at [634, 128] on span "Save Changes" at bounding box center [647, 128] width 32 height 6
click at [50, 143] on link "CBT" at bounding box center [46, 140] width 93 height 16
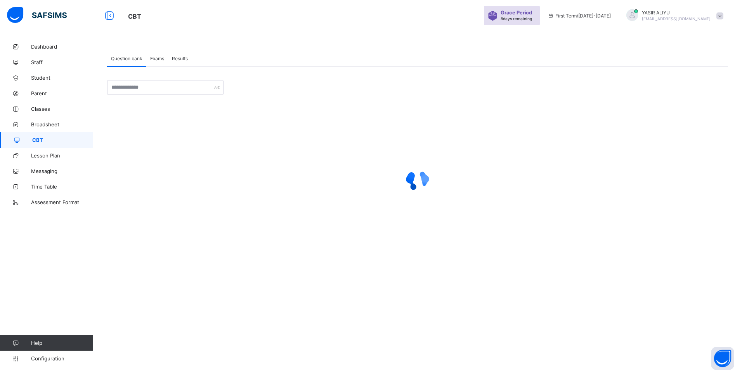
click at [159, 61] on div "Exams" at bounding box center [157, 58] width 22 height 16
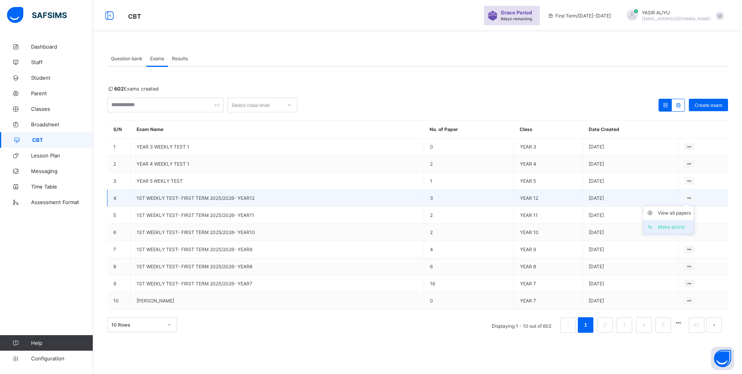
click at [681, 224] on div "Make actvie" at bounding box center [674, 227] width 33 height 8
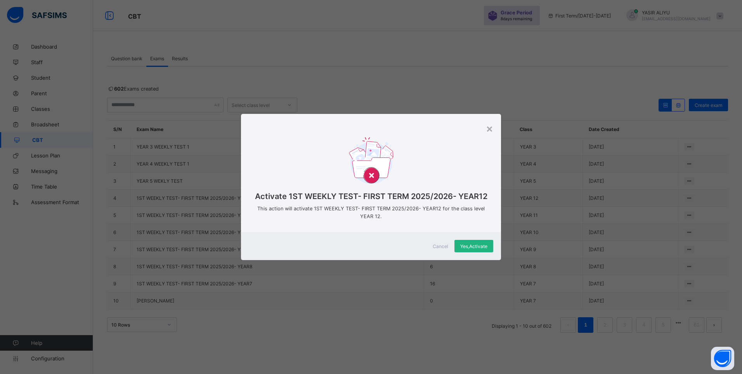
click at [468, 249] on div "Yes, Activate" at bounding box center [474, 246] width 39 height 12
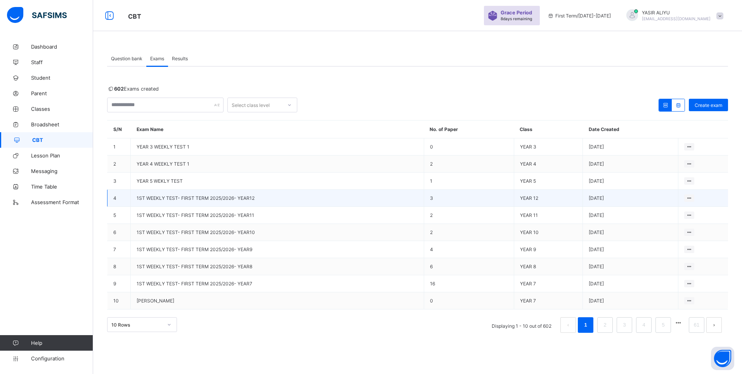
click at [261, 200] on td "1ST WEEKLY TEST- FIRST TERM 2025/2026- YEAR12" at bounding box center [278, 197] width 294 height 17
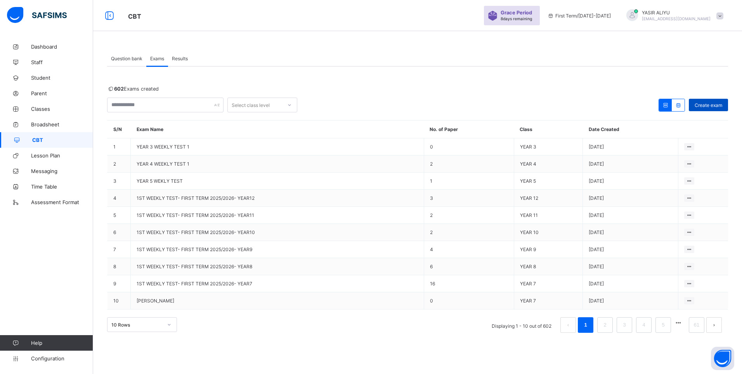
click at [715, 103] on span "Create exam" at bounding box center [709, 105] width 28 height 6
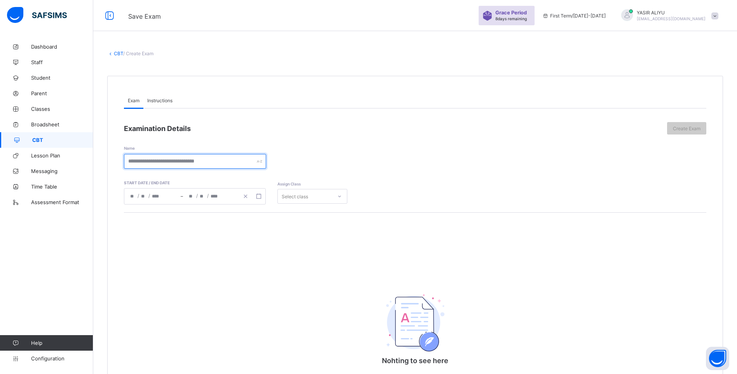
click at [169, 163] on input "text" at bounding box center [195, 161] width 142 height 15
type input "*********"
click at [259, 198] on rect "button" at bounding box center [258, 196] width 4 height 4
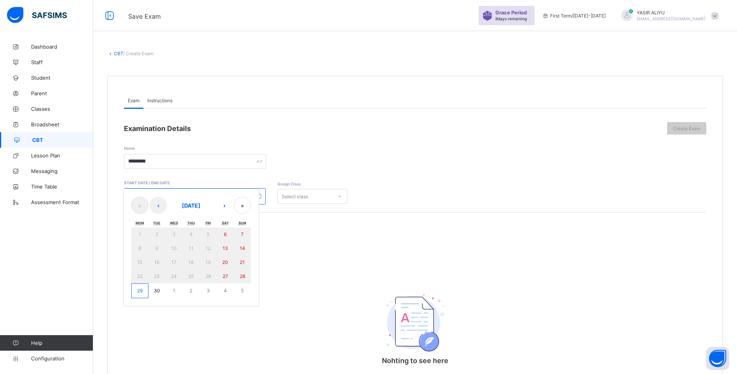
click at [133, 292] on button "29" at bounding box center [139, 290] width 17 height 15
click at [134, 291] on button "29" at bounding box center [139, 290] width 17 height 15
type input "**********"
type input "*"
type input "**"
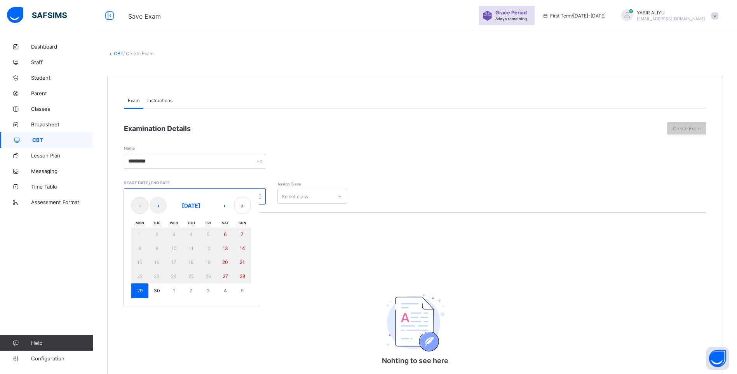
type input "****"
type input "**********"
type input "*"
type input "**"
type input "****"
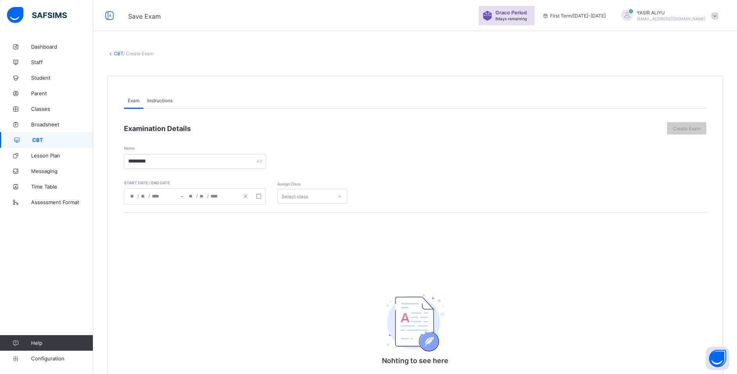
click at [342, 195] on div at bounding box center [339, 196] width 13 height 12
click at [297, 301] on div "YEAR 12" at bounding box center [312, 304] width 69 height 12
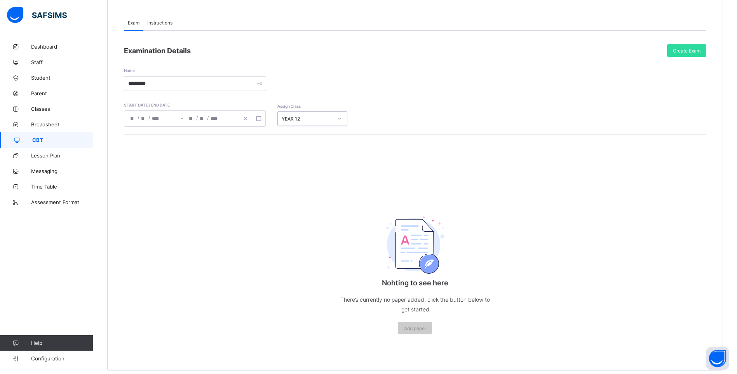
click at [169, 23] on span "Instructions" at bounding box center [159, 23] width 25 height 6
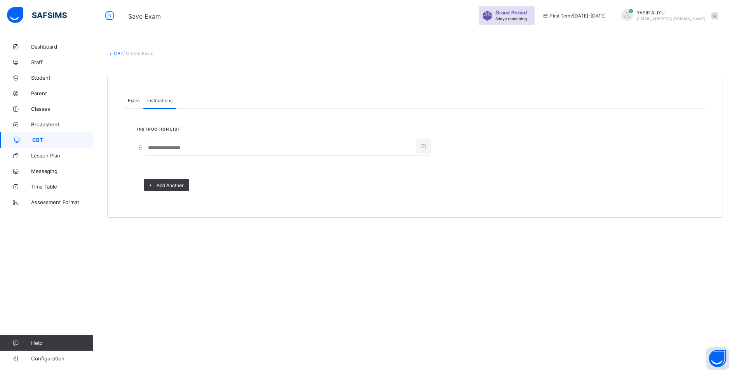
scroll to position [0, 0]
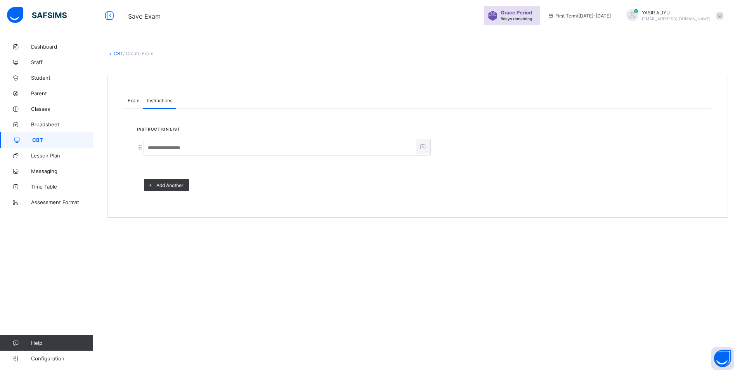
click at [158, 142] on input at bounding box center [280, 147] width 272 height 15
type input "*****"
click at [137, 101] on span "Exam" at bounding box center [134, 100] width 12 height 6
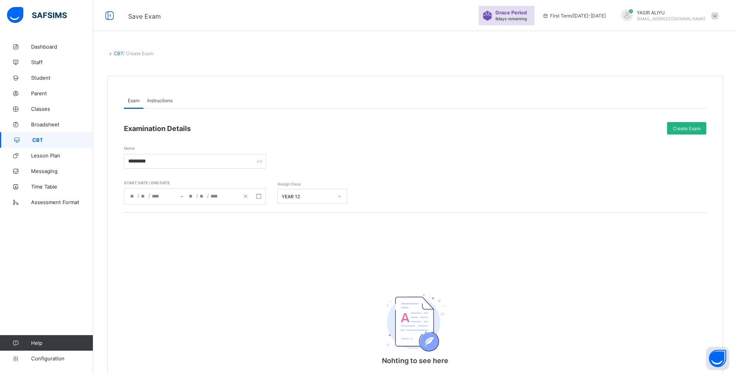
click at [692, 128] on span "Create Exam" at bounding box center [686, 128] width 28 height 6
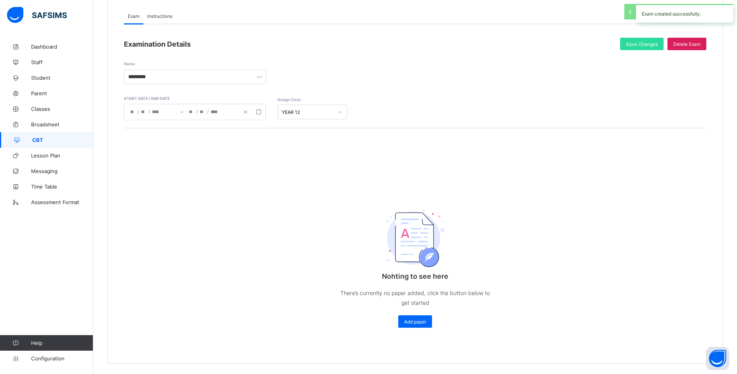
scroll to position [87, 0]
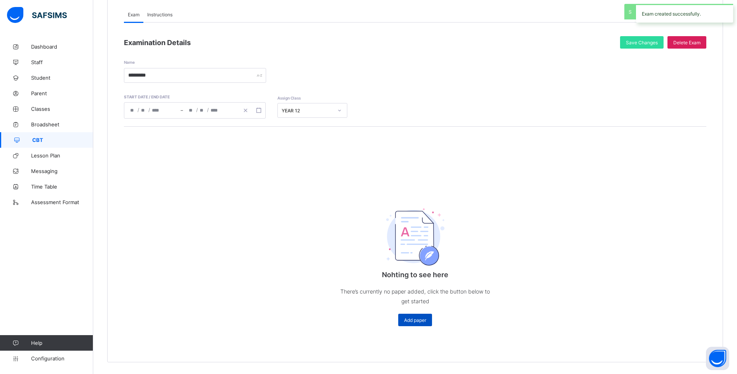
click at [412, 321] on span "Add paper" at bounding box center [415, 320] width 22 height 6
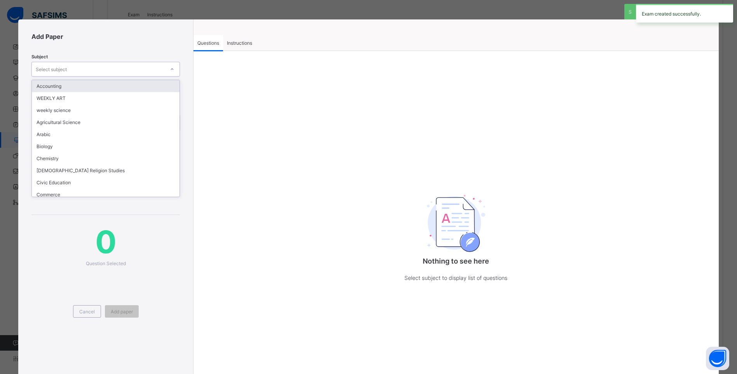
click at [102, 69] on div "Select subject" at bounding box center [98, 69] width 133 height 11
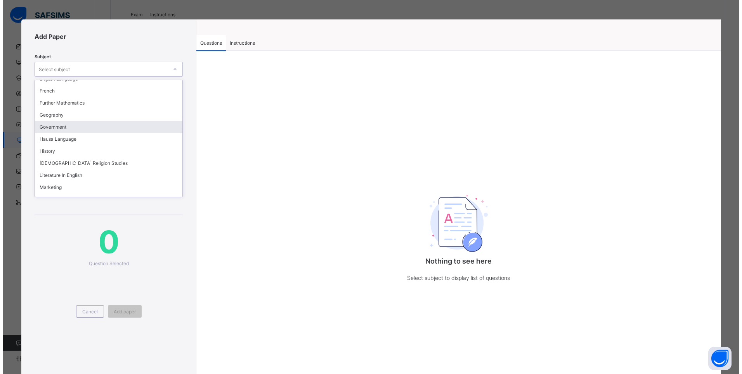
scroll to position [194, 0]
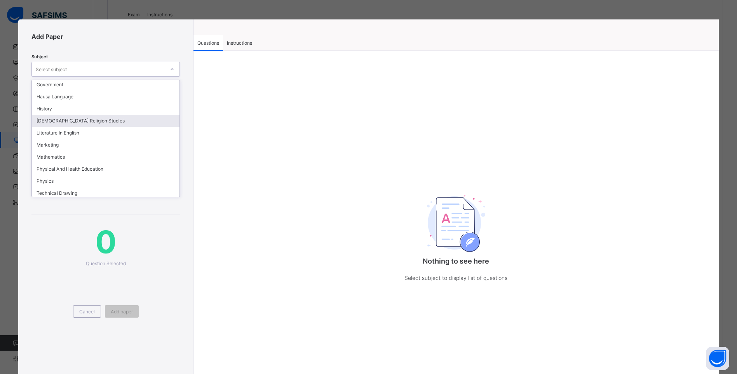
click at [78, 122] on div "[DEMOGRAPHIC_DATA] Religion Studies" at bounding box center [106, 121] width 148 height 12
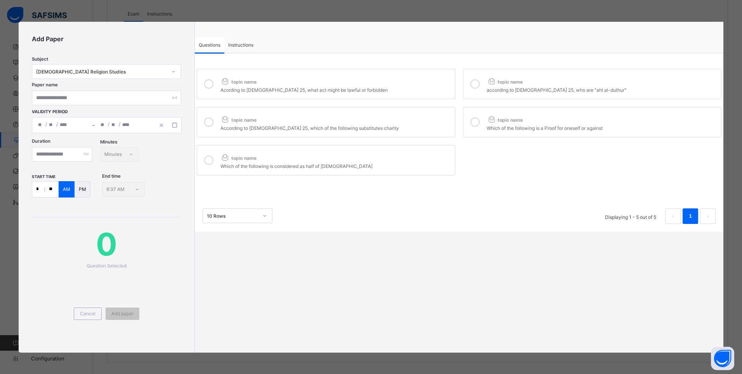
click at [203, 85] on div at bounding box center [209, 84] width 16 height 18
click at [476, 81] on icon at bounding box center [475, 83] width 9 height 9
click at [392, 124] on div "According to [DEMOGRAPHIC_DATA] 25, which of the following substitutes charity" at bounding box center [336, 127] width 231 height 8
drag, startPoint x: 474, startPoint y: 121, endPoint x: 395, endPoint y: 153, distance: 85.7
click at [472, 126] on div at bounding box center [475, 122] width 16 height 18
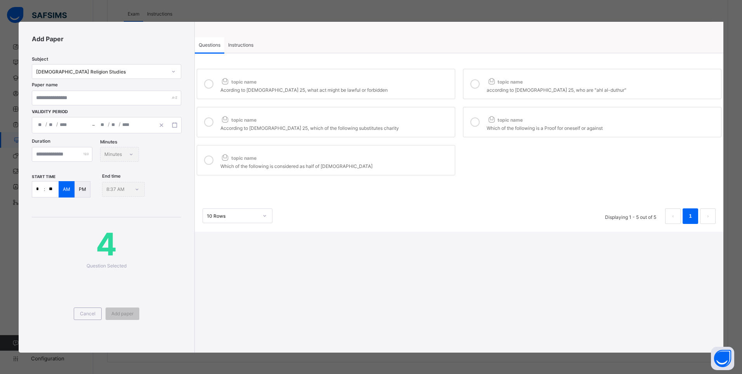
click at [390, 155] on div "topic name" at bounding box center [336, 156] width 231 height 10
click at [155, 97] on input "text" at bounding box center [106, 97] width 149 height 15
type input "*********"
click at [173, 125] on rect "button" at bounding box center [175, 125] width 4 height 4
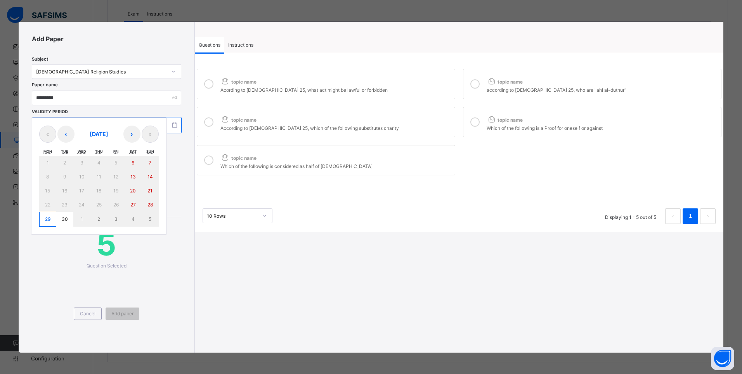
click at [45, 216] on abbr "29" at bounding box center [47, 219] width 5 height 6
drag, startPoint x: 45, startPoint y: 215, endPoint x: 43, endPoint y: 219, distance: 4.9
click at [45, 216] on button "29" at bounding box center [47, 219] width 17 height 15
type input "**********"
type input "*"
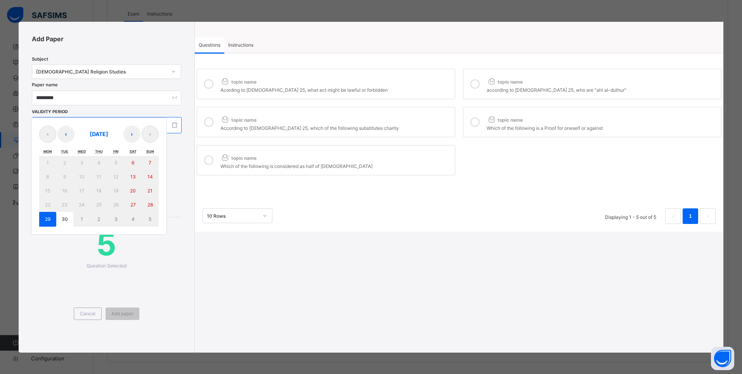
type input "**"
type input "****"
type input "**********"
type input "*"
type input "**"
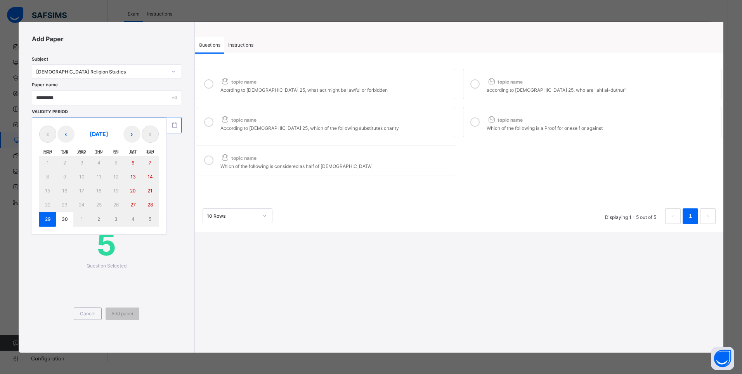
type input "****"
type input "**"
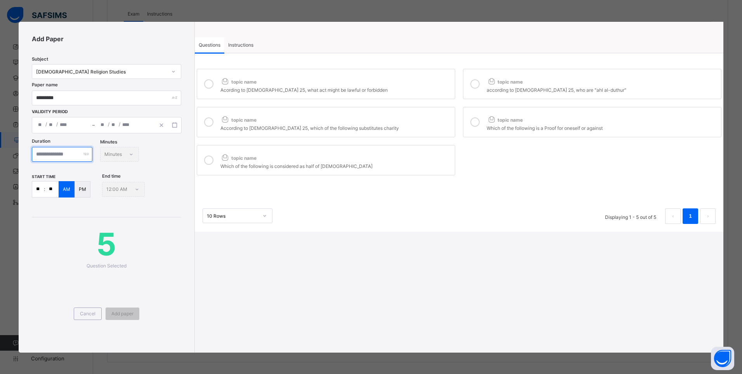
click at [48, 154] on input "number" at bounding box center [62, 154] width 61 height 15
type input "**"
click at [39, 186] on input "**" at bounding box center [38, 189] width 12 height 16
type input "*"
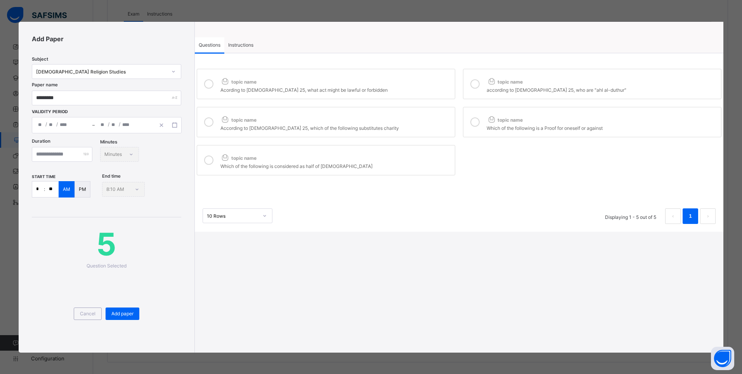
click at [52, 189] on input "**" at bounding box center [52, 189] width 14 height 16
type input "**"
click at [125, 312] on span "Add paper" at bounding box center [122, 313] width 22 height 6
click at [233, 39] on div "Instructions" at bounding box center [240, 45] width 33 height 16
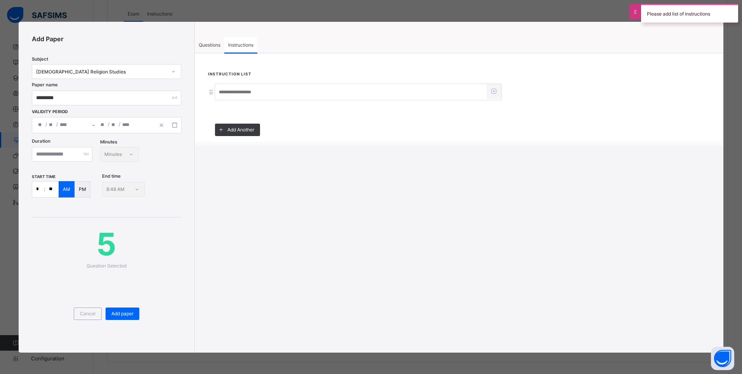
click at [228, 95] on input at bounding box center [351, 92] width 272 height 15
type input "**"
click at [122, 316] on span "Add paper" at bounding box center [122, 313] width 22 height 6
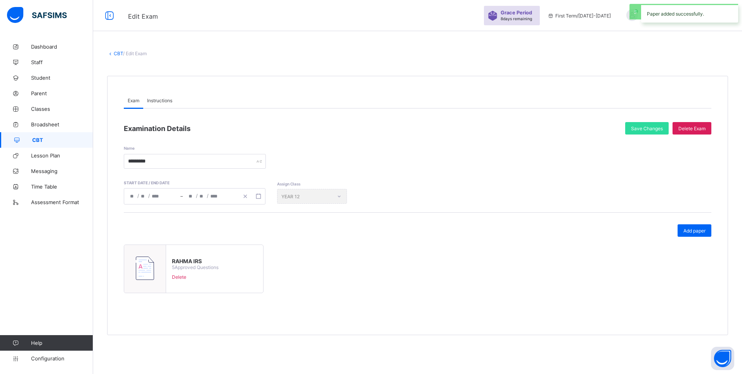
scroll to position [0, 0]
click at [652, 126] on span "Save Changes" at bounding box center [647, 128] width 32 height 6
click at [115, 51] on link "CBT" at bounding box center [118, 53] width 9 height 6
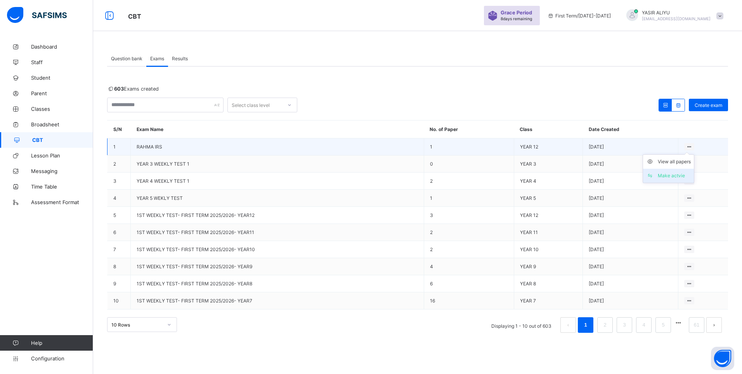
click at [682, 175] on div "Make actvie" at bounding box center [674, 176] width 33 height 8
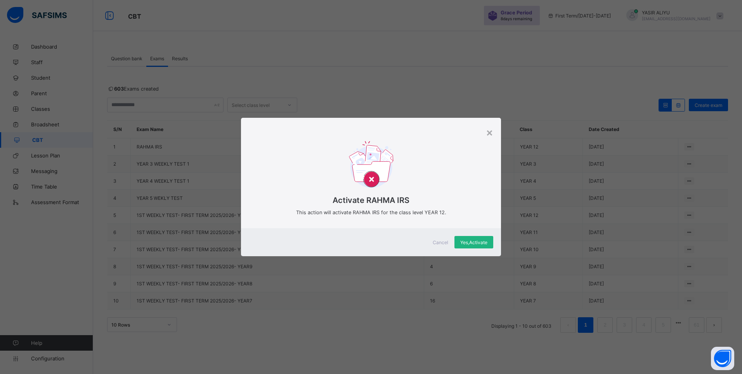
click at [467, 239] on span "Yes, Activate" at bounding box center [473, 242] width 27 height 6
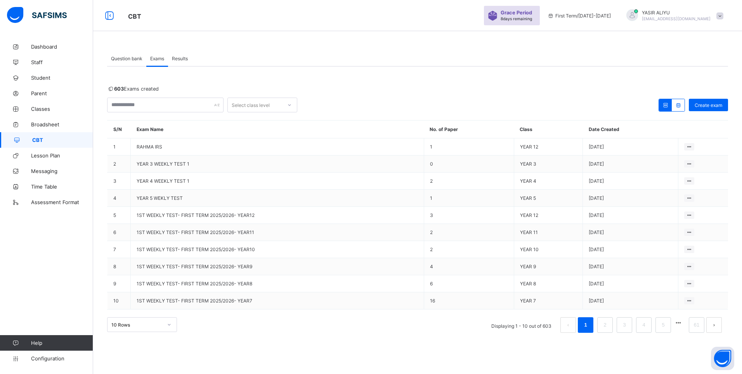
click at [721, 15] on span at bounding box center [720, 15] width 7 height 7
click at [686, 90] on span "Logout" at bounding box center [698, 89] width 51 height 9
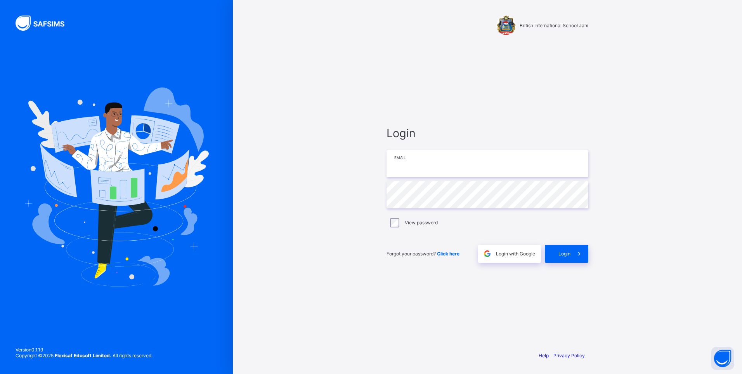
type input "**********"
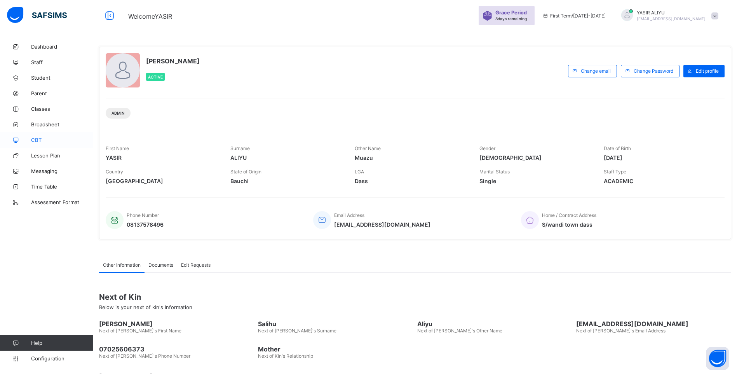
click at [39, 139] on span "CBT" at bounding box center [62, 140] width 62 height 6
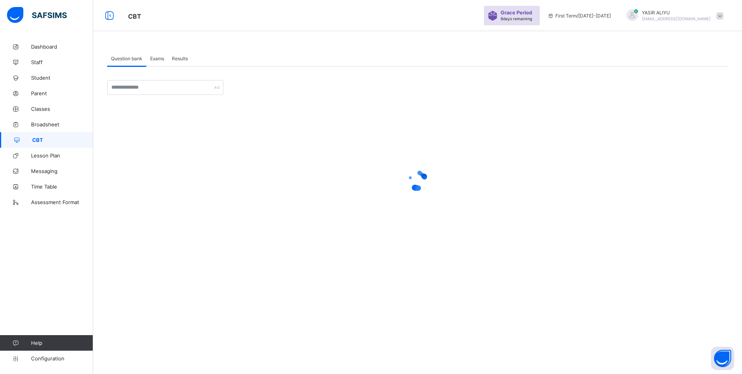
click at [160, 59] on span "Exams" at bounding box center [157, 59] width 14 height 6
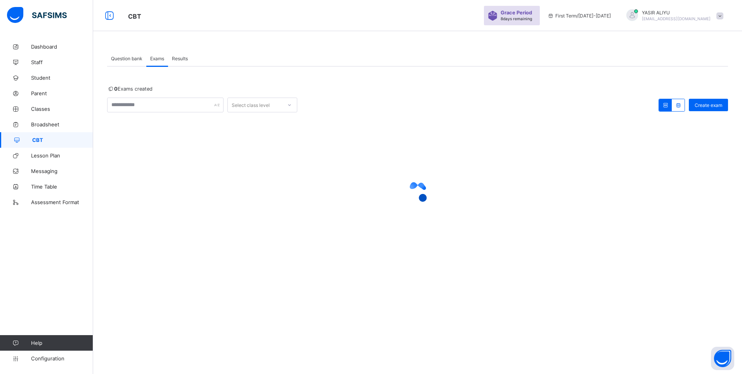
click at [158, 57] on span "Exams" at bounding box center [157, 59] width 14 height 6
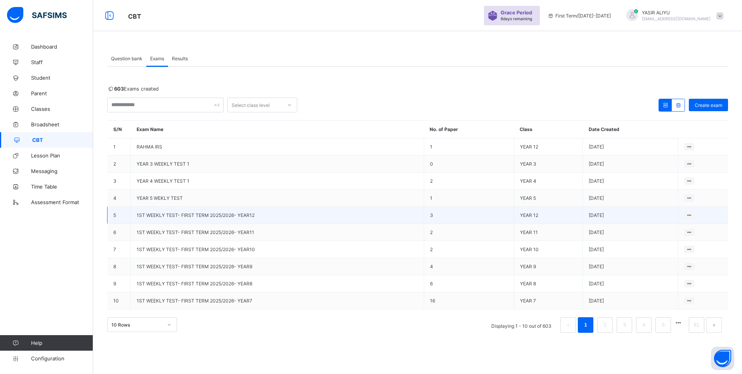
click at [169, 216] on span "1ST WEEKLY TEST- FIRST TERM 2025/2026- YEAR12" at bounding box center [196, 215] width 118 height 6
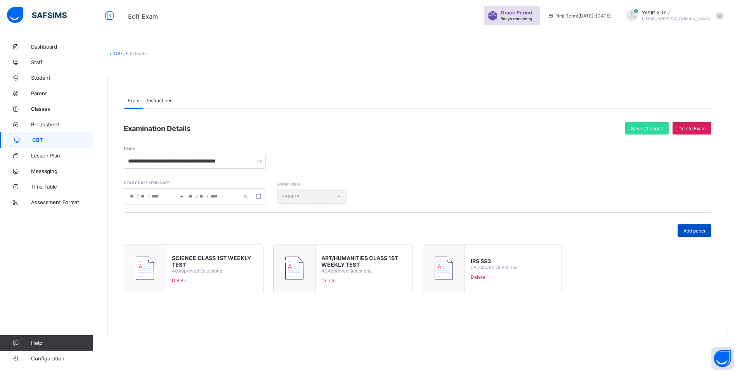
click at [686, 228] on span "Add paper" at bounding box center [695, 231] width 22 height 6
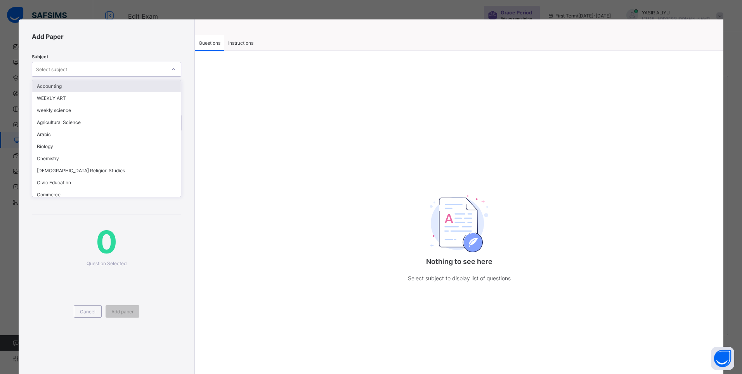
click at [171, 69] on icon at bounding box center [173, 69] width 5 height 8
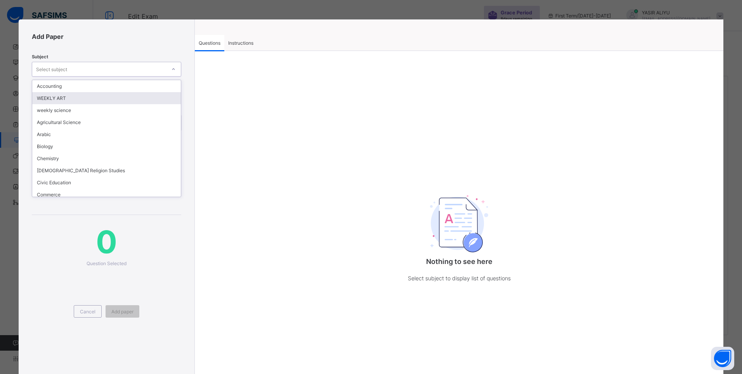
click at [134, 97] on div "WEEKLY ART" at bounding box center [106, 98] width 149 height 12
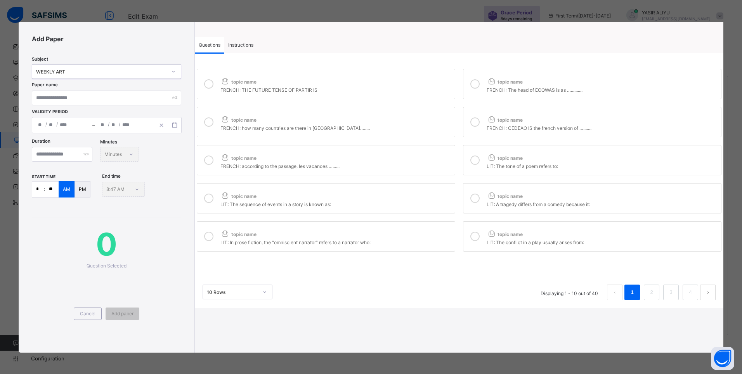
click at [208, 86] on icon at bounding box center [208, 83] width 9 height 9
drag, startPoint x: 473, startPoint y: 82, endPoint x: 471, endPoint y: 87, distance: 5.2
click at [474, 82] on icon at bounding box center [475, 83] width 9 height 9
click at [207, 121] on icon at bounding box center [208, 121] width 9 height 9
click at [476, 121] on icon at bounding box center [475, 121] width 9 height 9
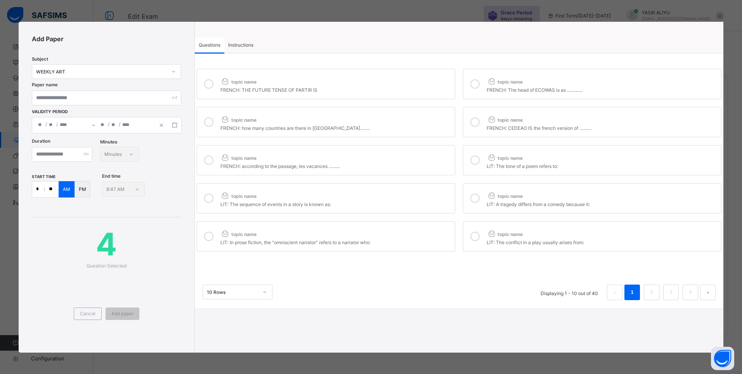
click at [212, 160] on icon at bounding box center [208, 159] width 9 height 9
click at [473, 161] on icon at bounding box center [475, 159] width 9 height 9
drag, startPoint x: 204, startPoint y: 200, endPoint x: 221, endPoint y: 202, distance: 16.4
click at [208, 200] on div at bounding box center [209, 198] width 16 height 18
click at [478, 202] on icon at bounding box center [475, 197] width 9 height 9
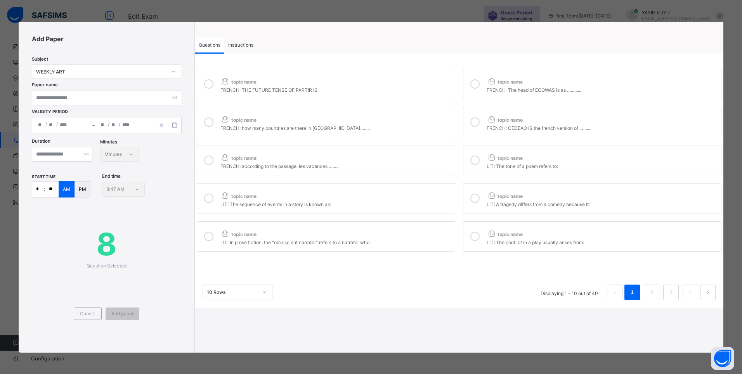
drag, startPoint x: 203, startPoint y: 238, endPoint x: 232, endPoint y: 240, distance: 28.4
click at [209, 238] on div at bounding box center [209, 236] width 16 height 18
click at [474, 238] on icon at bounding box center [475, 235] width 9 height 9
click at [653, 291] on link "2" at bounding box center [651, 292] width 7 height 10
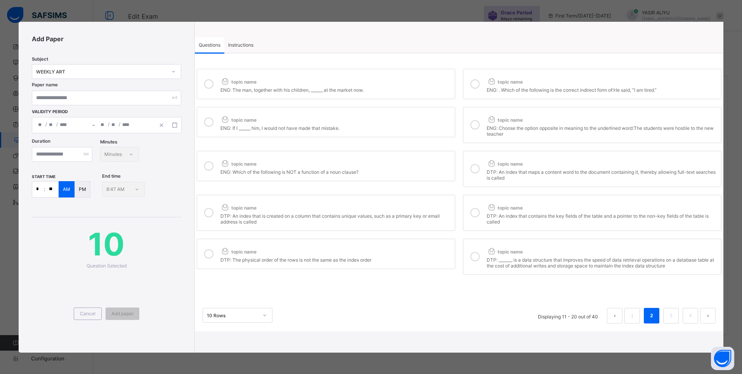
click at [210, 83] on icon at bounding box center [208, 83] width 9 height 9
click at [477, 87] on icon at bounding box center [475, 83] width 9 height 9
click at [207, 123] on icon at bounding box center [208, 121] width 9 height 9
click at [474, 123] on icon at bounding box center [475, 124] width 9 height 9
drag, startPoint x: 210, startPoint y: 170, endPoint x: 275, endPoint y: 172, distance: 65.3
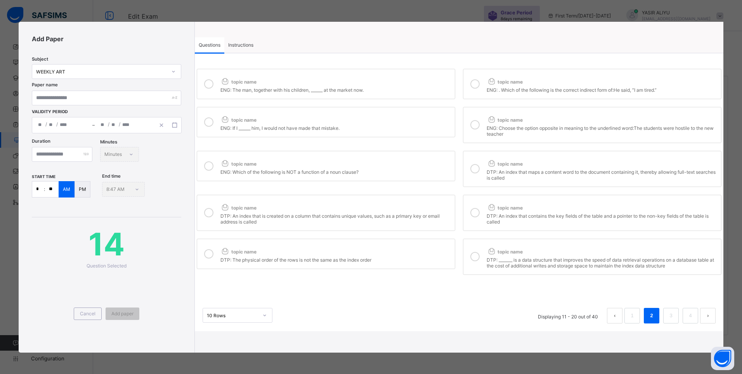
click at [216, 170] on div at bounding box center [209, 166] width 16 height 18
drag, startPoint x: 477, startPoint y: 167, endPoint x: 255, endPoint y: 207, distance: 226.1
click at [474, 167] on icon at bounding box center [475, 168] width 9 height 9
click at [210, 213] on icon at bounding box center [208, 212] width 9 height 9
drag, startPoint x: 475, startPoint y: 210, endPoint x: 370, endPoint y: 247, distance: 111.2
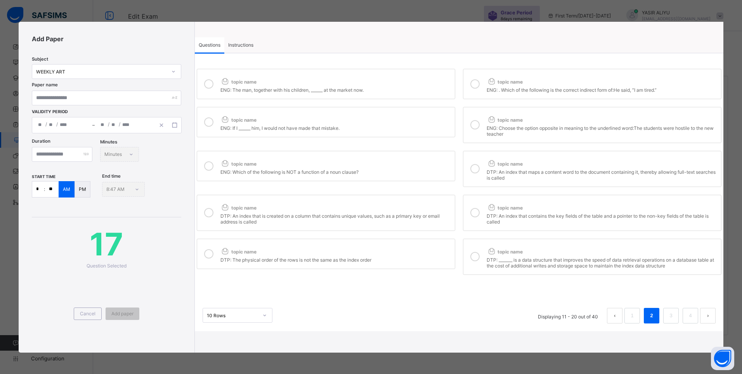
click at [470, 215] on div at bounding box center [475, 213] width 16 height 24
click at [207, 256] on icon at bounding box center [208, 253] width 9 height 9
click at [474, 255] on icon at bounding box center [475, 256] width 9 height 9
click at [672, 315] on link "3" at bounding box center [671, 315] width 7 height 10
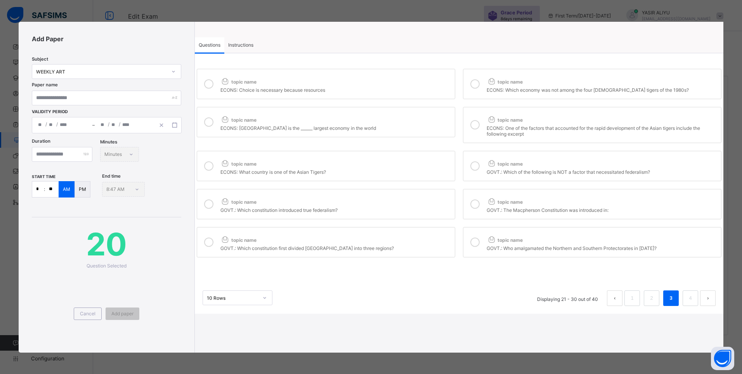
click at [210, 86] on icon at bounding box center [208, 83] width 9 height 9
click at [478, 83] on icon at bounding box center [475, 83] width 9 height 9
click at [207, 124] on icon at bounding box center [208, 121] width 9 height 9
click at [476, 123] on icon at bounding box center [475, 124] width 9 height 9
click at [208, 168] on icon at bounding box center [208, 165] width 9 height 9
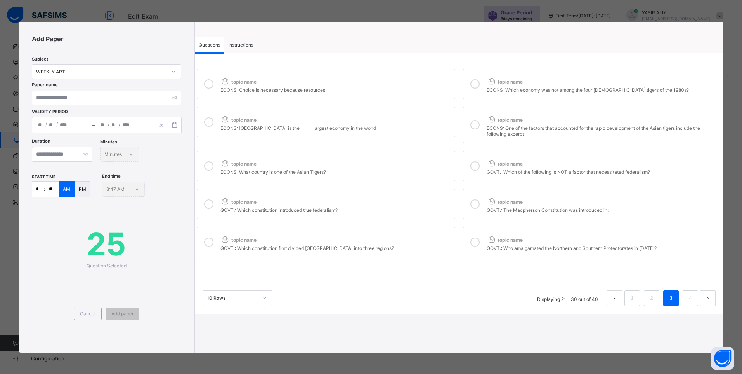
click at [473, 165] on icon at bounding box center [475, 165] width 9 height 9
click at [208, 207] on icon at bounding box center [208, 203] width 9 height 9
click at [478, 204] on icon at bounding box center [475, 203] width 9 height 9
click at [205, 244] on icon at bounding box center [208, 241] width 9 height 9
click at [476, 243] on icon at bounding box center [475, 241] width 9 height 9
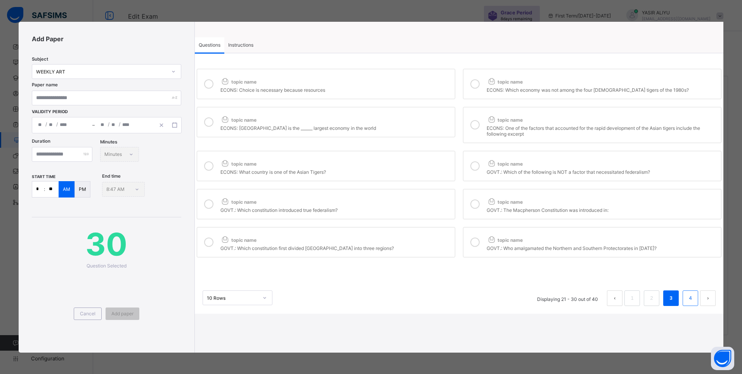
click at [688, 302] on link "4" at bounding box center [690, 298] width 7 height 10
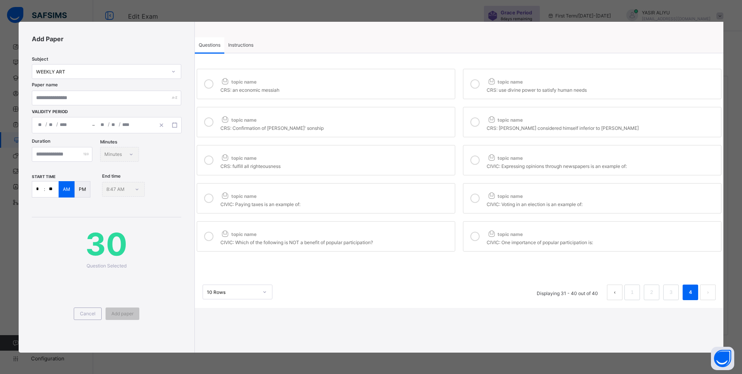
click at [208, 83] on icon at bounding box center [208, 83] width 9 height 9
click at [478, 81] on icon at bounding box center [475, 83] width 9 height 9
click at [206, 123] on icon at bounding box center [208, 121] width 9 height 9
click at [476, 123] on icon at bounding box center [475, 121] width 9 height 9
click at [212, 162] on icon at bounding box center [208, 159] width 9 height 9
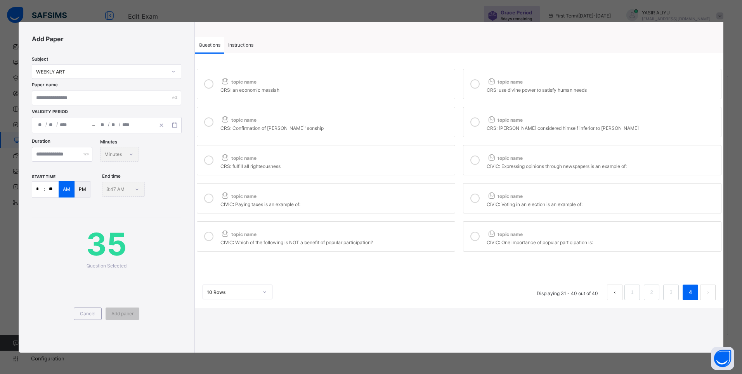
drag, startPoint x: 477, startPoint y: 161, endPoint x: 446, endPoint y: 175, distance: 34.2
click at [467, 167] on div at bounding box center [475, 160] width 16 height 18
click at [205, 198] on icon at bounding box center [208, 197] width 9 height 9
click at [476, 198] on icon at bounding box center [475, 197] width 9 height 9
click at [208, 240] on icon at bounding box center [208, 235] width 9 height 9
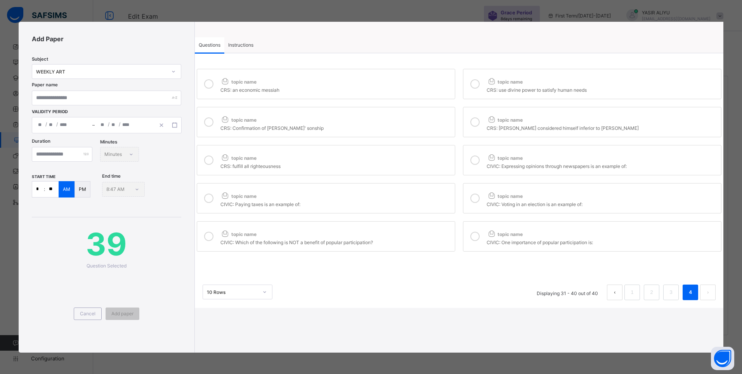
click at [477, 238] on icon at bounding box center [475, 235] width 9 height 9
click at [136, 98] on input "text" at bounding box center [106, 97] width 149 height 15
type input "**********"
click at [176, 126] on icon "button" at bounding box center [174, 124] width 5 height 5
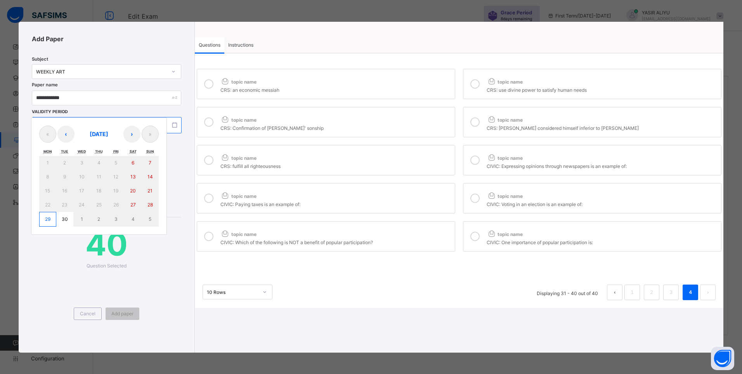
click at [43, 218] on button "29" at bounding box center [47, 219] width 17 height 15
type input "**********"
type input "*"
type input "**"
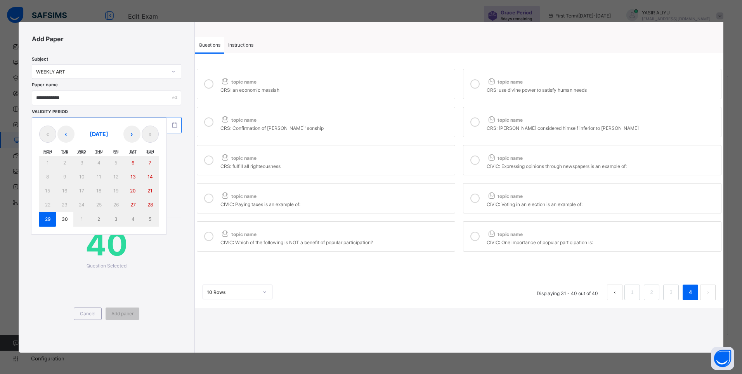
type input "****"
type input "**********"
type input "*"
type input "**"
type input "****"
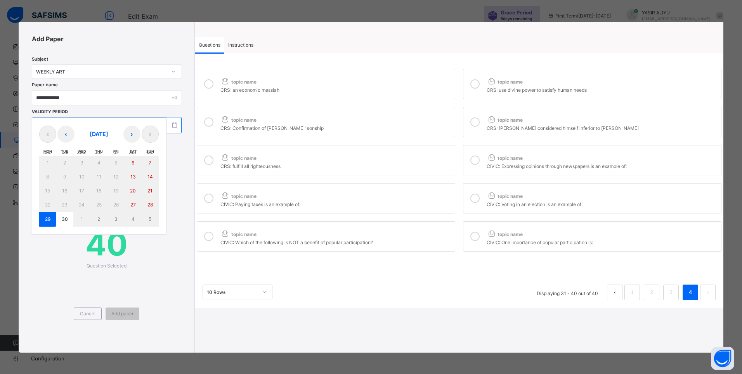
type input "**"
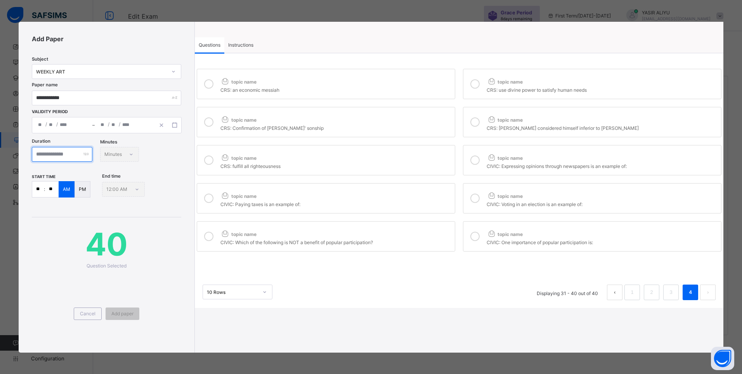
click at [88, 154] on input "number" at bounding box center [62, 154] width 61 height 15
type input "**"
click at [44, 188] on p ":" at bounding box center [44, 189] width 1 height 6
click at [38, 189] on input "**" at bounding box center [38, 189] width 12 height 16
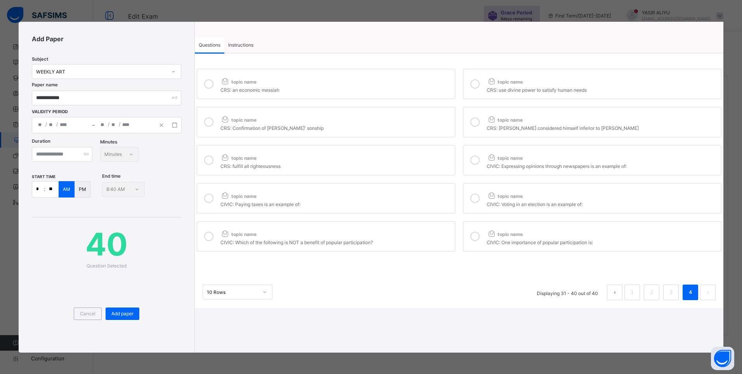
type input "*"
click at [53, 190] on input "**" at bounding box center [52, 189] width 14 height 16
click at [53, 189] on input "**" at bounding box center [52, 189] width 14 height 16
type input "**"
click at [116, 315] on span "Add paper" at bounding box center [122, 313] width 22 height 6
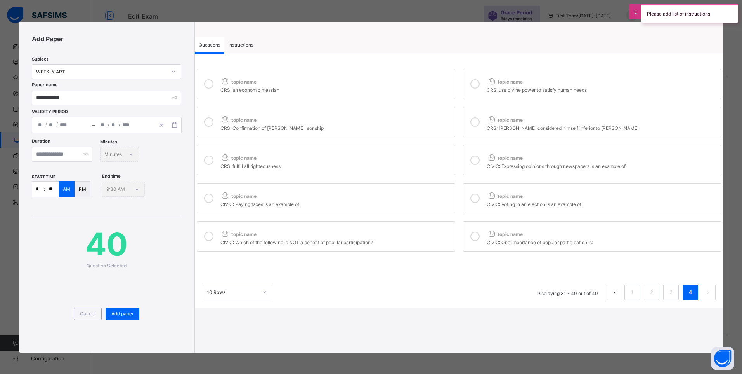
click at [245, 40] on div "Instructions" at bounding box center [240, 45] width 33 height 16
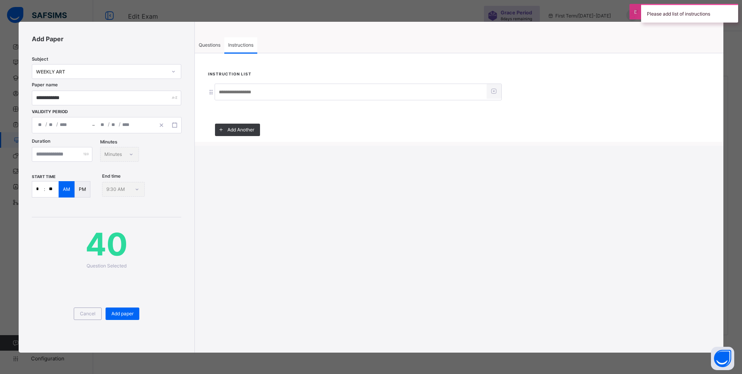
click at [230, 96] on input at bounding box center [351, 92] width 272 height 15
type input "*****"
click at [204, 43] on span "Questions" at bounding box center [210, 45] width 22 height 6
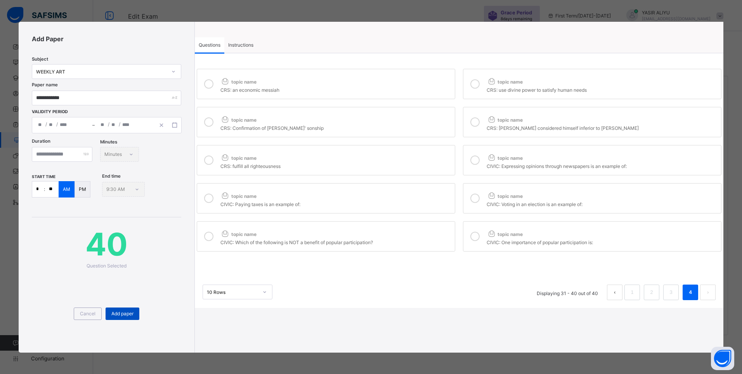
click at [118, 309] on div "Add paper" at bounding box center [123, 313] width 34 height 12
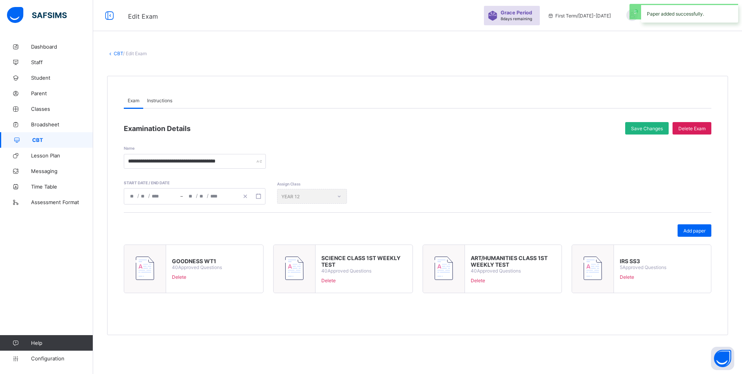
click at [646, 128] on span "Save Changes" at bounding box center [647, 128] width 32 height 6
click at [116, 51] on link "CBT" at bounding box center [118, 53] width 9 height 6
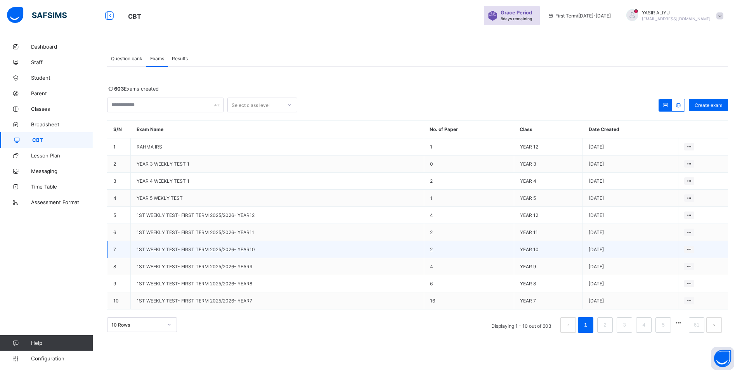
click at [549, 243] on td "YEAR 10" at bounding box center [548, 249] width 69 height 17
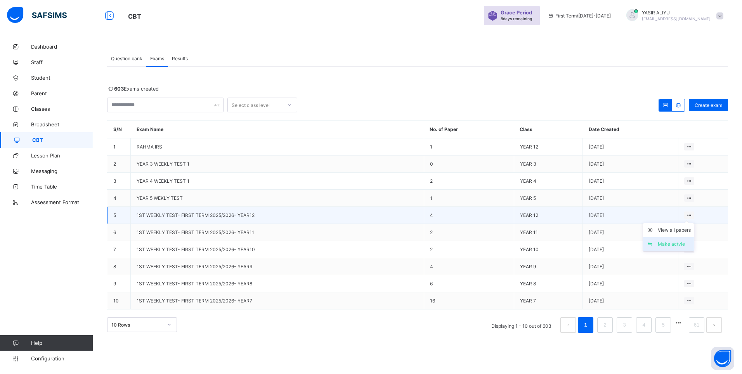
click at [675, 245] on div "Make actvie" at bounding box center [674, 244] width 33 height 8
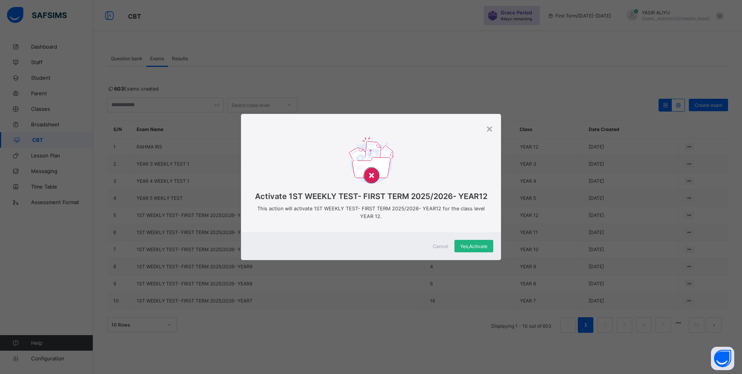
click at [474, 243] on span "Yes, Activate" at bounding box center [473, 246] width 27 height 6
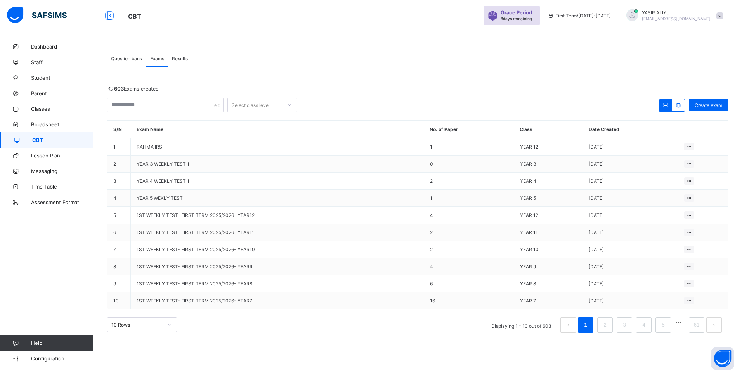
click at [719, 18] on span at bounding box center [720, 15] width 7 height 7
click at [723, 16] on span at bounding box center [720, 15] width 7 height 7
click at [694, 90] on span "Logout" at bounding box center [698, 89] width 51 height 9
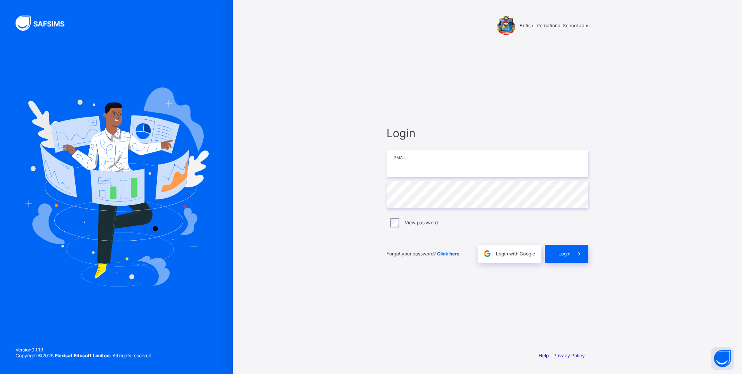
type input "**********"
